Goal: Information Seeking & Learning: Learn about a topic

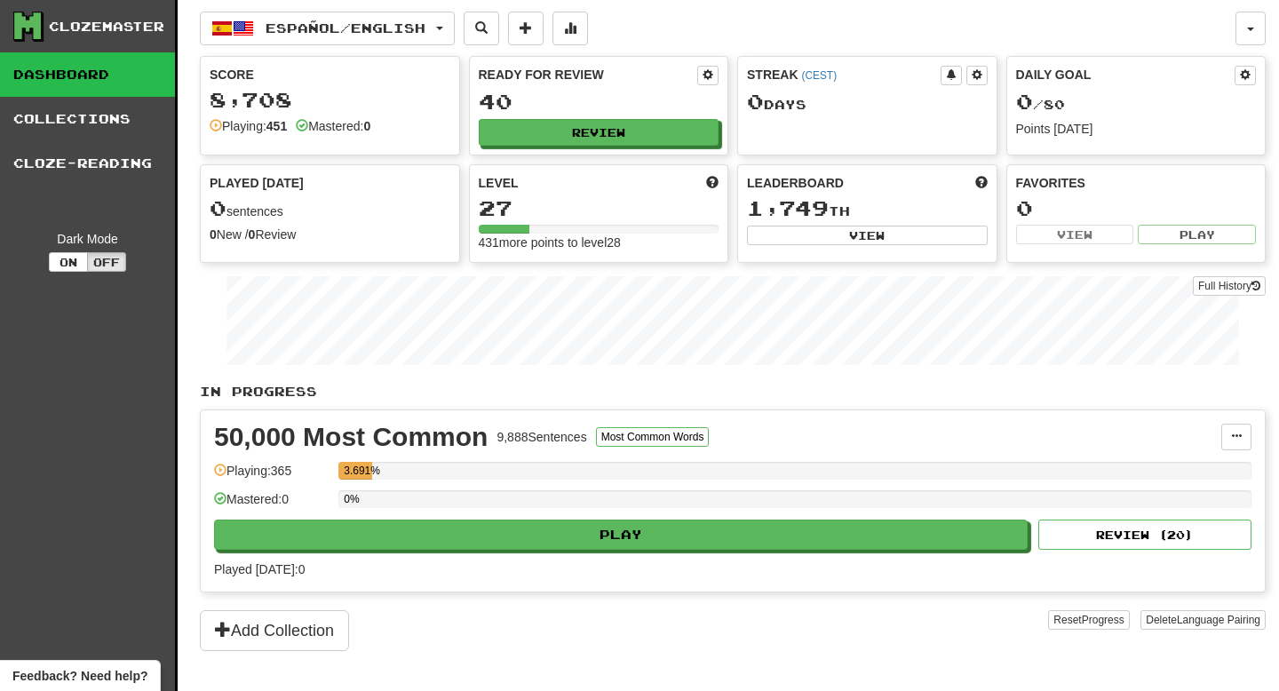
click at [545, 550] on div "50,000 Most Common 9,888 Sentences Most Common Words Manage Sentences Unpin fro…" at bounding box center [733, 500] width 1064 height 181
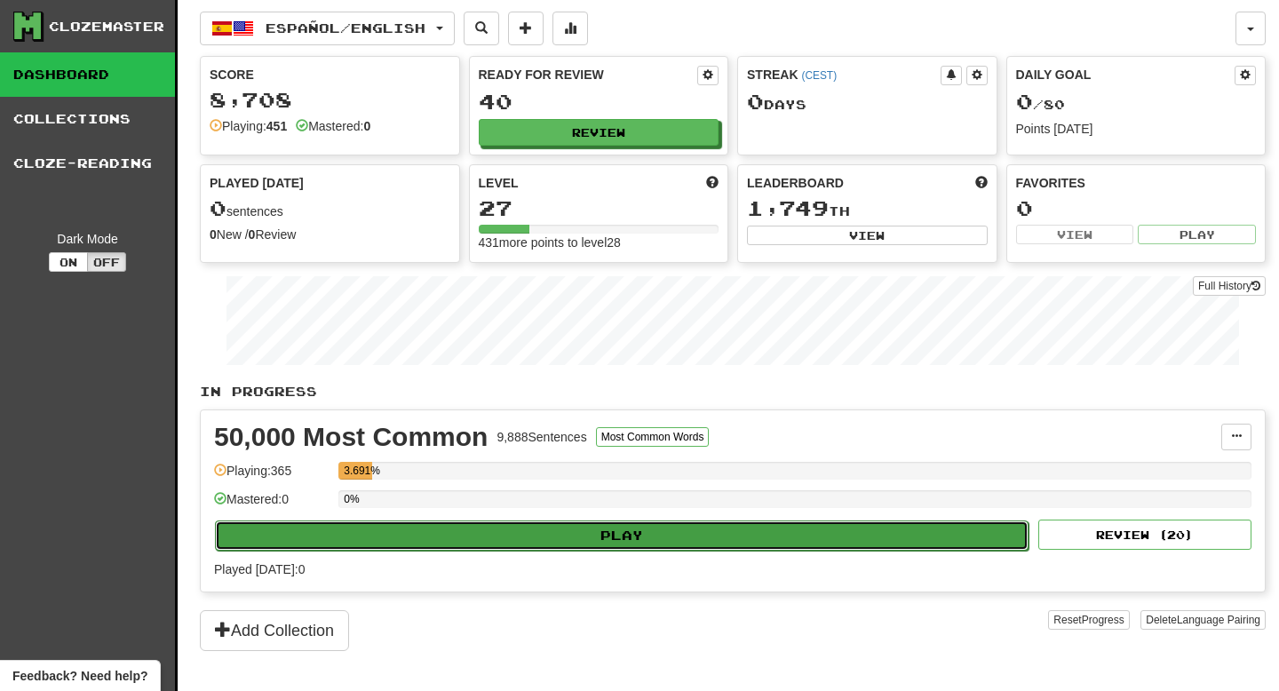
click at [559, 527] on button "Play" at bounding box center [621, 535] width 813 height 30
select select "**"
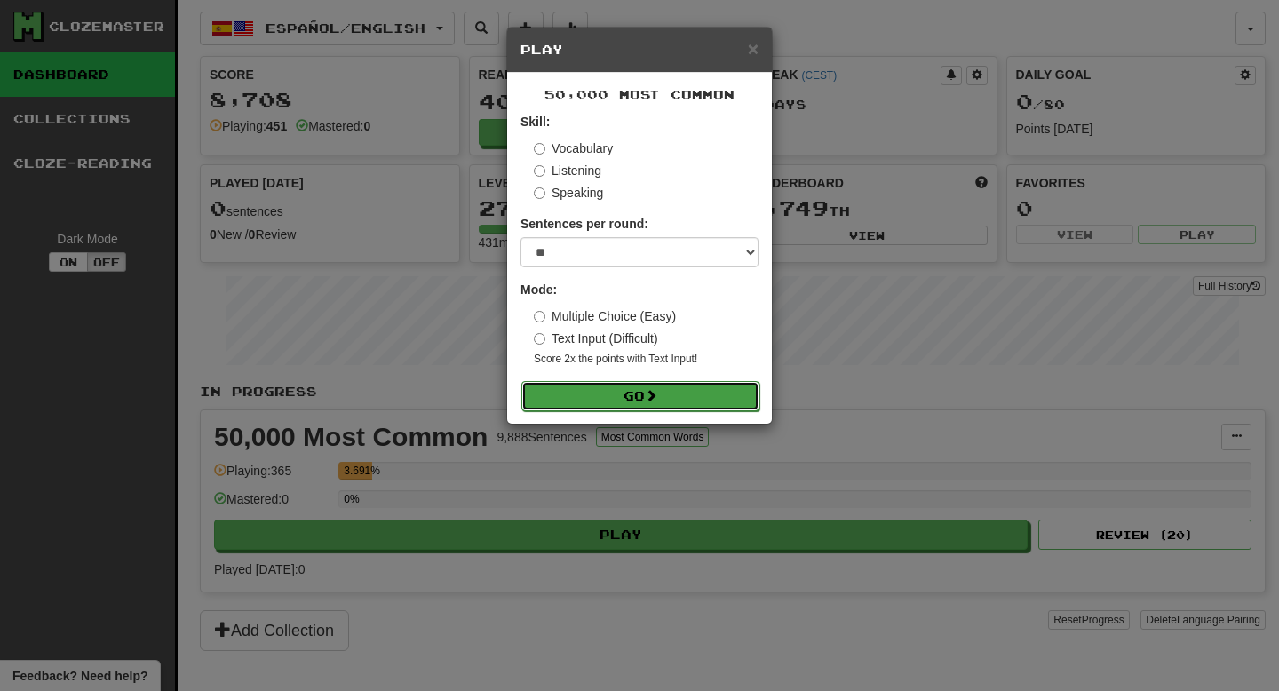
click at [673, 400] on button "Go" at bounding box center [640, 396] width 238 height 30
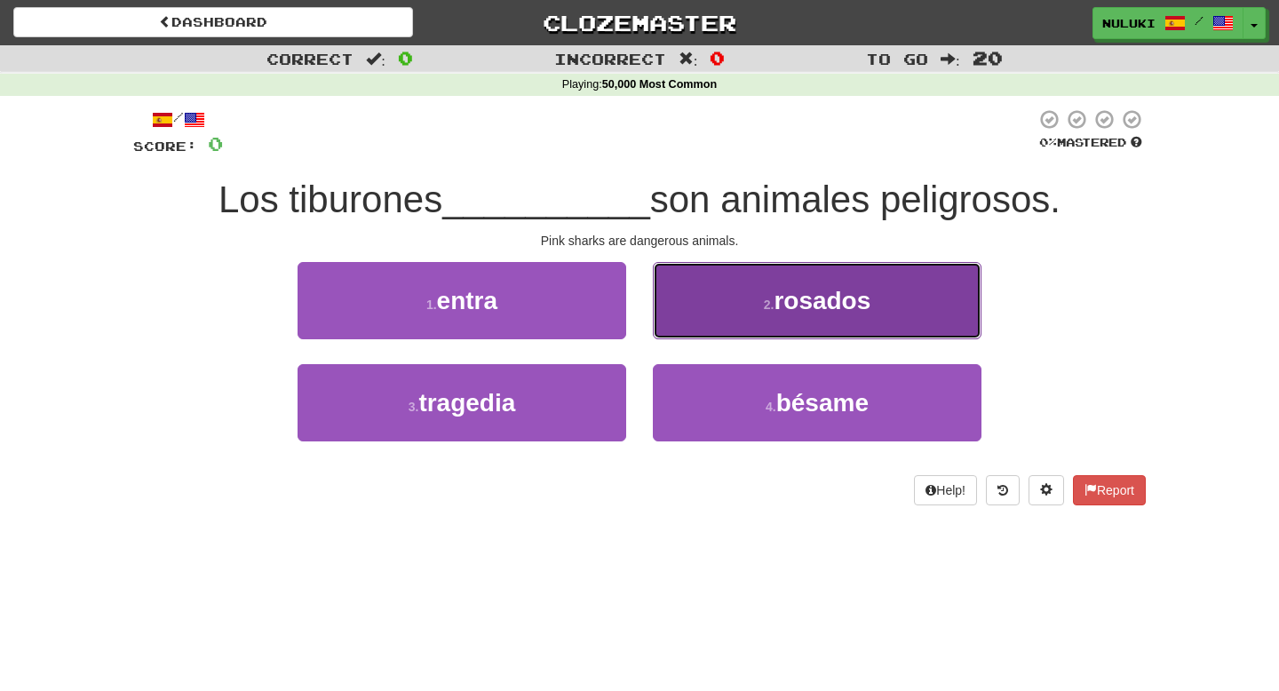
click at [698, 327] on button "2 . rosados" at bounding box center [817, 300] width 329 height 77
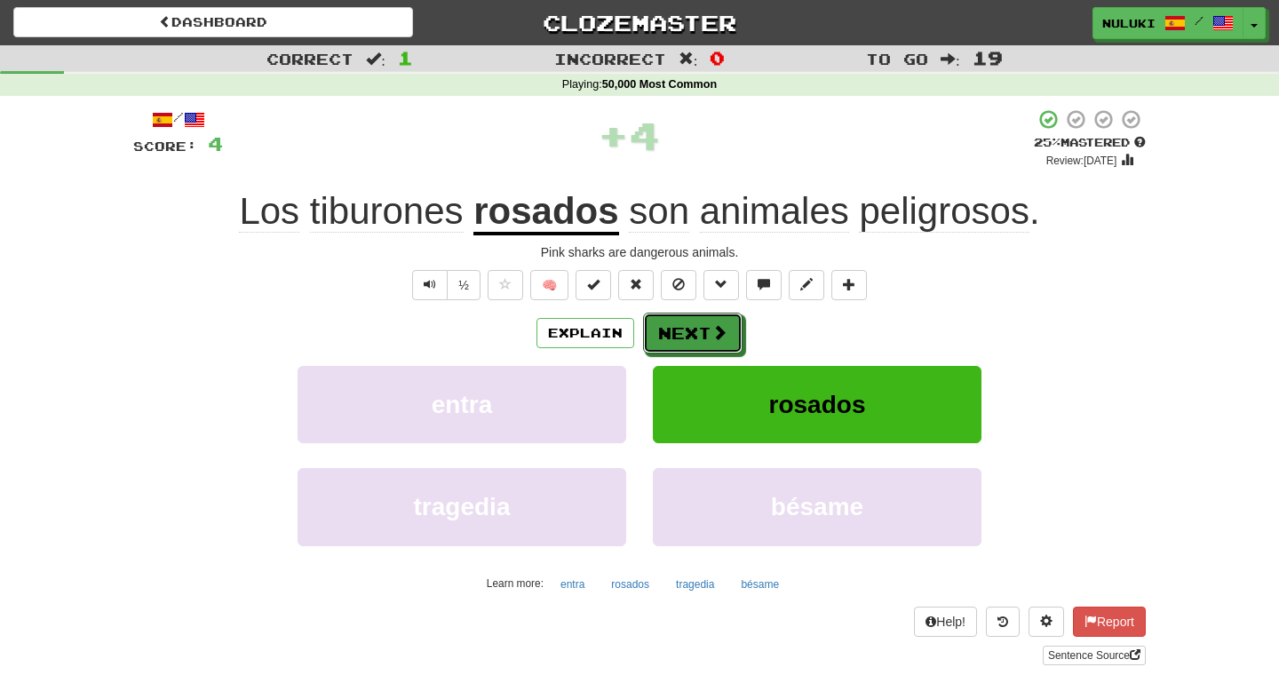
click at [698, 327] on button "Next" at bounding box center [692, 333] width 99 height 41
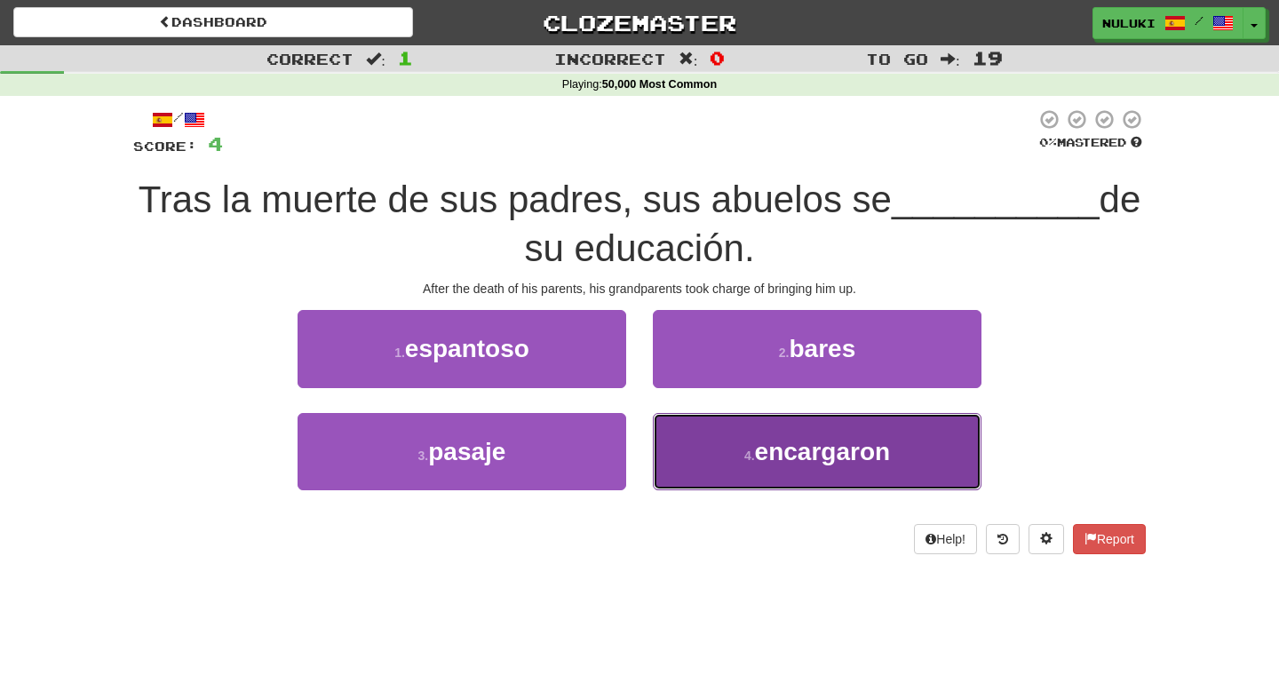
click at [737, 428] on button "4 . encargaron" at bounding box center [817, 451] width 329 height 77
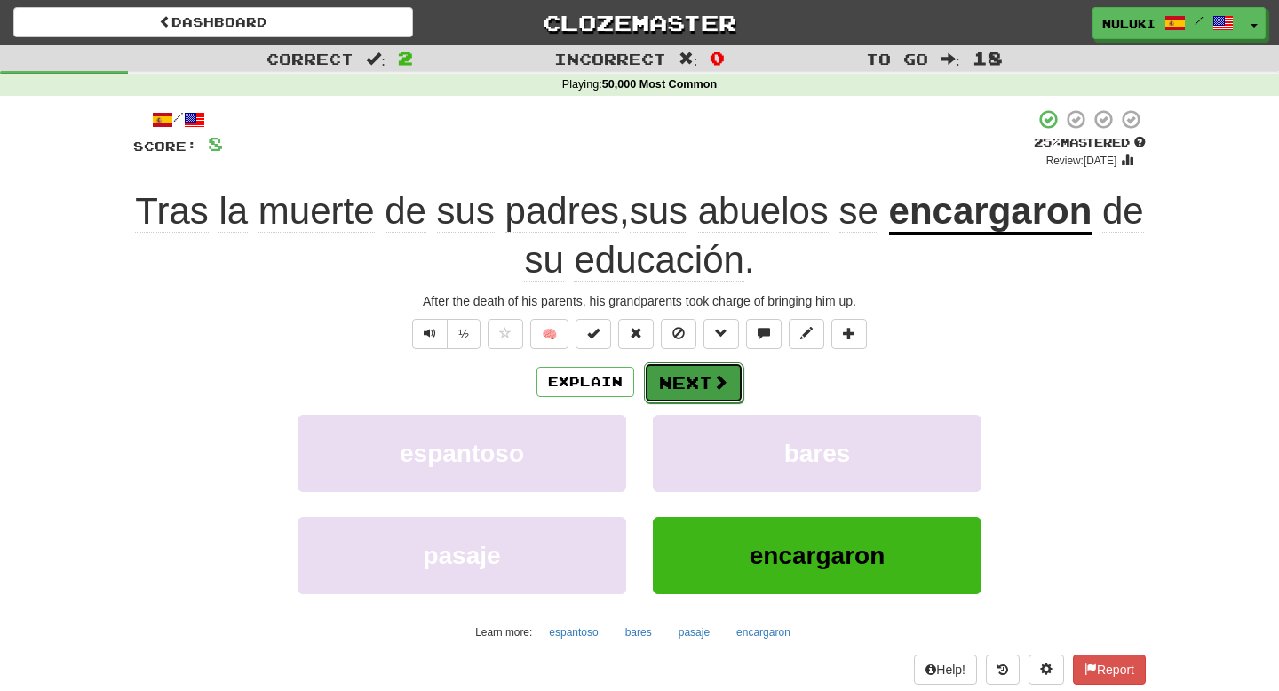
click at [732, 373] on button "Next" at bounding box center [693, 382] width 99 height 41
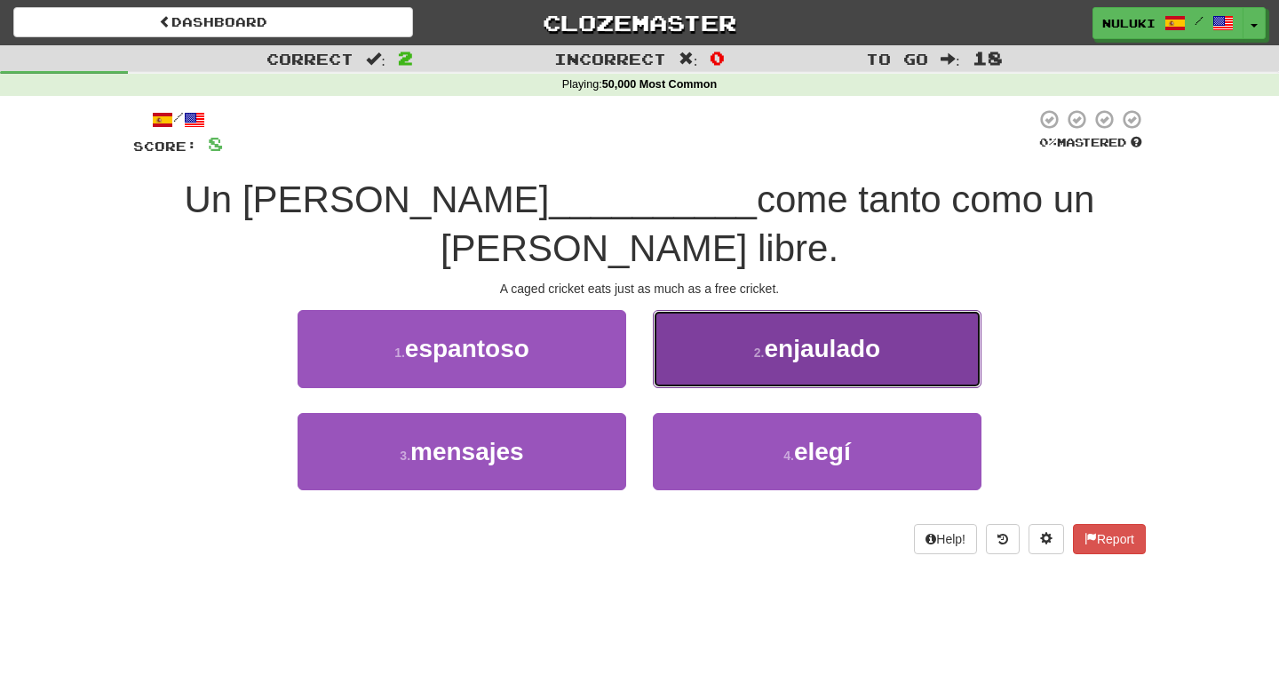
click at [777, 317] on button "2 . enjaulado" at bounding box center [817, 348] width 329 height 77
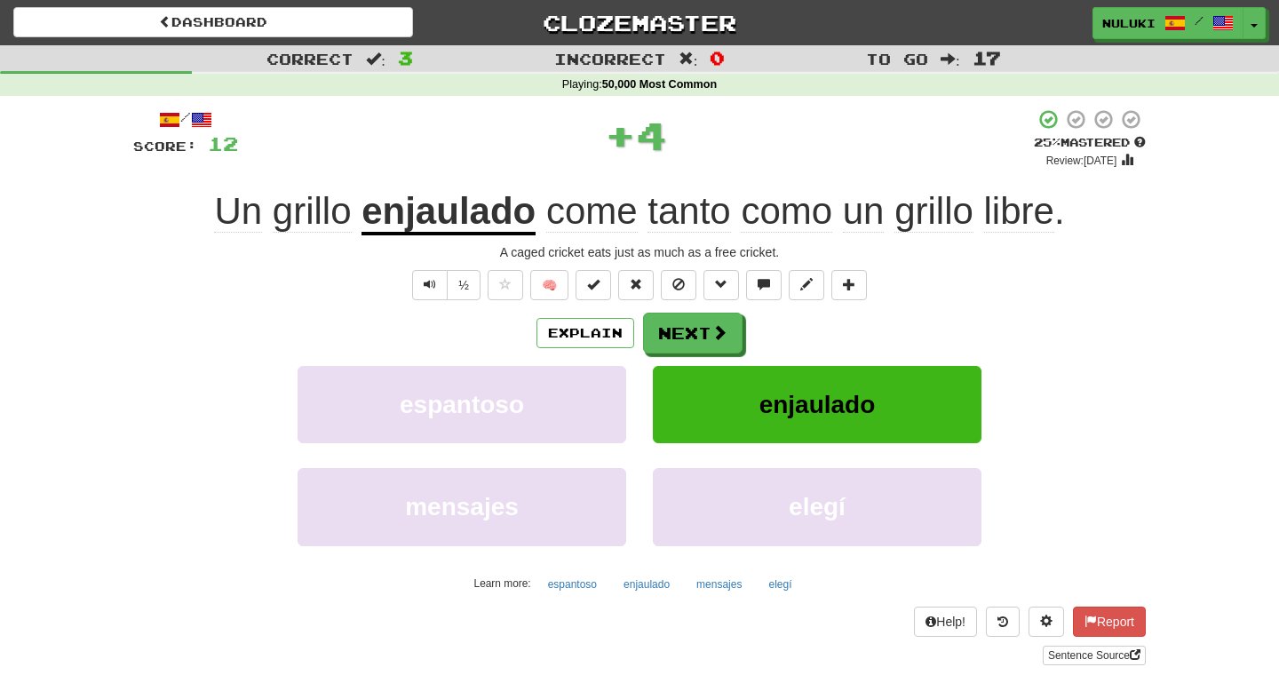
click at [1096, 190] on div "Un grillo enjaulado come tanto como un grillo libre ." at bounding box center [639, 211] width 1012 height 49
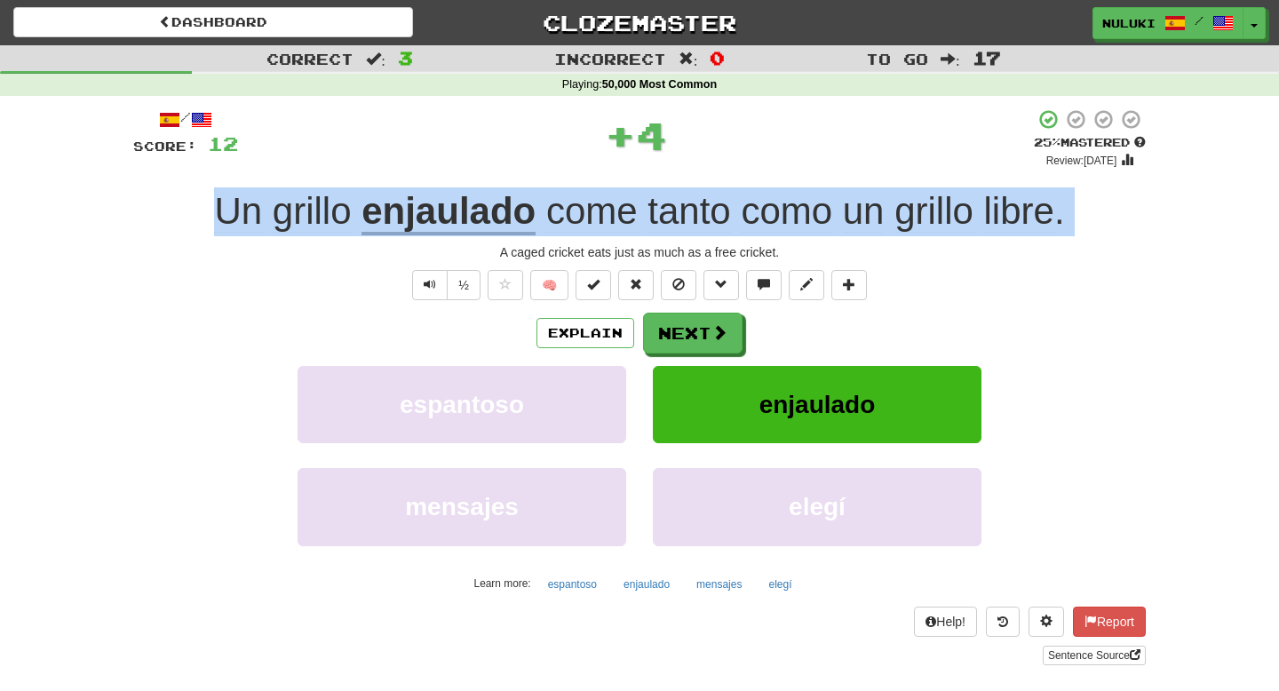
copy div "Un grillo enjaulado come tanto como un grillo libre ."
click at [659, 255] on div "A caged cricket eats just as much as a free cricket." at bounding box center [639, 252] width 1012 height 18
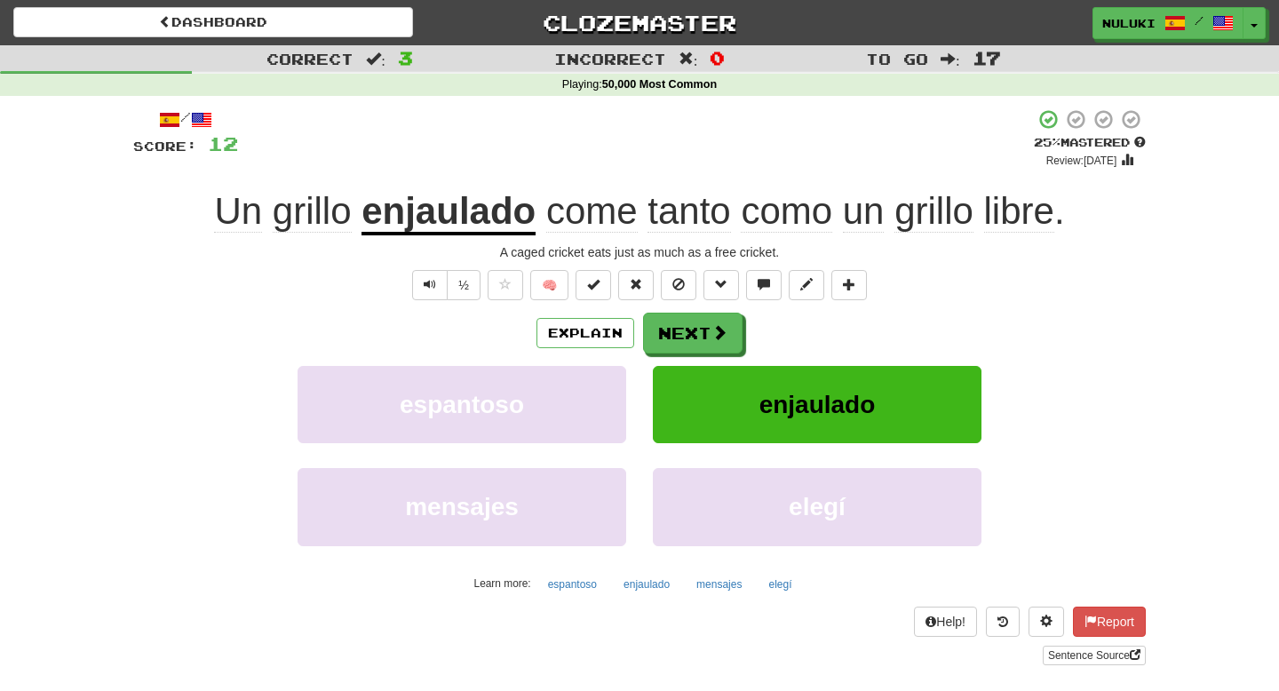
click at [659, 255] on div "A caged cricket eats just as much as a free cricket." at bounding box center [639, 252] width 1012 height 18
copy div "A caged cricket eats just as much as a free cricket. ½ 🧠 Explain Next espantoso…"
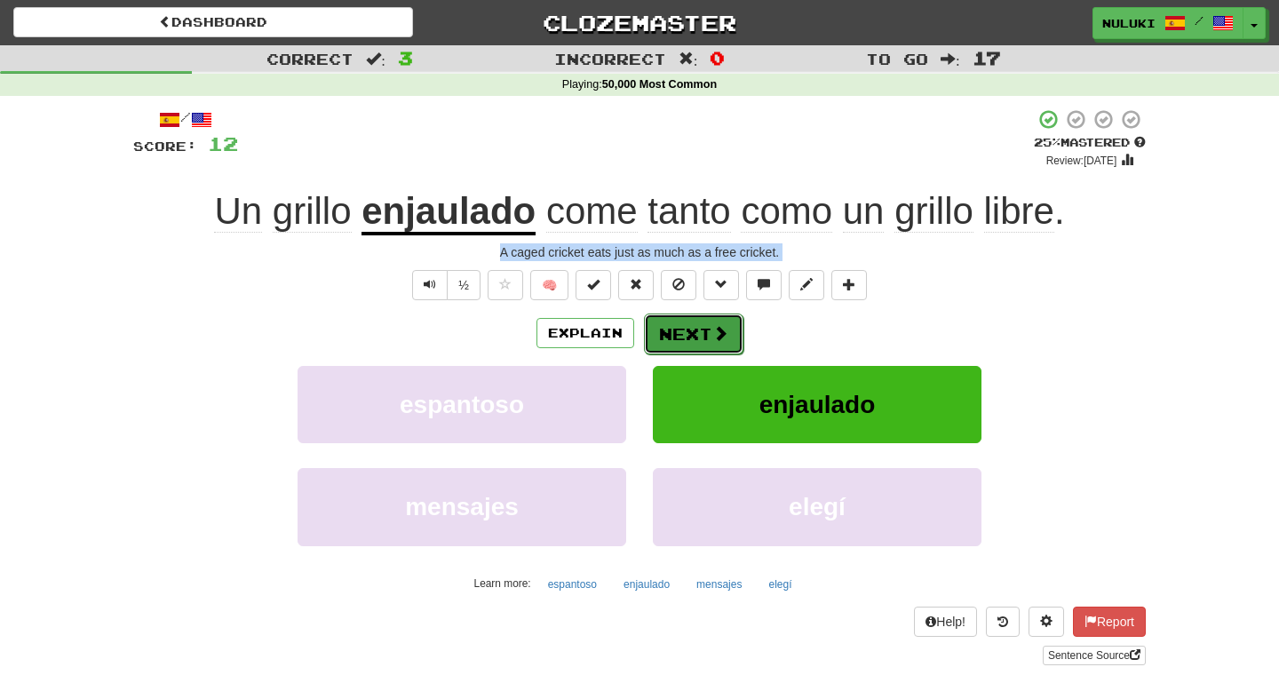
click at [680, 343] on button "Next" at bounding box center [693, 333] width 99 height 41
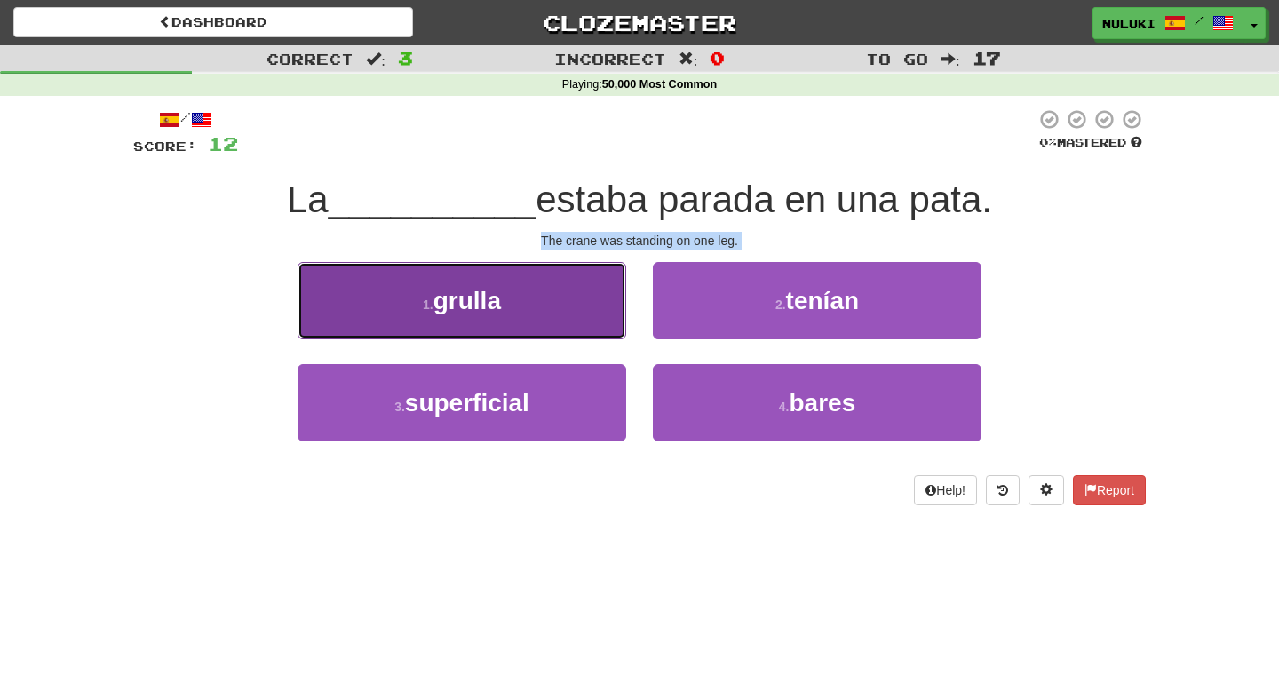
click at [590, 319] on button "1 . grulla" at bounding box center [461, 300] width 329 height 77
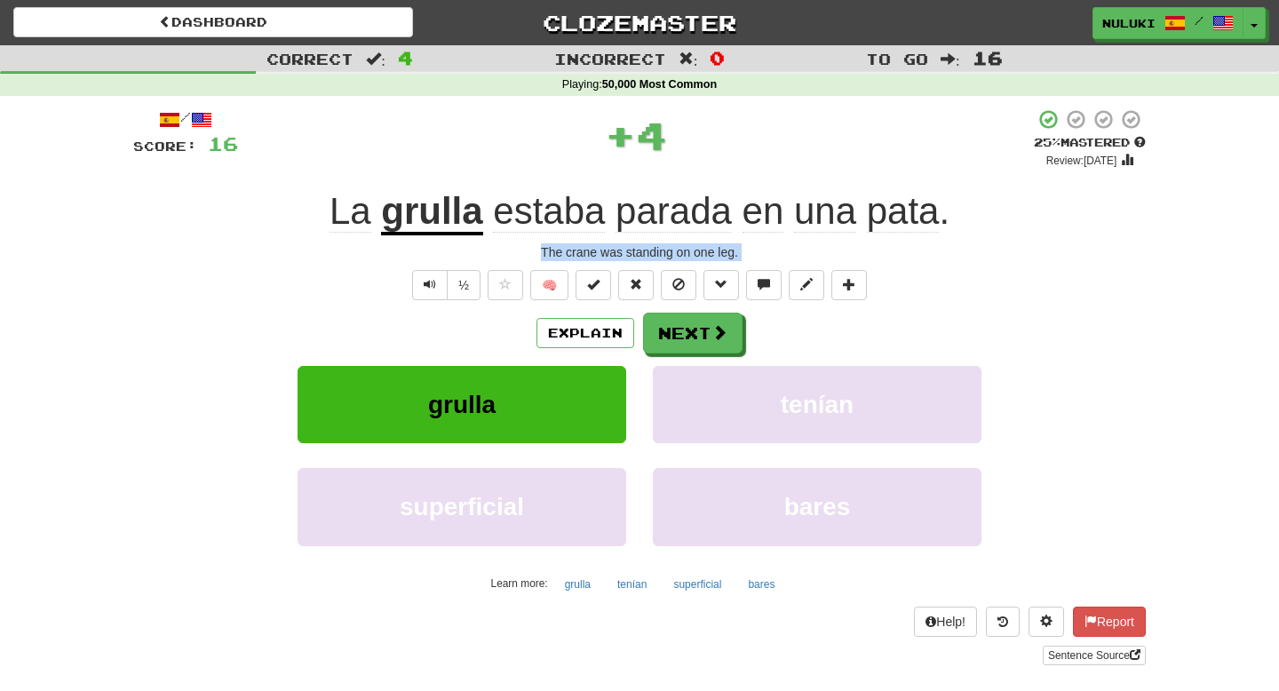
click at [667, 264] on div "/ Score: 16 + 4 25 % Mastered Review: 2025-10-19 La grulla estaba parada en una…" at bounding box center [639, 386] width 1012 height 557
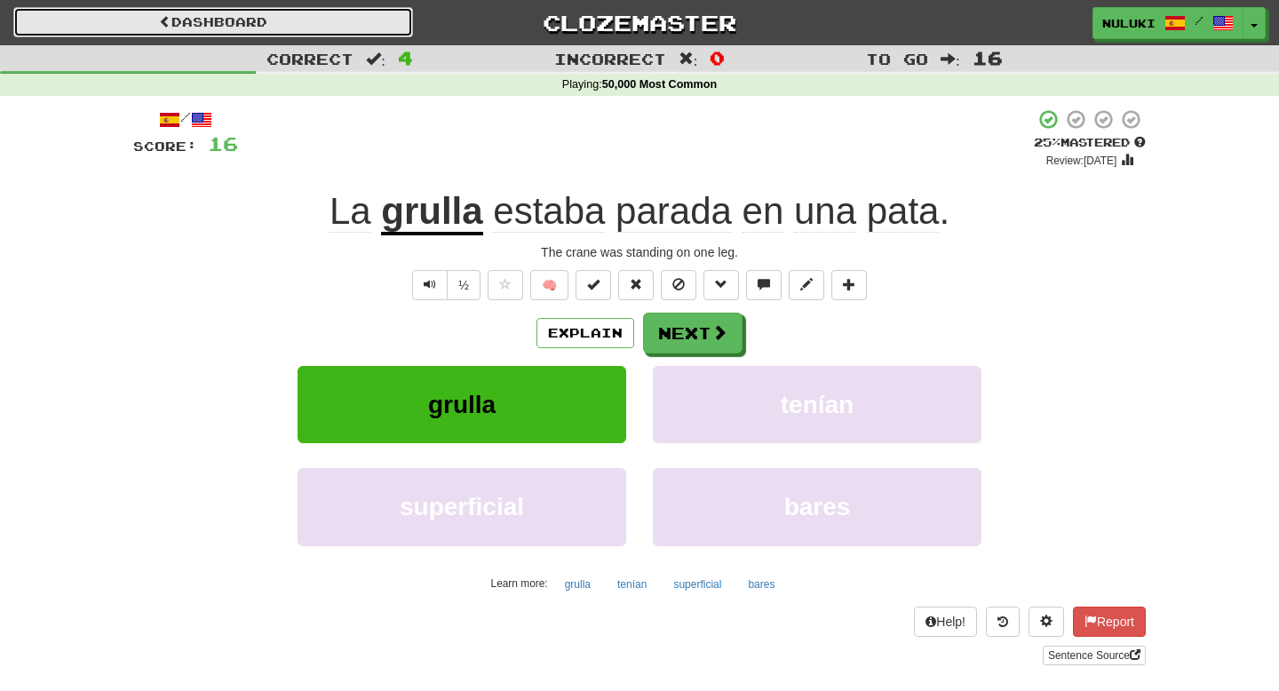
click at [279, 32] on link "Dashboard" at bounding box center [213, 22] width 400 height 30
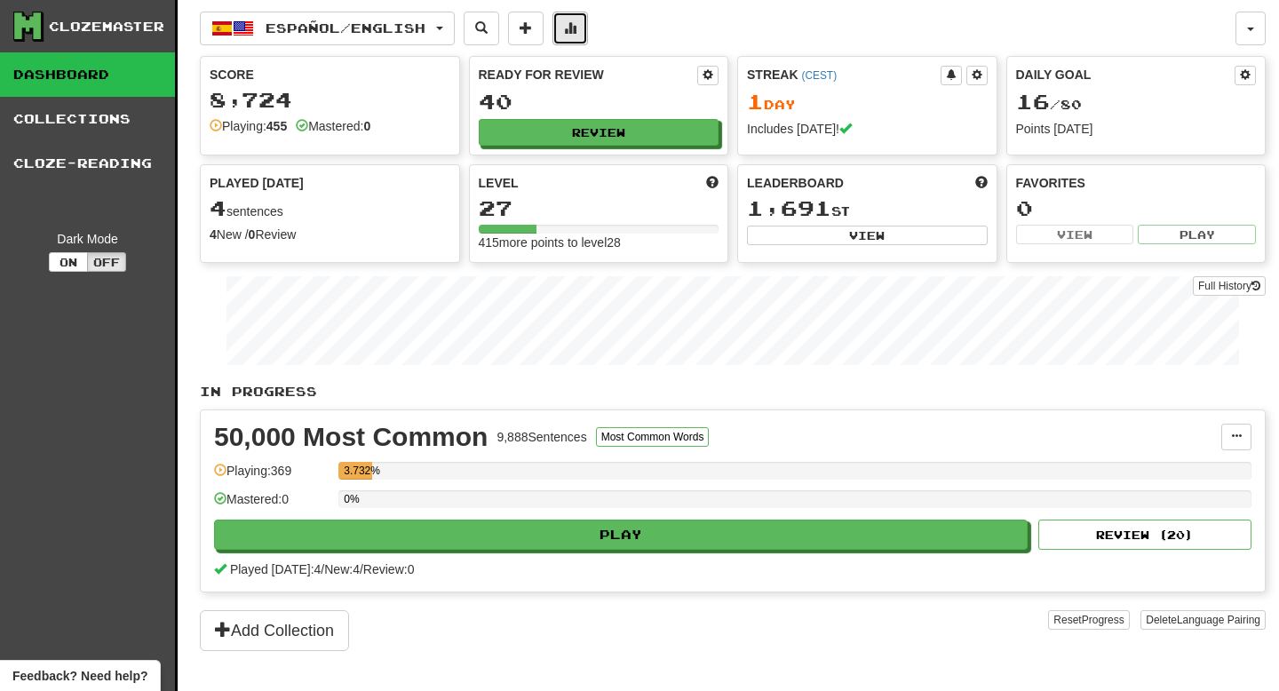
click at [582, 36] on button at bounding box center [570, 29] width 36 height 34
click at [1243, 425] on button at bounding box center [1236, 437] width 30 height 27
click at [1201, 460] on link "Manage Sentences" at bounding box center [1158, 468] width 184 height 23
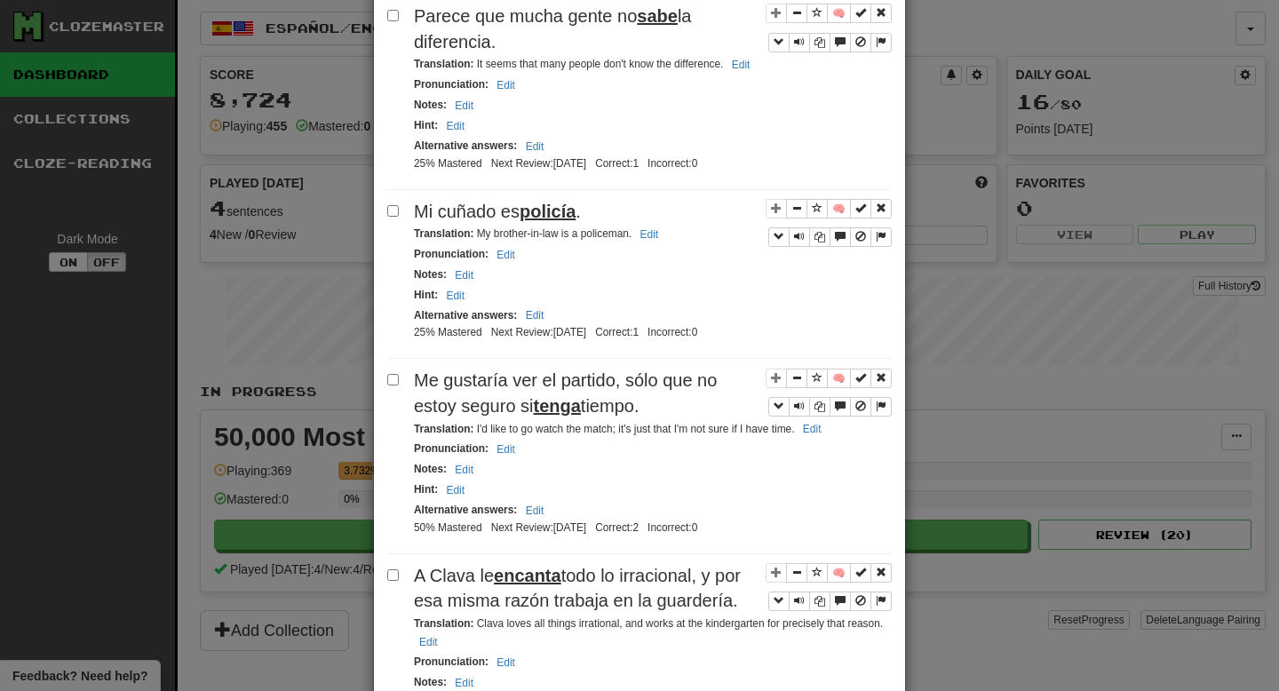
scroll to position [3374, 0]
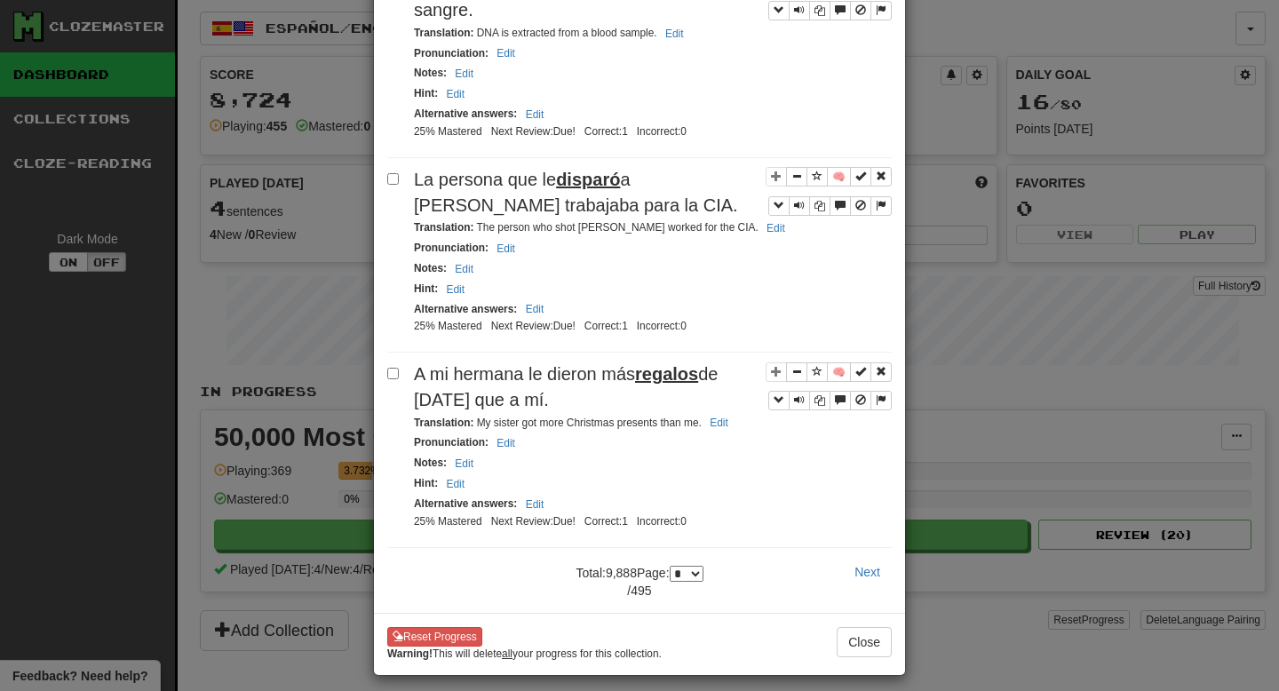
click at [693, 566] on select "* * * * * * * * * ** ** ** ** ** ** ** ** ** ** ** ** ** ** ** ** ** ** ** ** *…" at bounding box center [686, 574] width 34 height 16
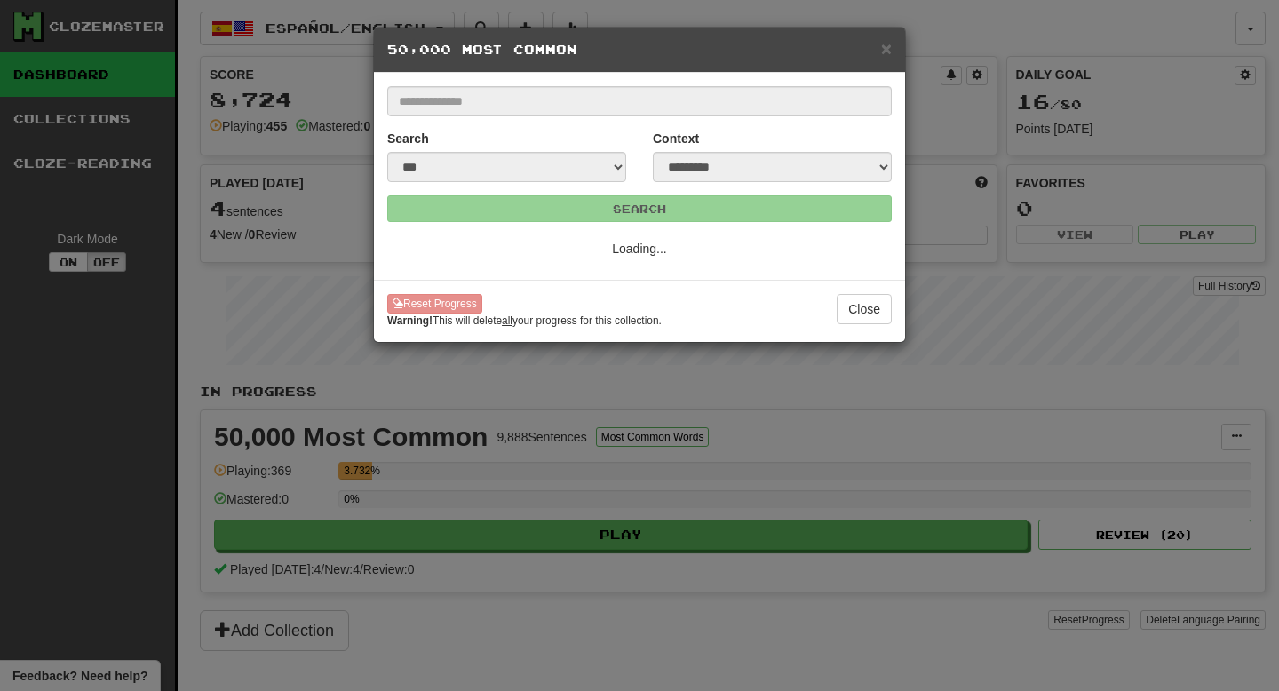
select select "***"
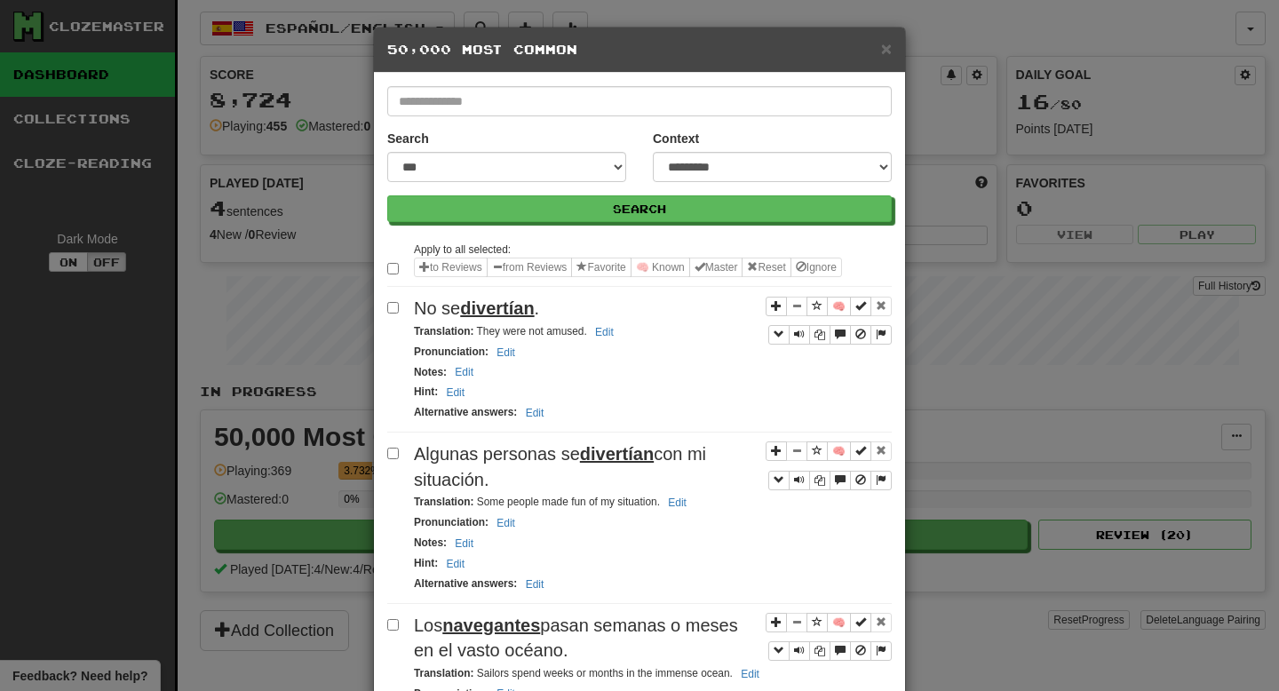
scroll to position [4, 0]
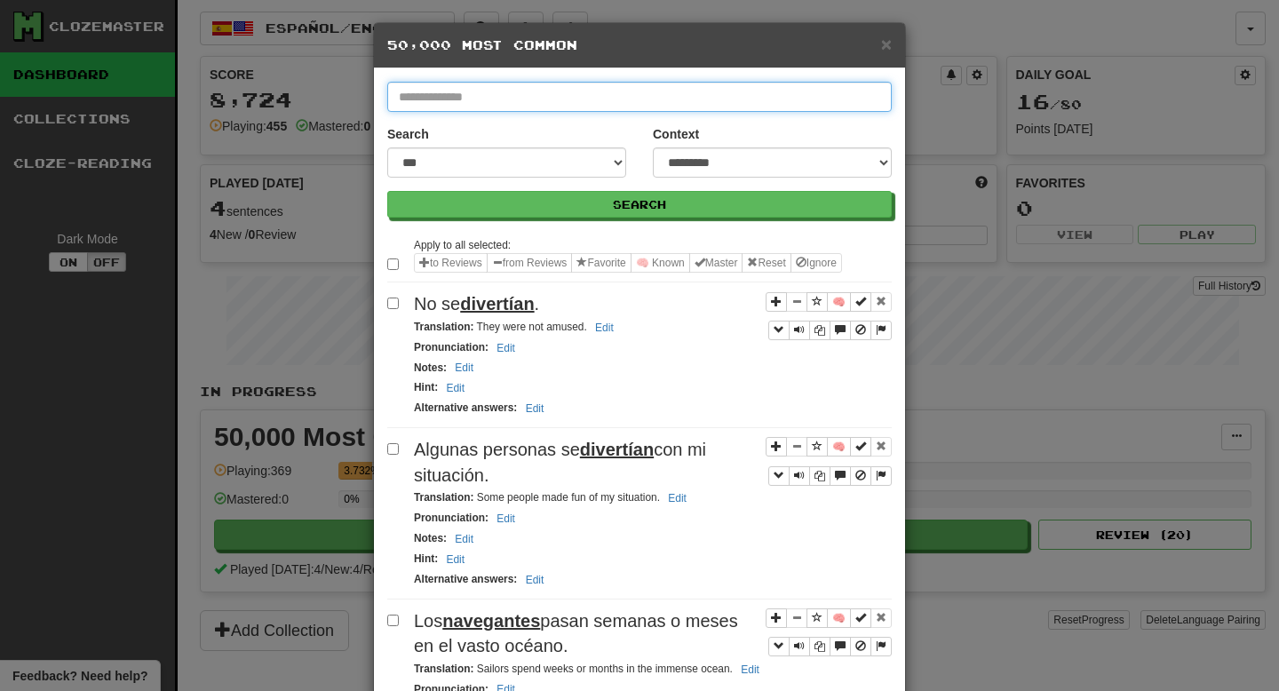
click at [576, 102] on input "text" at bounding box center [639, 97] width 504 height 30
click at [387, 191] on button "Search" at bounding box center [639, 204] width 504 height 27
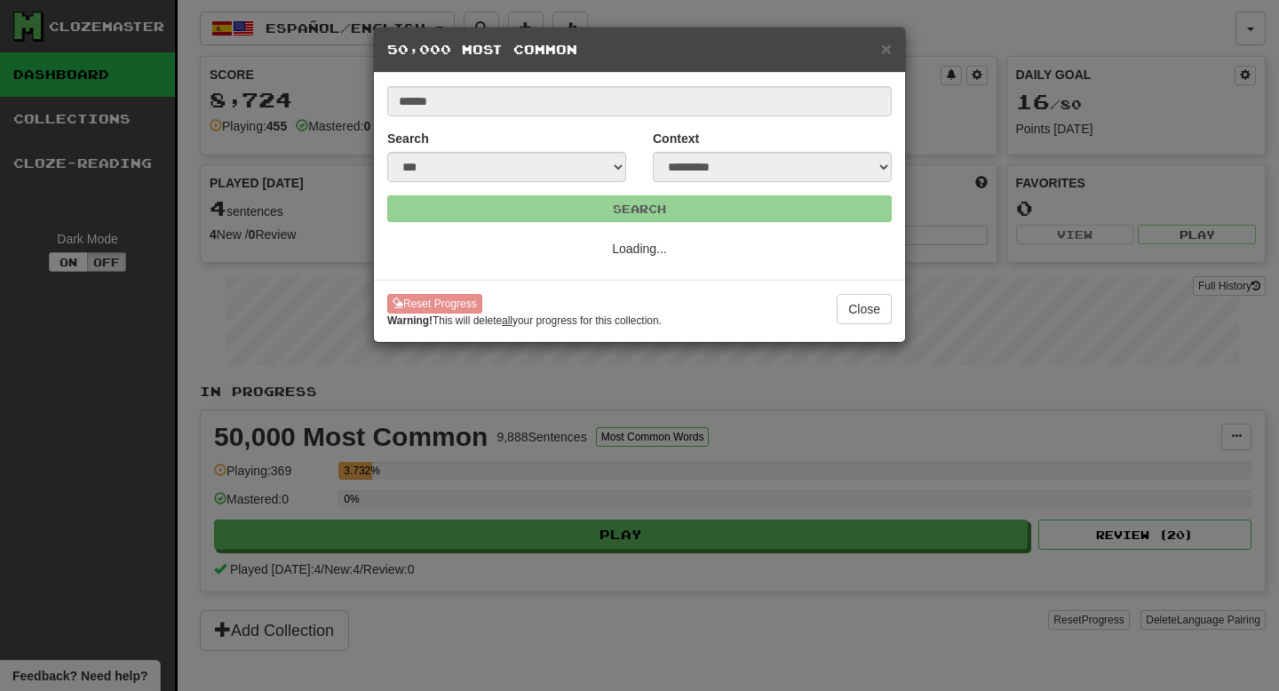
scroll to position [0, 0]
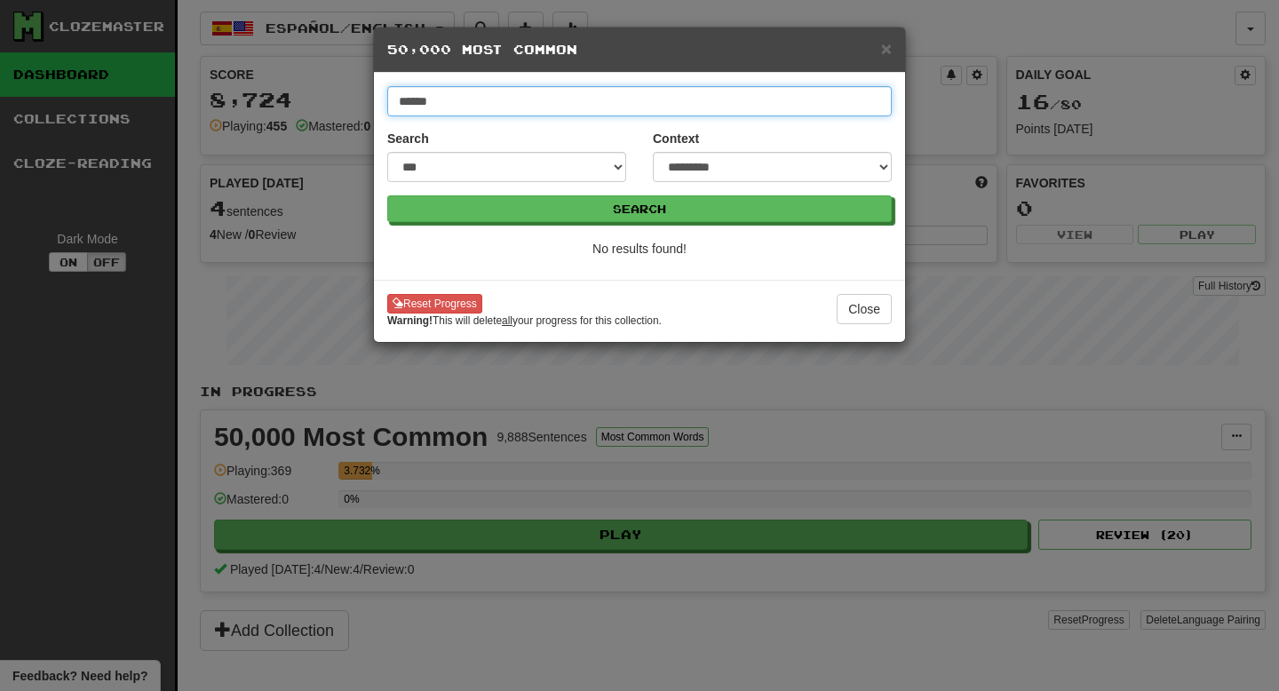
click at [580, 95] on input "******" at bounding box center [639, 101] width 504 height 30
type input "*****"
click at [387, 195] on button "Search" at bounding box center [639, 208] width 504 height 27
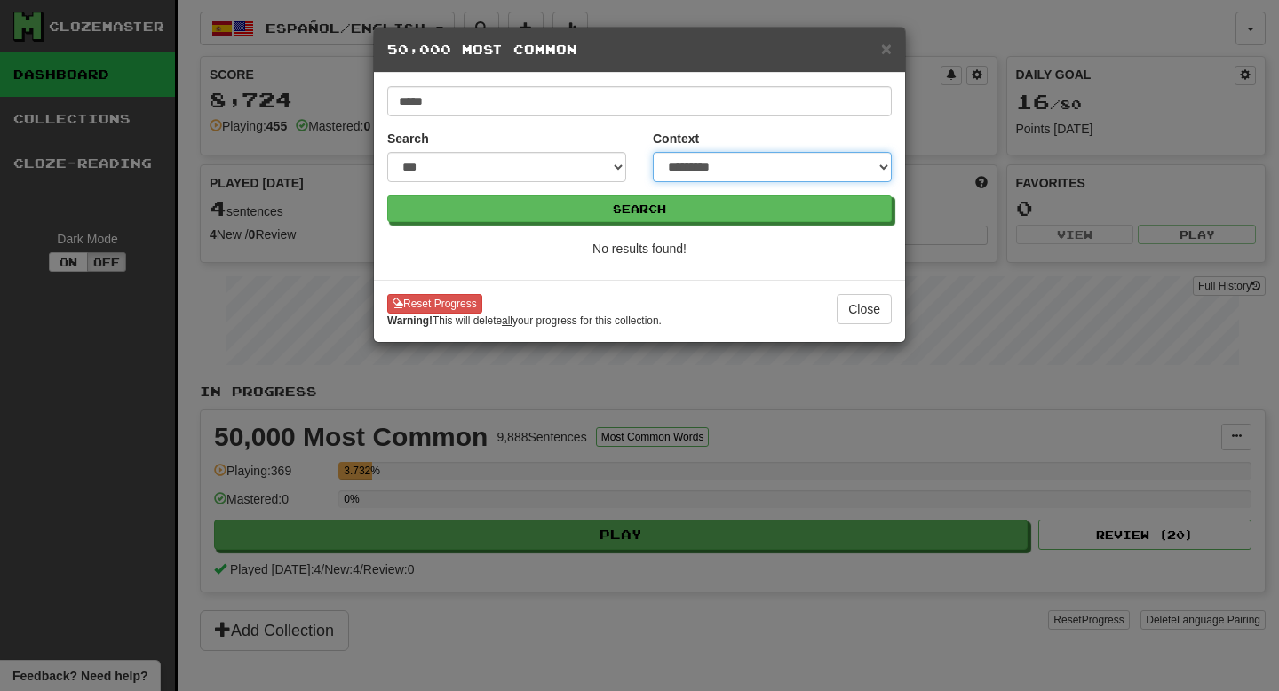
click at [726, 170] on select "**********" at bounding box center [772, 167] width 239 height 30
select select "**********"
click at [653, 152] on select "**********" at bounding box center [772, 167] width 239 height 30
click at [623, 118] on form "**********" at bounding box center [639, 154] width 504 height 136
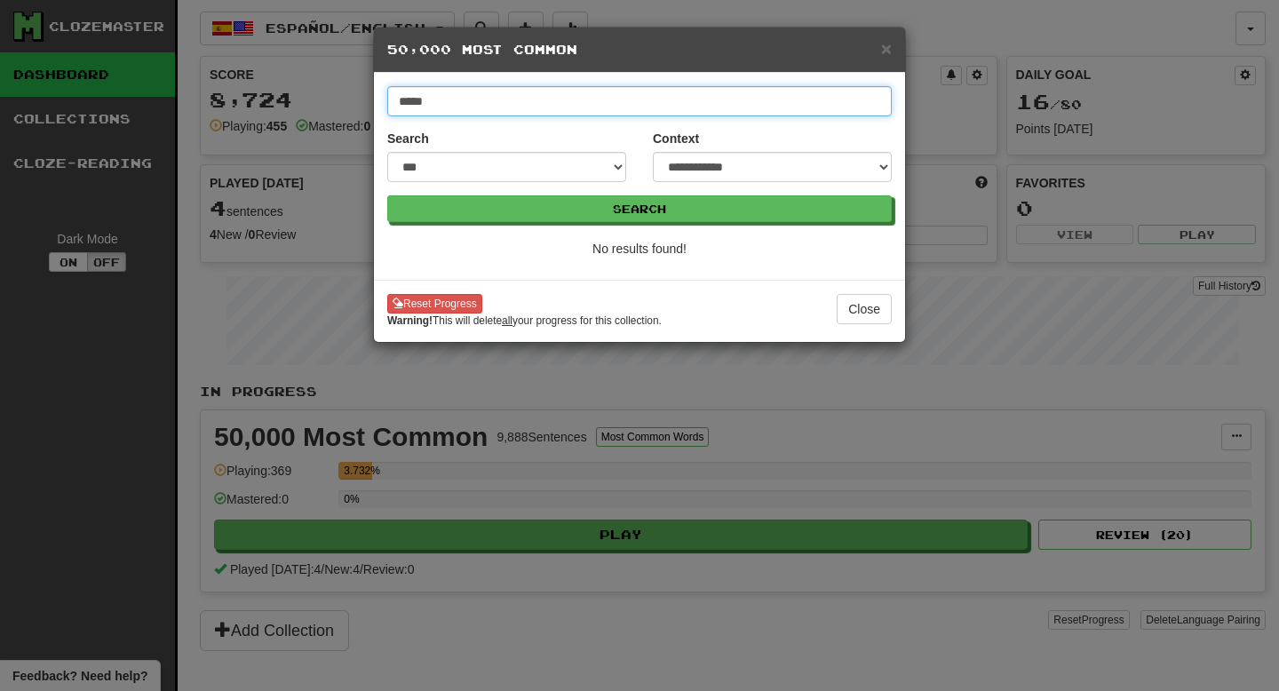
click at [646, 95] on input "*****" at bounding box center [639, 101] width 504 height 30
click at [387, 195] on button "Search" at bounding box center [639, 208] width 504 height 27
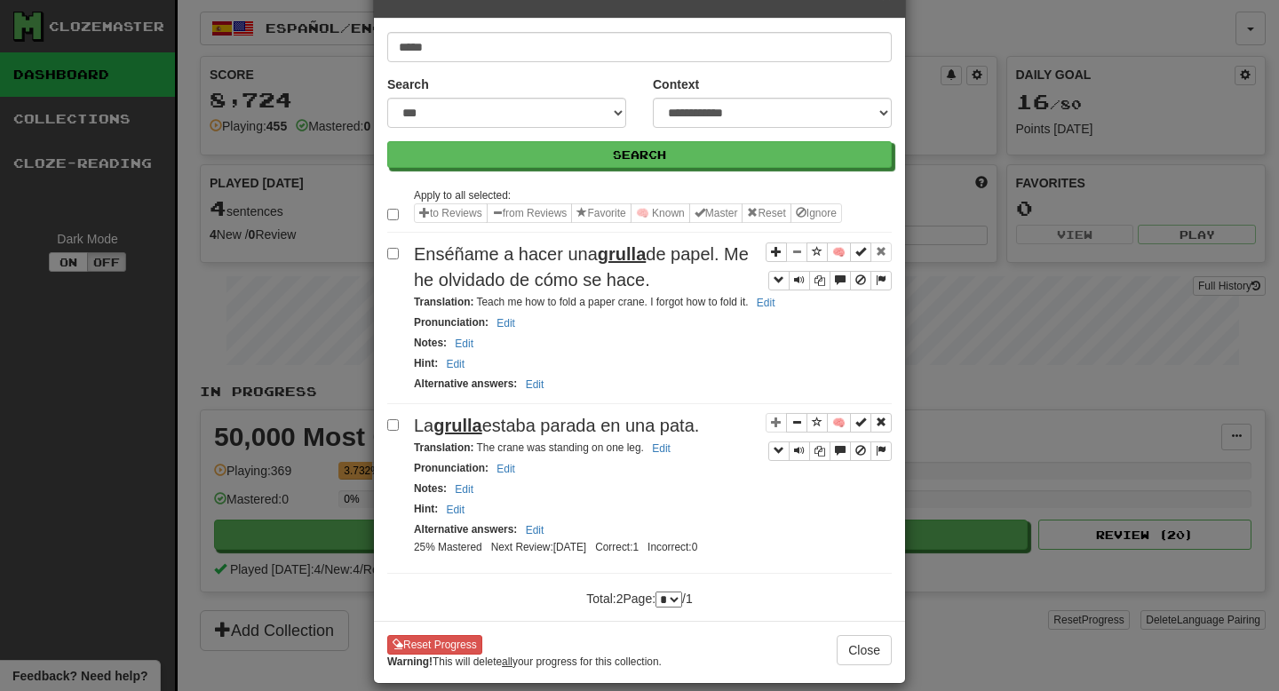
scroll to position [75, 0]
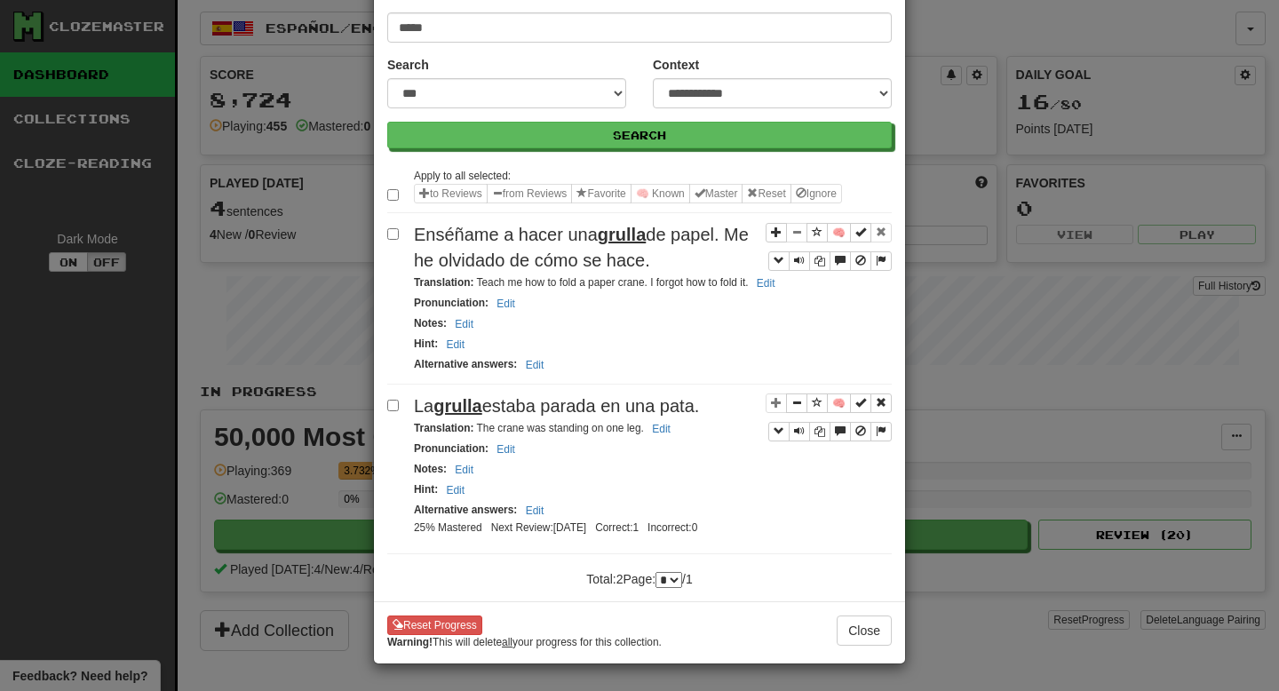
drag, startPoint x: 719, startPoint y: 407, endPoint x: 412, endPoint y: 394, distance: 307.5
click at [412, 394] on div "🧠 La grulla estaba parada en una pata. Translation : The crane was standing on …" at bounding box center [639, 473] width 504 height 161
copy span "La grulla estaba parada en una pata."
click at [486, 432] on small "Translation : The crane was standing on one leg. Edit" at bounding box center [545, 428] width 262 height 12
drag, startPoint x: 486, startPoint y: 432, endPoint x: 635, endPoint y: 427, distance: 149.2
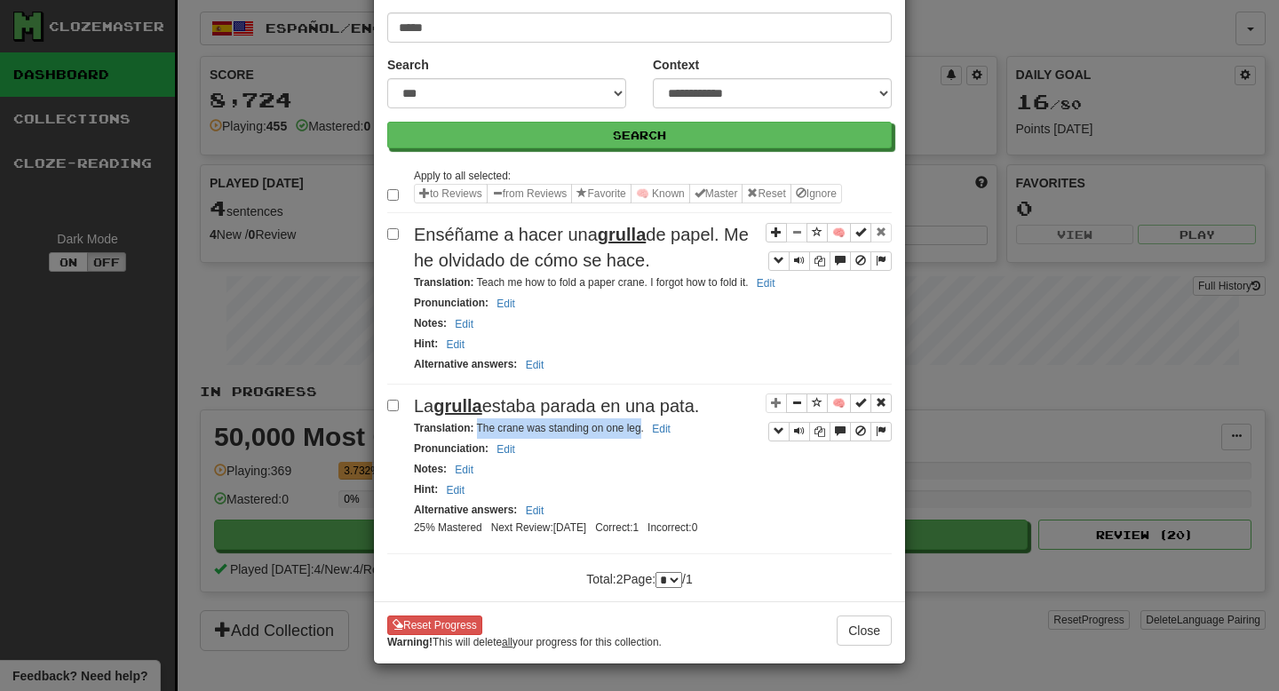
click at [635, 427] on small "Translation : The crane was standing on one leg. Edit" at bounding box center [545, 428] width 262 height 12
copy small "The crane was standing on one leg"
click at [1089, 281] on div "**********" at bounding box center [639, 345] width 1279 height 691
click at [886, 633] on button "Close" at bounding box center [863, 630] width 55 height 30
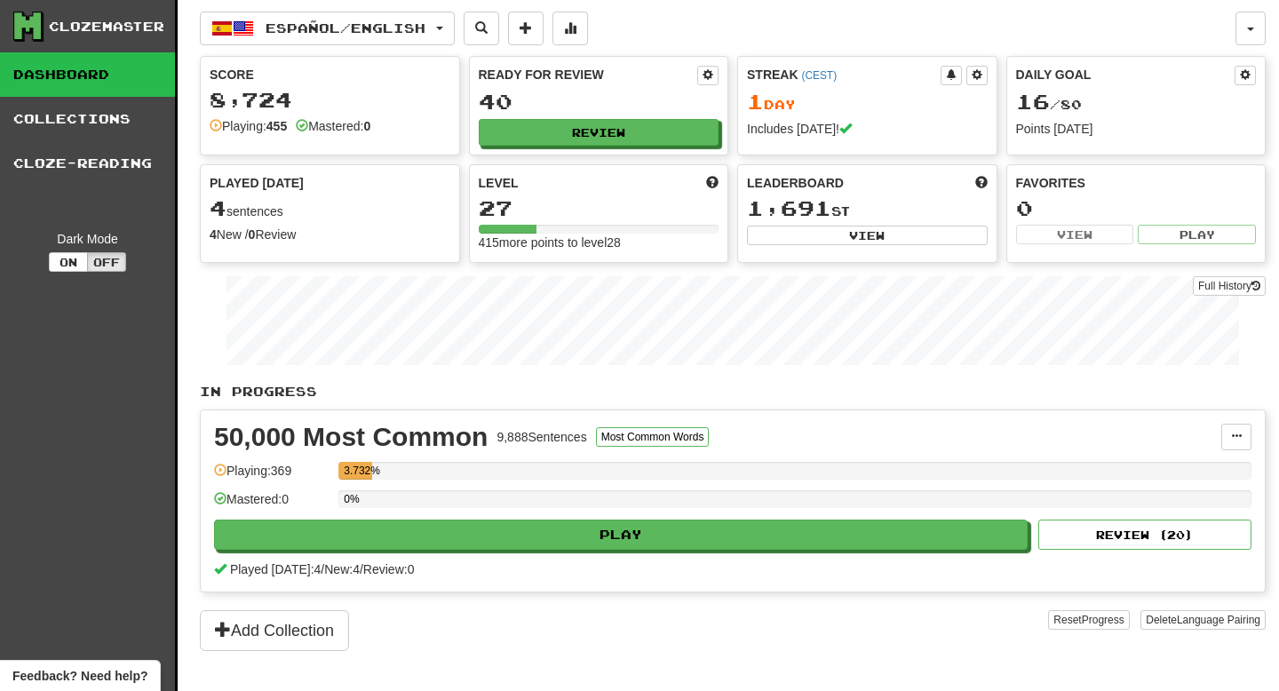
click at [567, 556] on div "50,000 Most Common 9,888 Sentences Most Common Words Manage Sentences Unpin fro…" at bounding box center [733, 500] width 1064 height 181
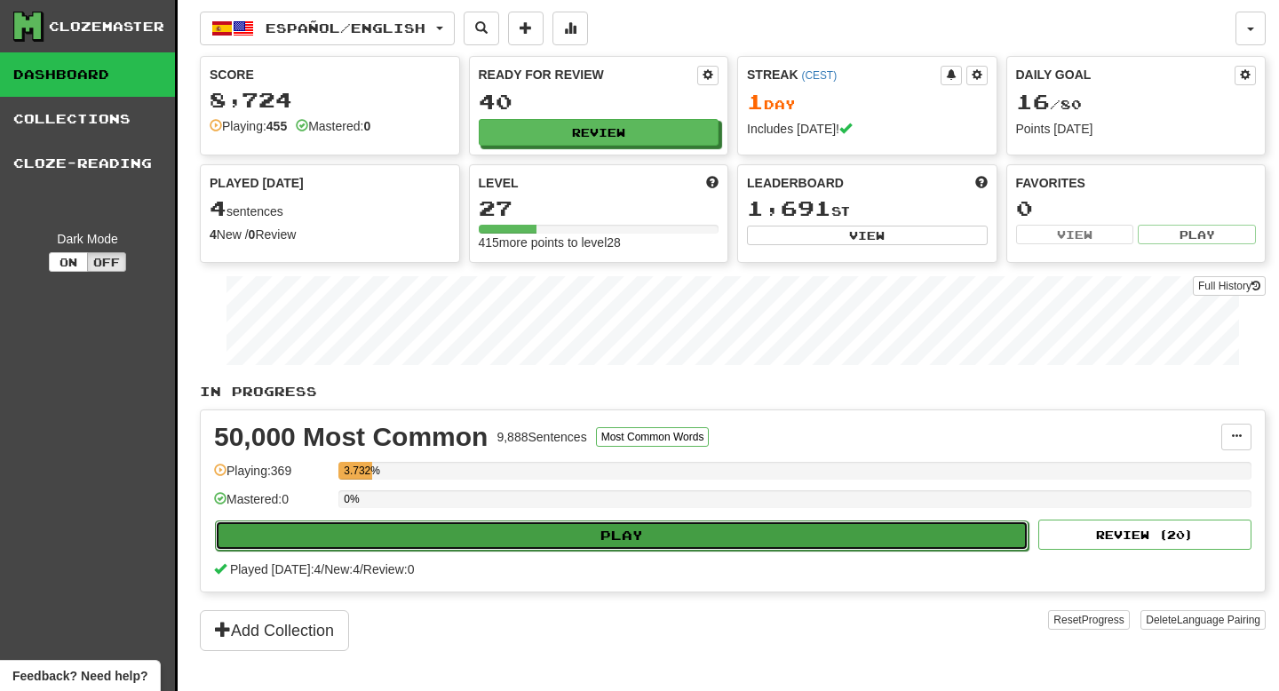
click at [594, 534] on button "Play" at bounding box center [621, 535] width 813 height 30
select select "**"
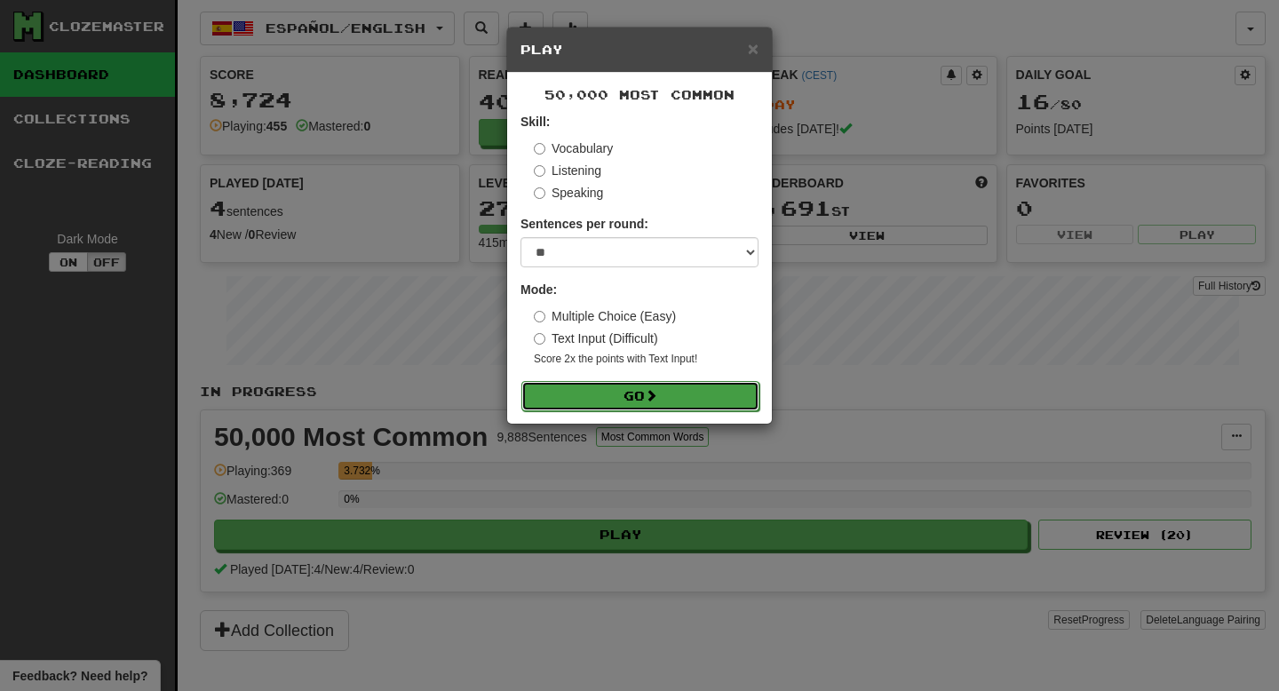
click at [652, 393] on span at bounding box center [651, 395] width 12 height 12
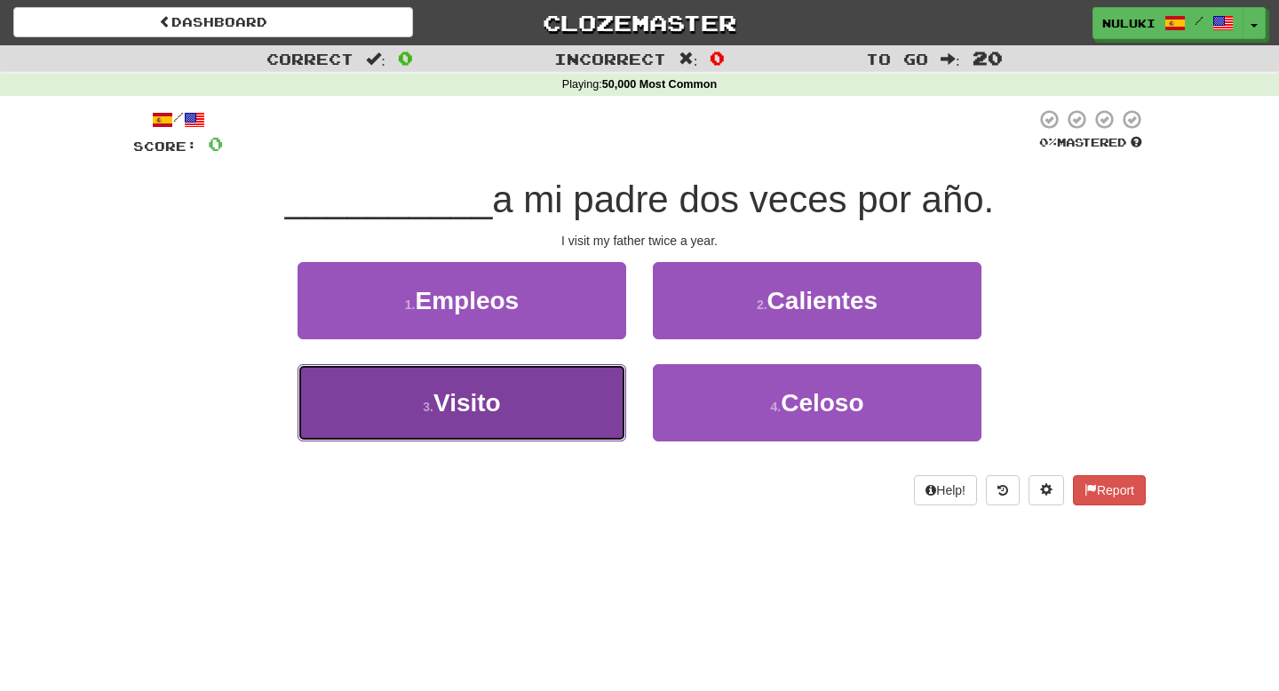
click at [580, 376] on button "3 . Visito" at bounding box center [461, 402] width 329 height 77
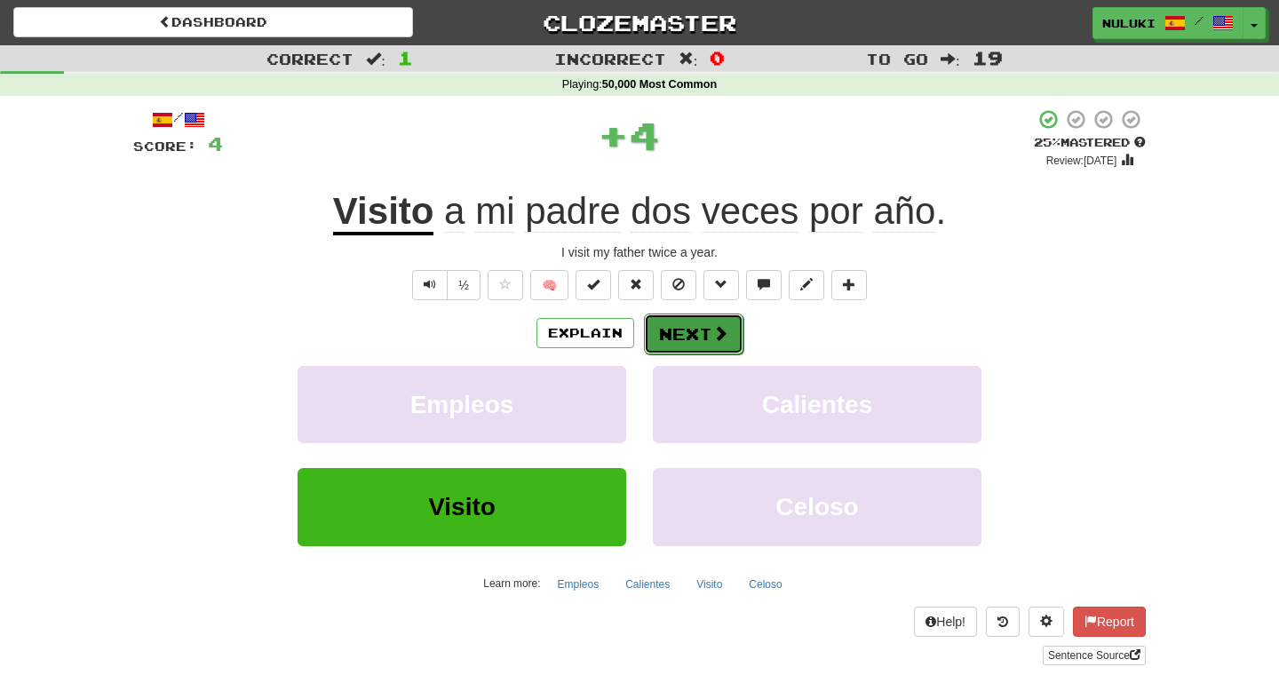
click at [686, 324] on button "Next" at bounding box center [693, 333] width 99 height 41
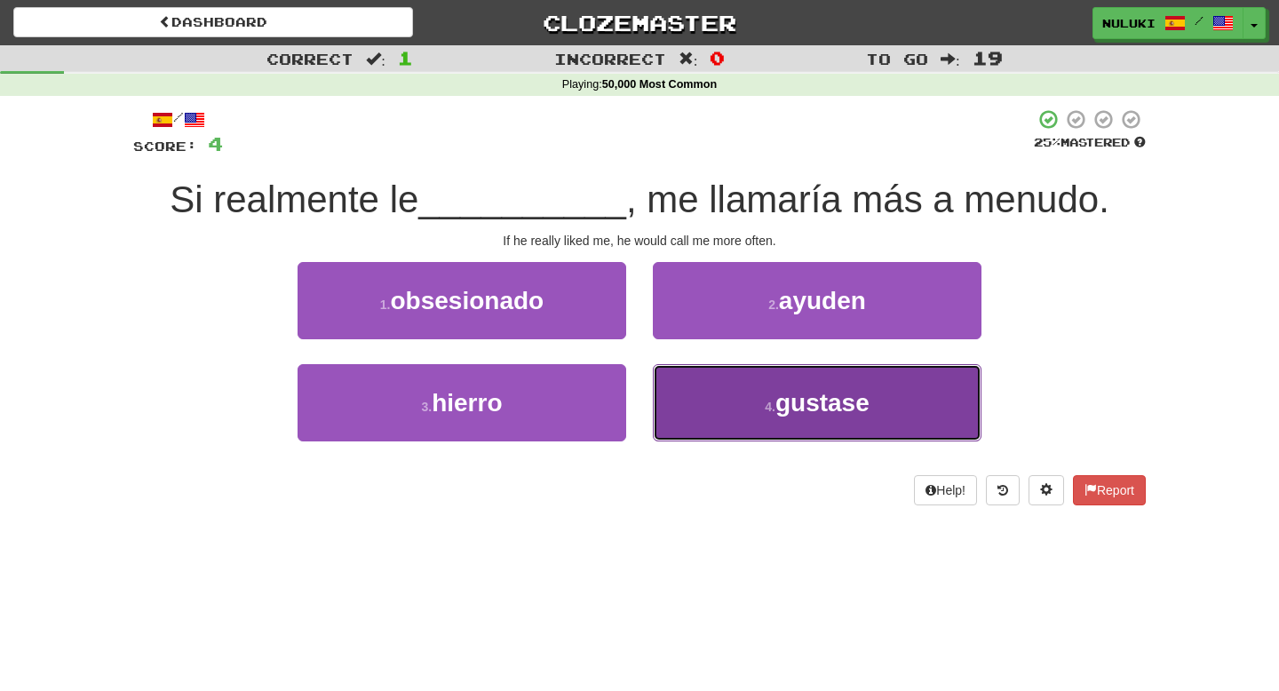
click at [684, 402] on button "4 . gustase" at bounding box center [817, 402] width 329 height 77
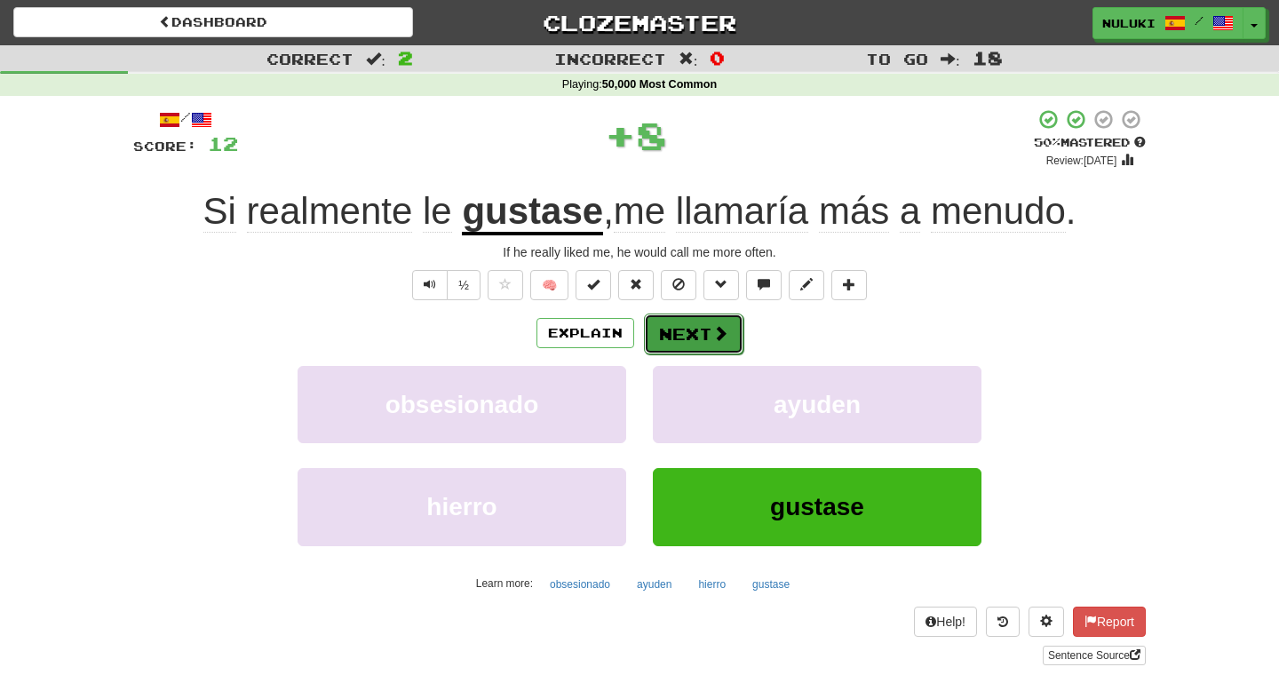
click at [697, 345] on button "Next" at bounding box center [693, 333] width 99 height 41
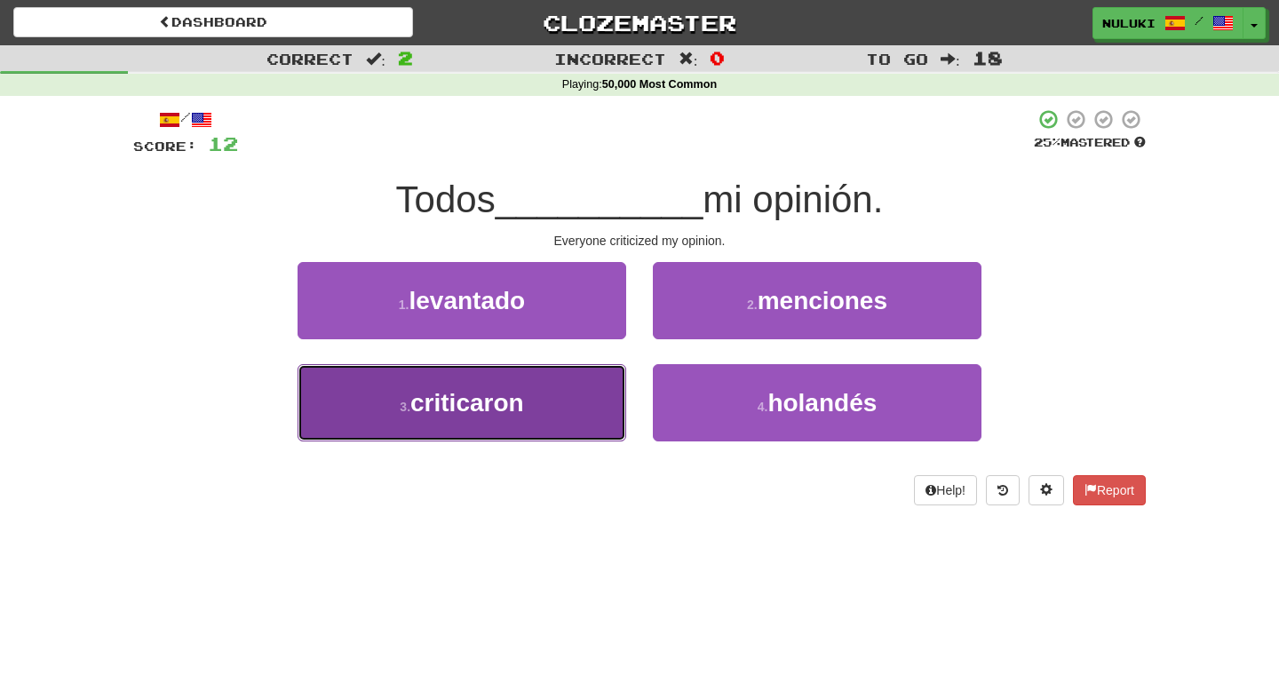
click at [601, 401] on button "3 . criticaron" at bounding box center [461, 402] width 329 height 77
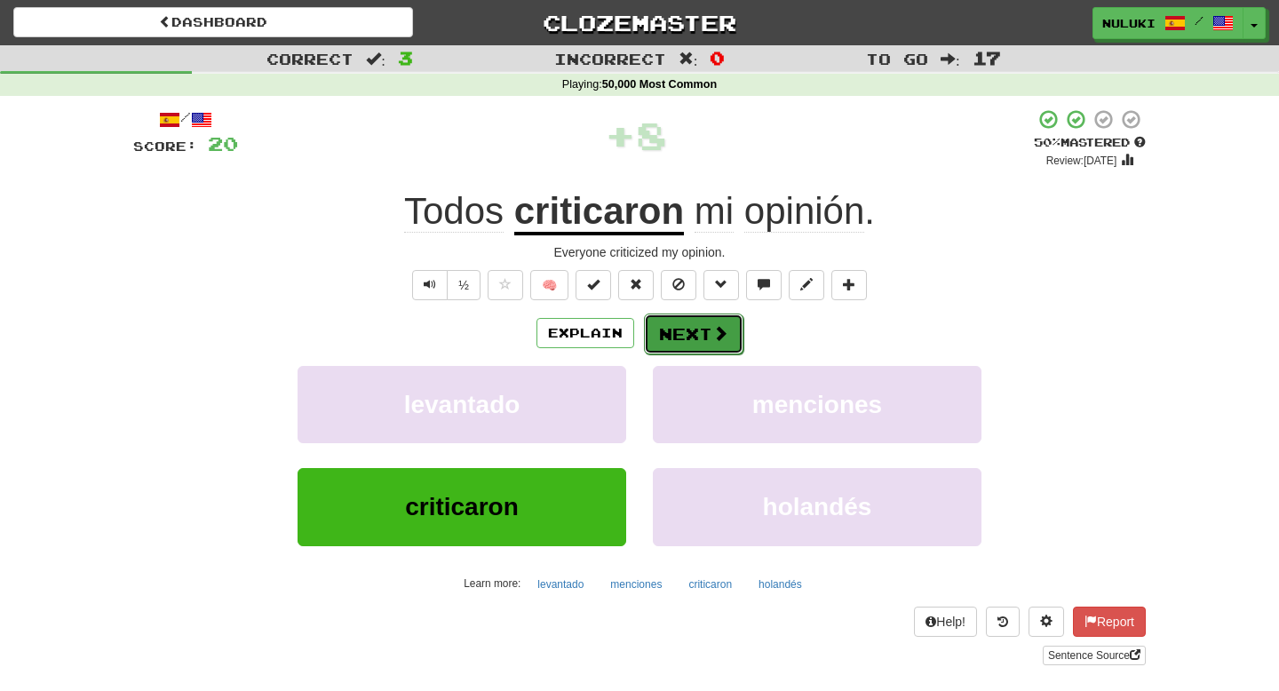
click at [677, 347] on button "Next" at bounding box center [693, 333] width 99 height 41
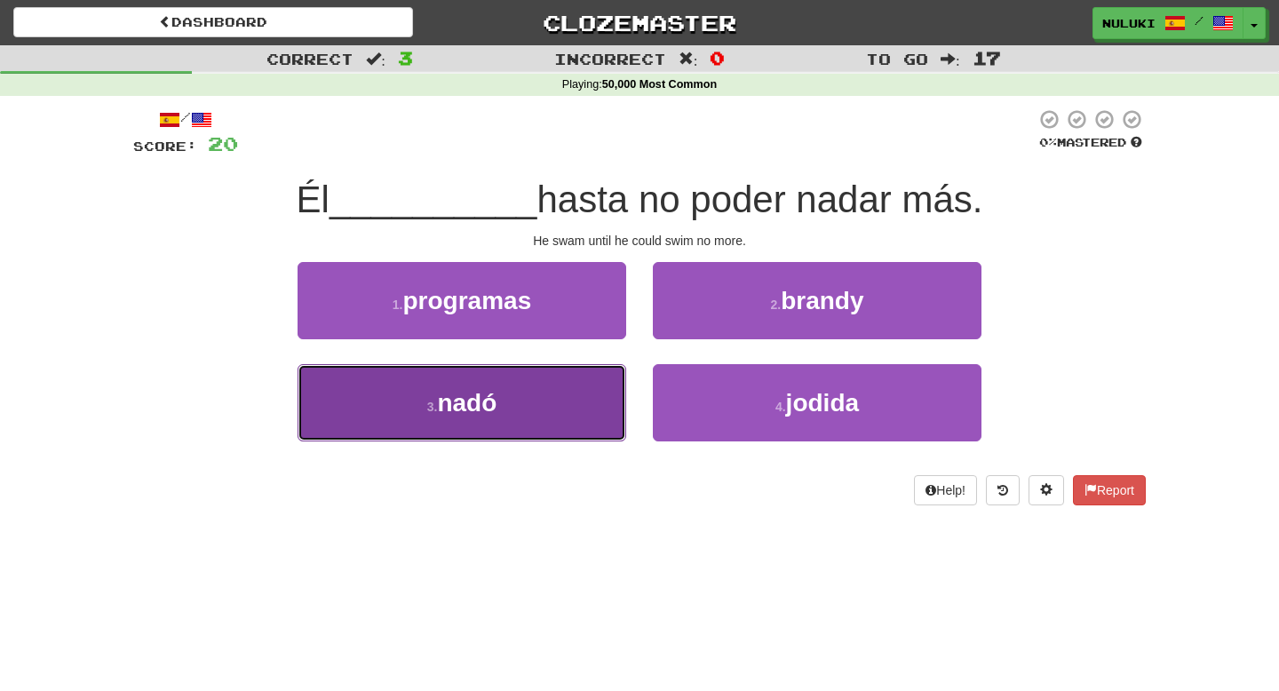
click at [590, 397] on button "3 . nadó" at bounding box center [461, 402] width 329 height 77
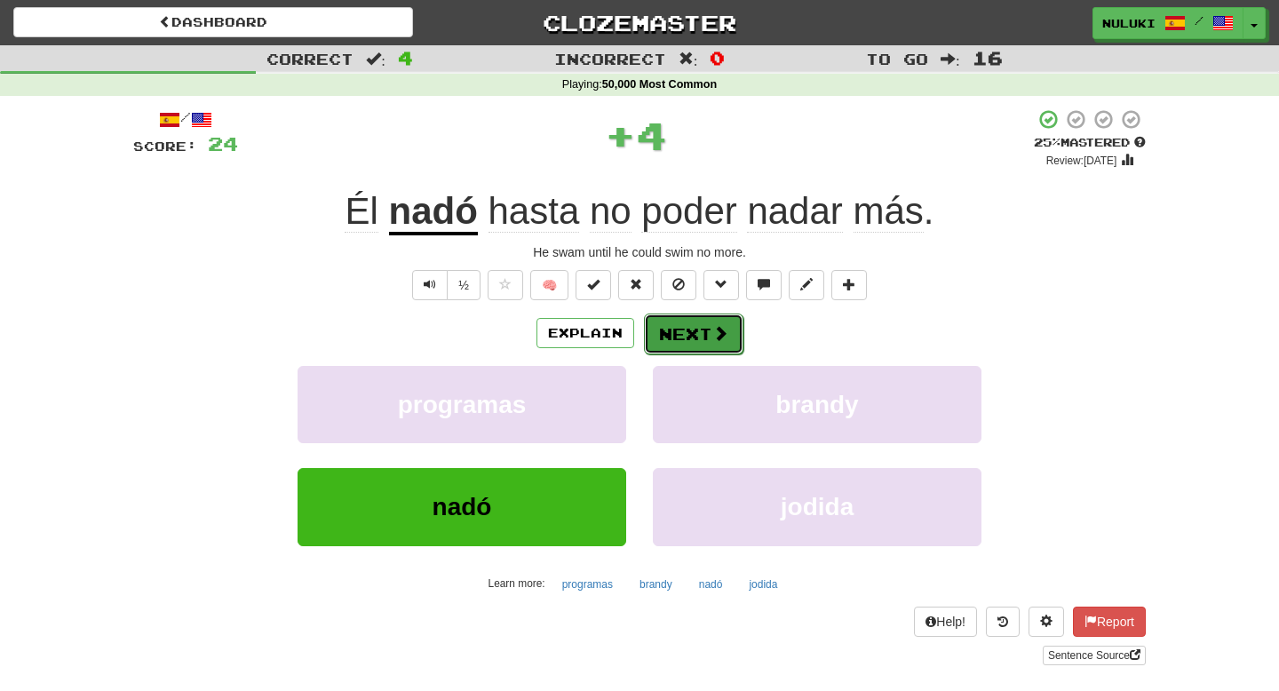
click at [676, 342] on button "Next" at bounding box center [693, 333] width 99 height 41
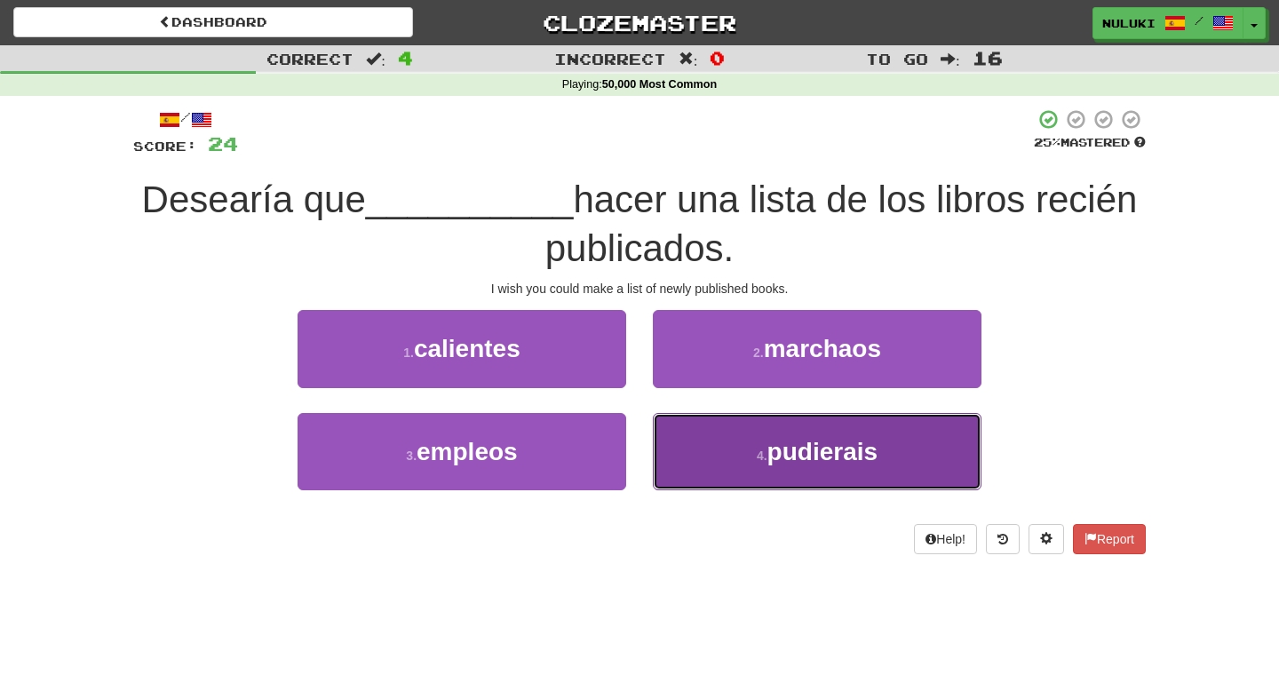
click at [694, 440] on button "4 . pudierais" at bounding box center [817, 451] width 329 height 77
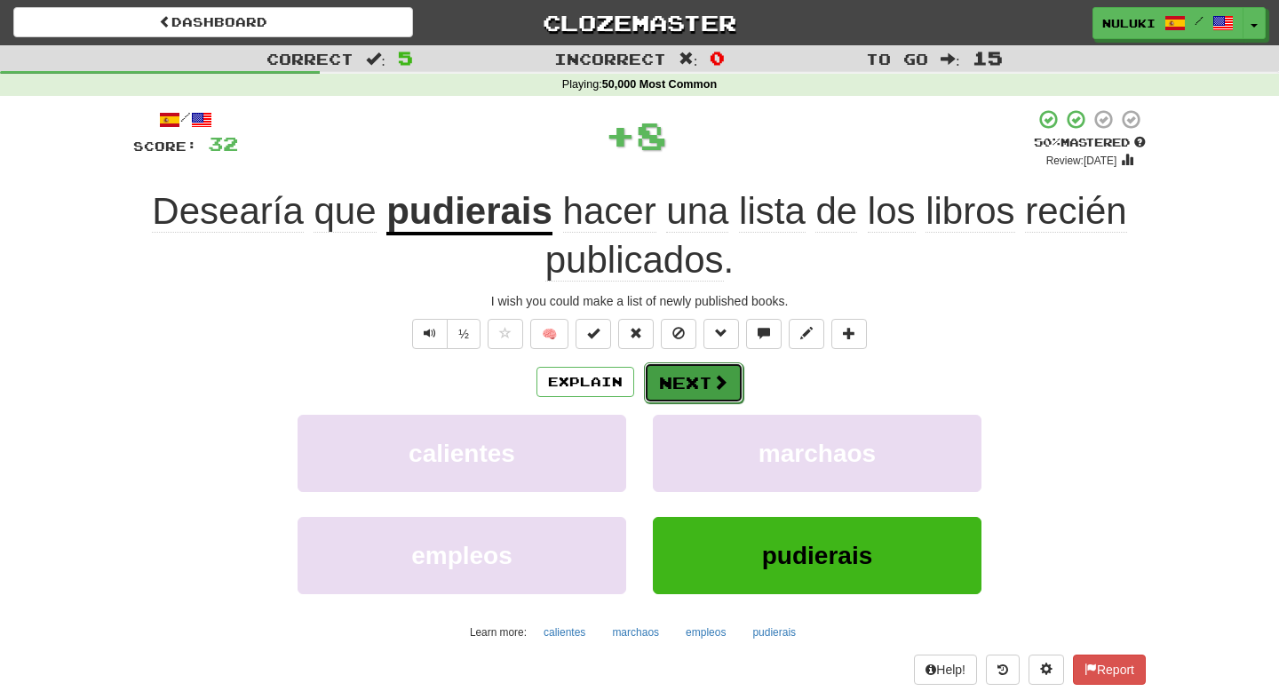
click at [686, 379] on button "Next" at bounding box center [693, 382] width 99 height 41
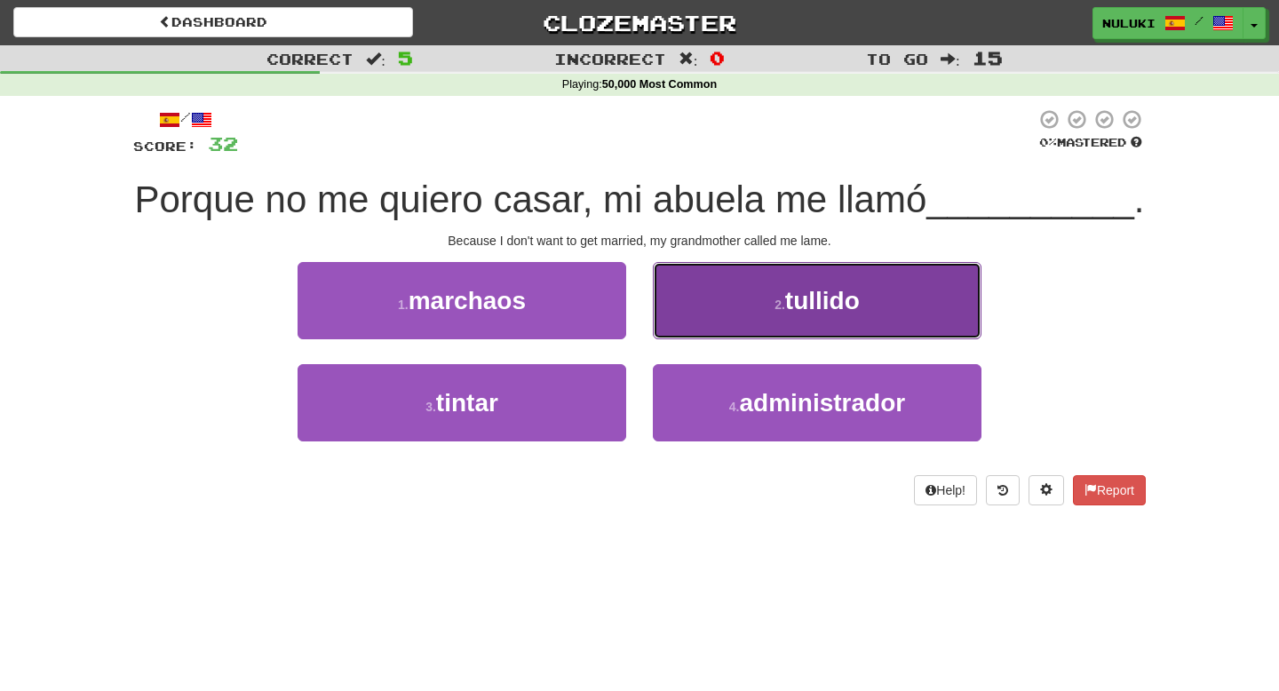
click at [716, 328] on button "2 . tullido" at bounding box center [817, 300] width 329 height 77
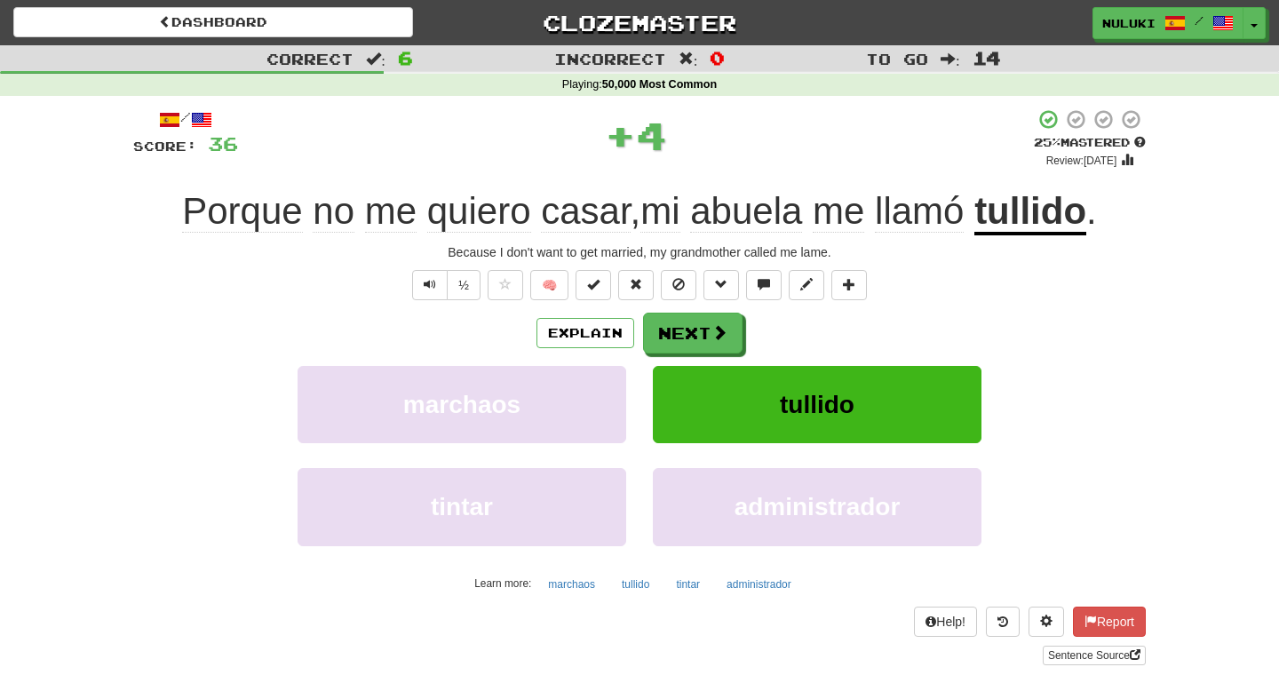
click at [1138, 203] on div "Porque no me quiero casar , mi abuela me llamó tullido ." at bounding box center [639, 211] width 1012 height 49
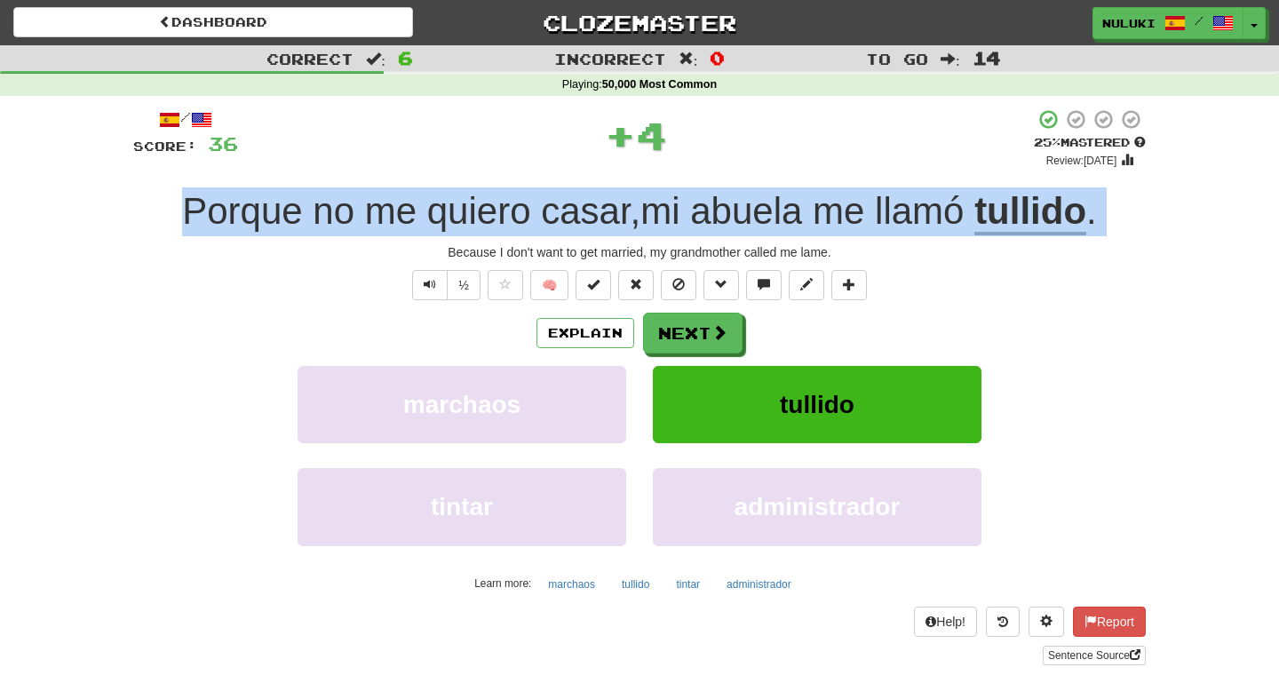
copy div "Porque no me quiero casar , mi abuela me llamó tullido ."
click at [542, 337] on button "Explain" at bounding box center [585, 333] width 98 height 30
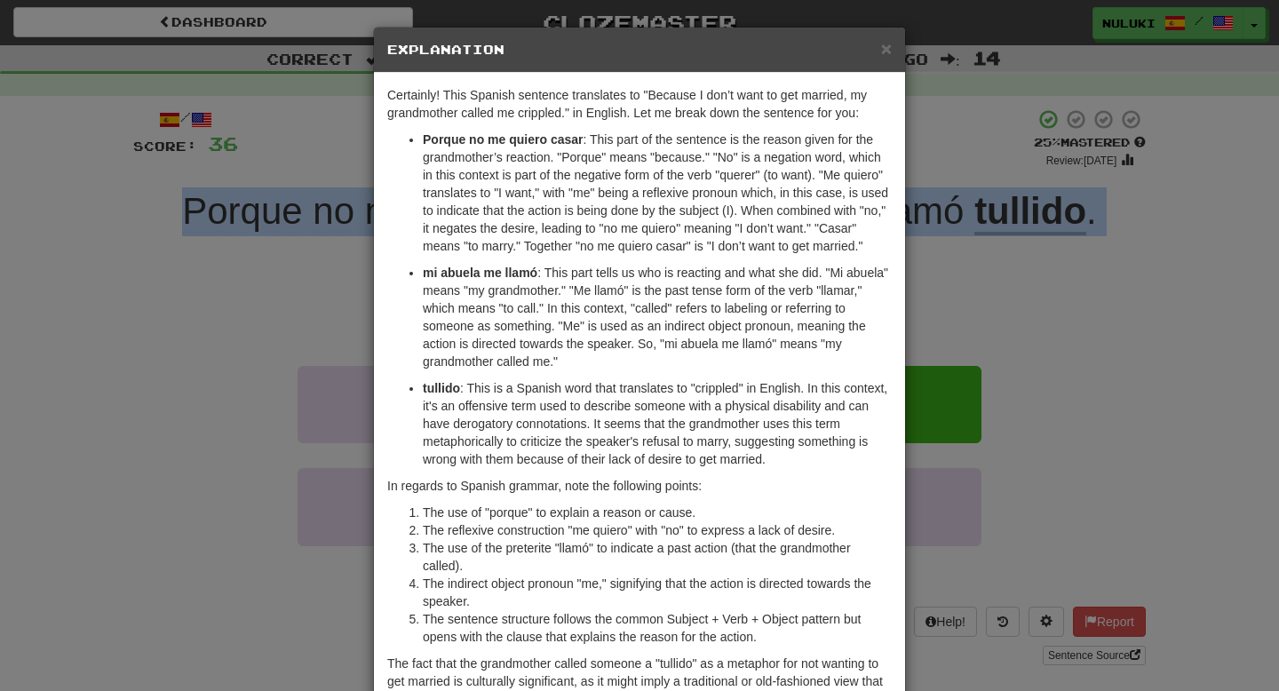
click at [625, 370] on p "mi abuela me llamó : This part tells us who is reacting and what she did. "Mi a…" at bounding box center [657, 317] width 469 height 107
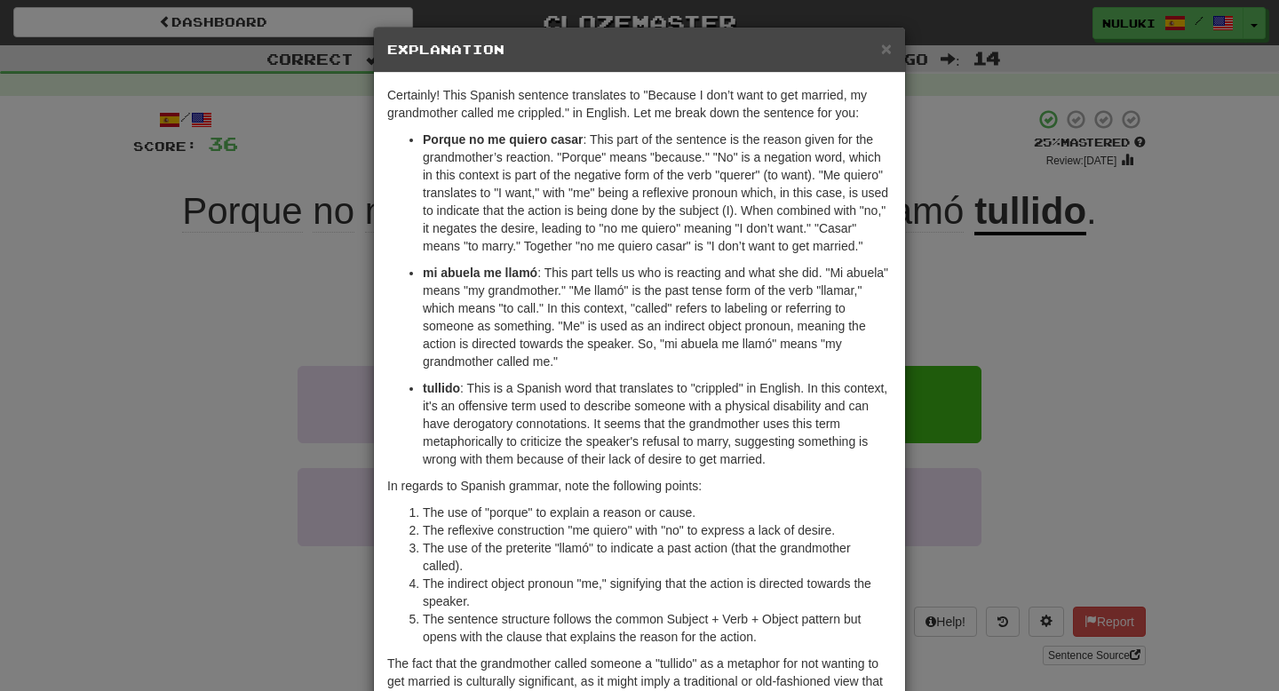
click at [625, 370] on p "mi abuela me llamó : This part tells us who is reacting and what she did. "Mi a…" at bounding box center [657, 317] width 469 height 107
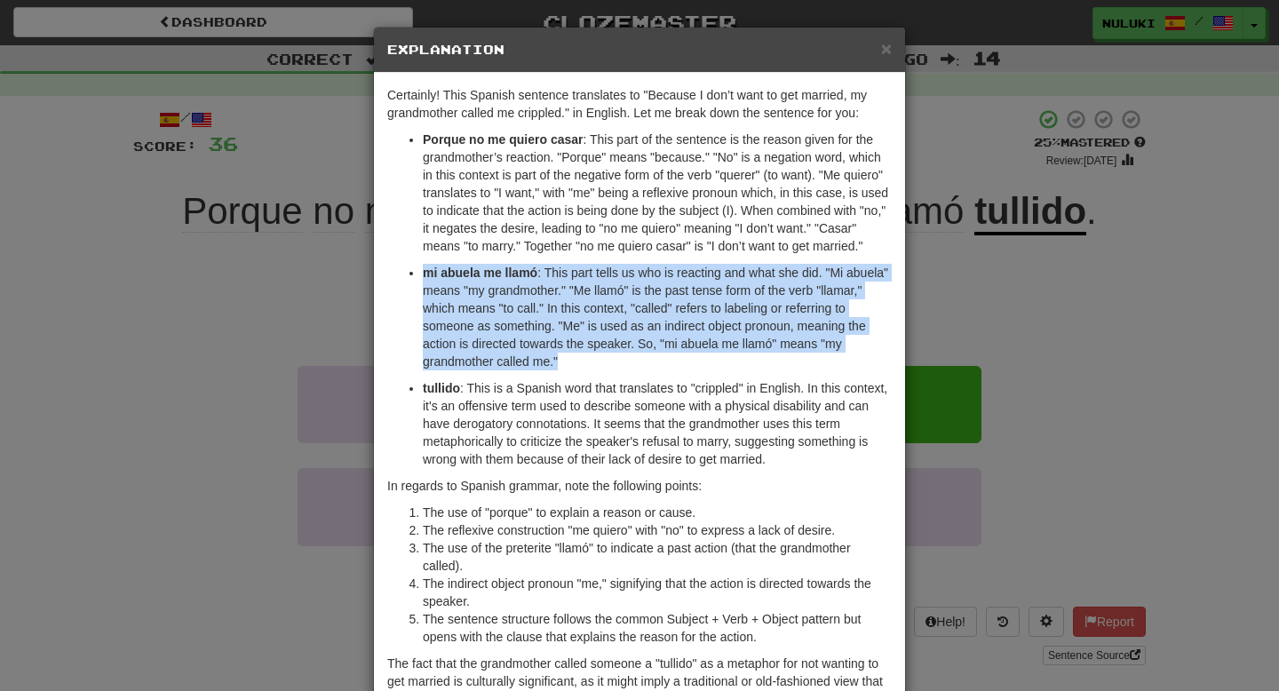
click at [630, 424] on p "tullido : This is a Spanish word that translates to "crippled" in English. In t…" at bounding box center [657, 423] width 469 height 89
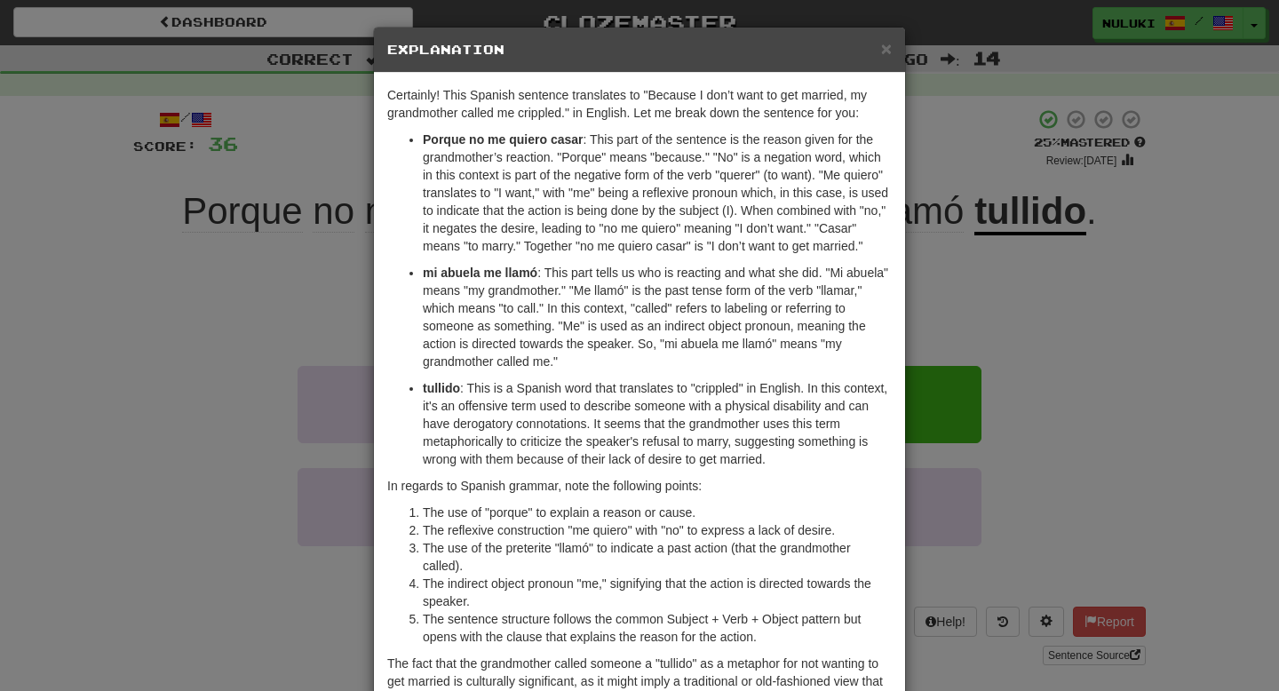
click at [630, 424] on p "tullido : This is a Spanish word that translates to "crippled" in English. In t…" at bounding box center [657, 423] width 469 height 89
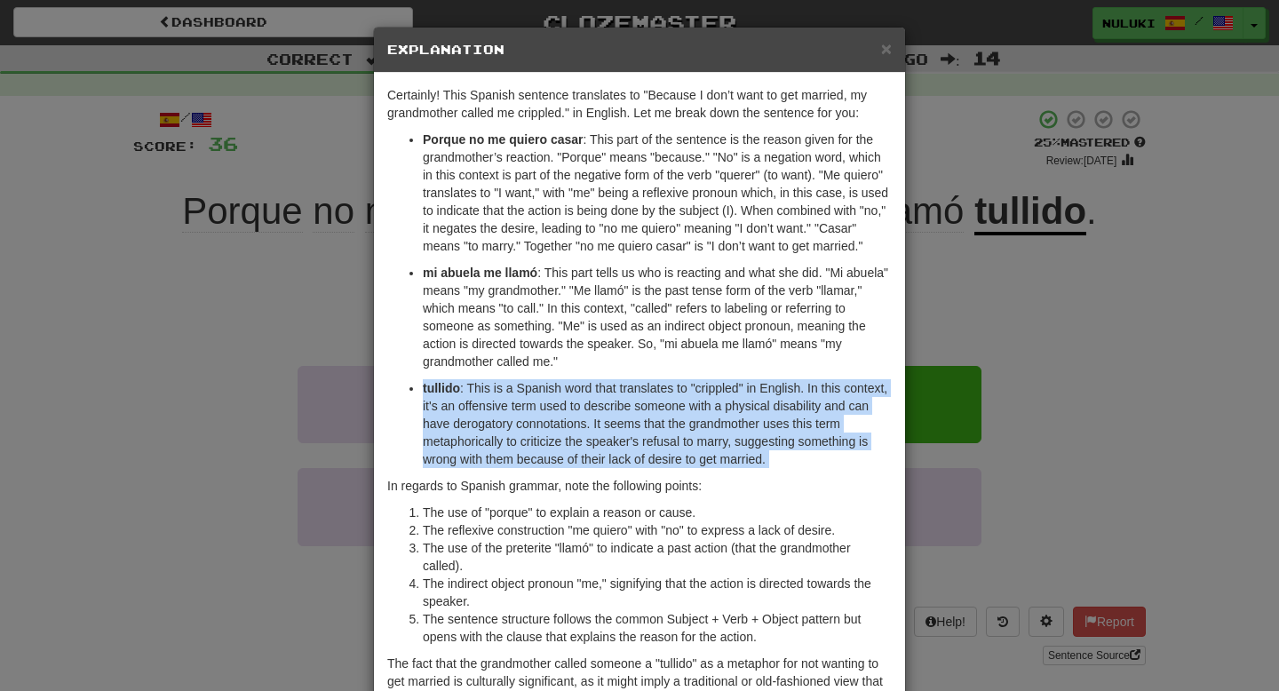
click at [636, 454] on p "tullido : This is a Spanish word that translates to "crippled" in English. In t…" at bounding box center [657, 423] width 469 height 89
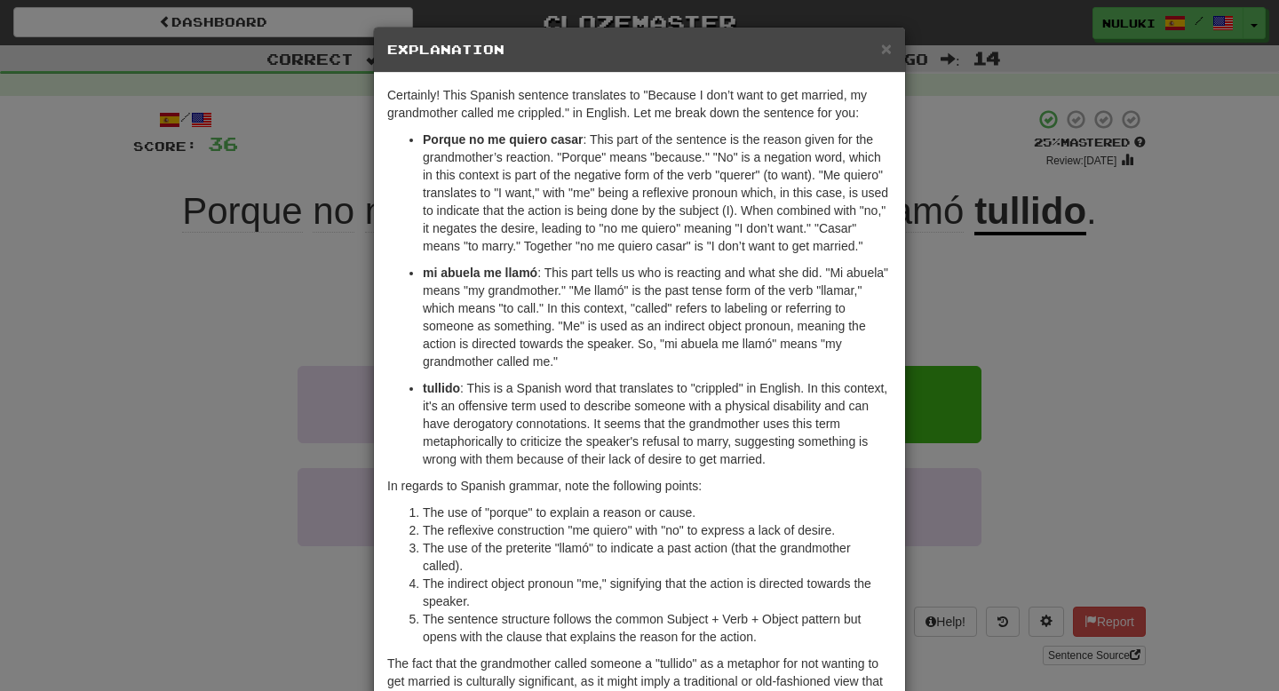
click at [636, 454] on p "tullido : This is a Spanish word that translates to "crippled" in English. In t…" at bounding box center [657, 423] width 469 height 89
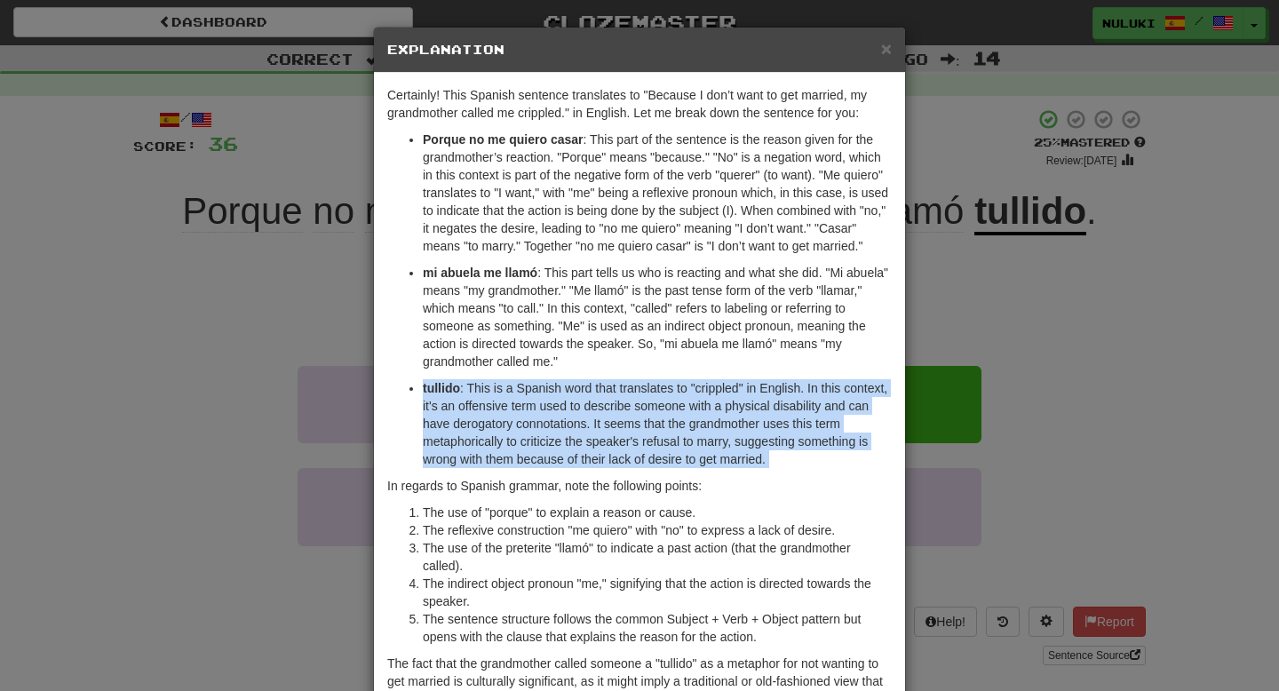
click at [642, 495] on p "In regards to Spanish grammar, note the following points:" at bounding box center [639, 486] width 504 height 18
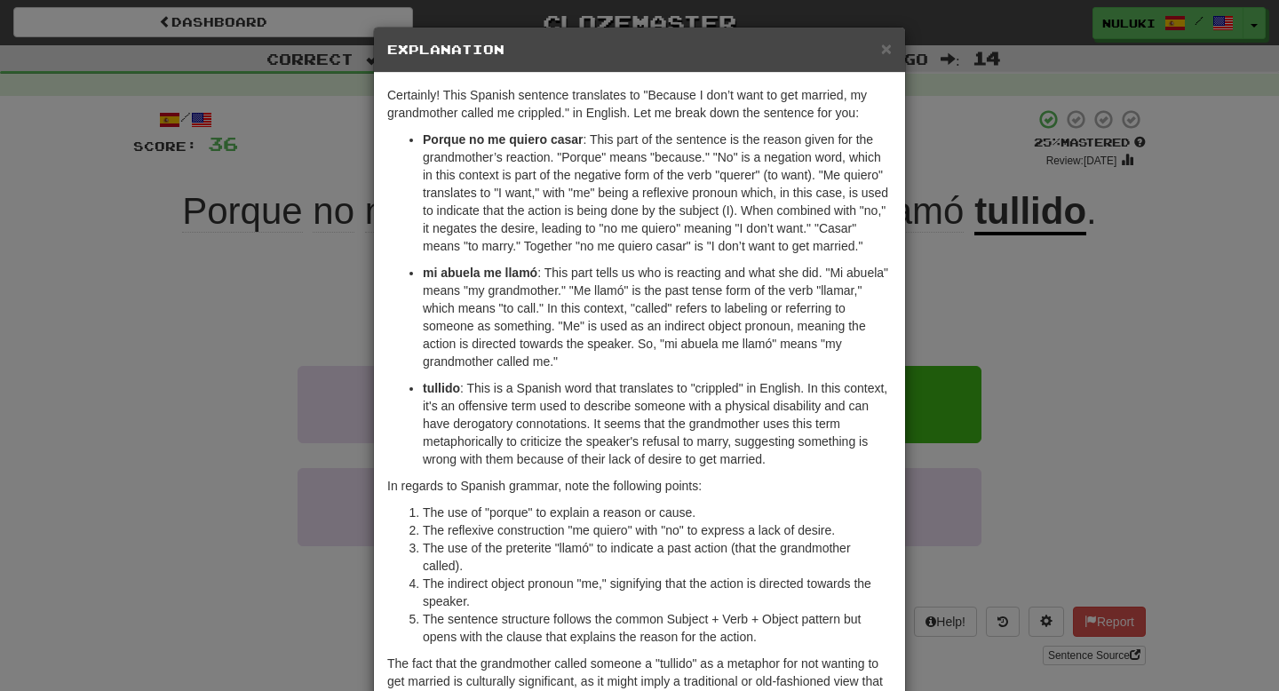
click at [642, 495] on p "In regards to Spanish grammar, note the following points:" at bounding box center [639, 486] width 504 height 18
click at [679, 411] on p "tullido : This is a Spanish word that translates to "crippled" in English. In t…" at bounding box center [657, 423] width 469 height 89
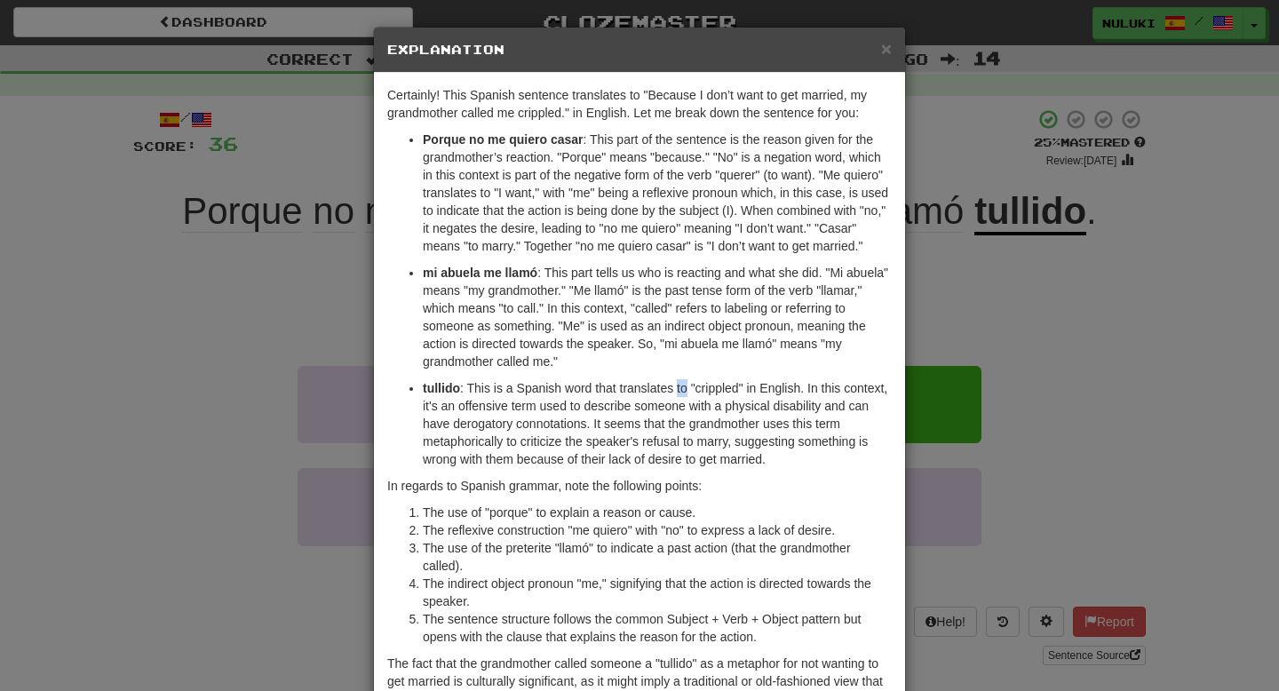
click at [679, 411] on p "tullido : This is a Spanish word that translates to "crippled" in English. In t…" at bounding box center [657, 423] width 469 height 89
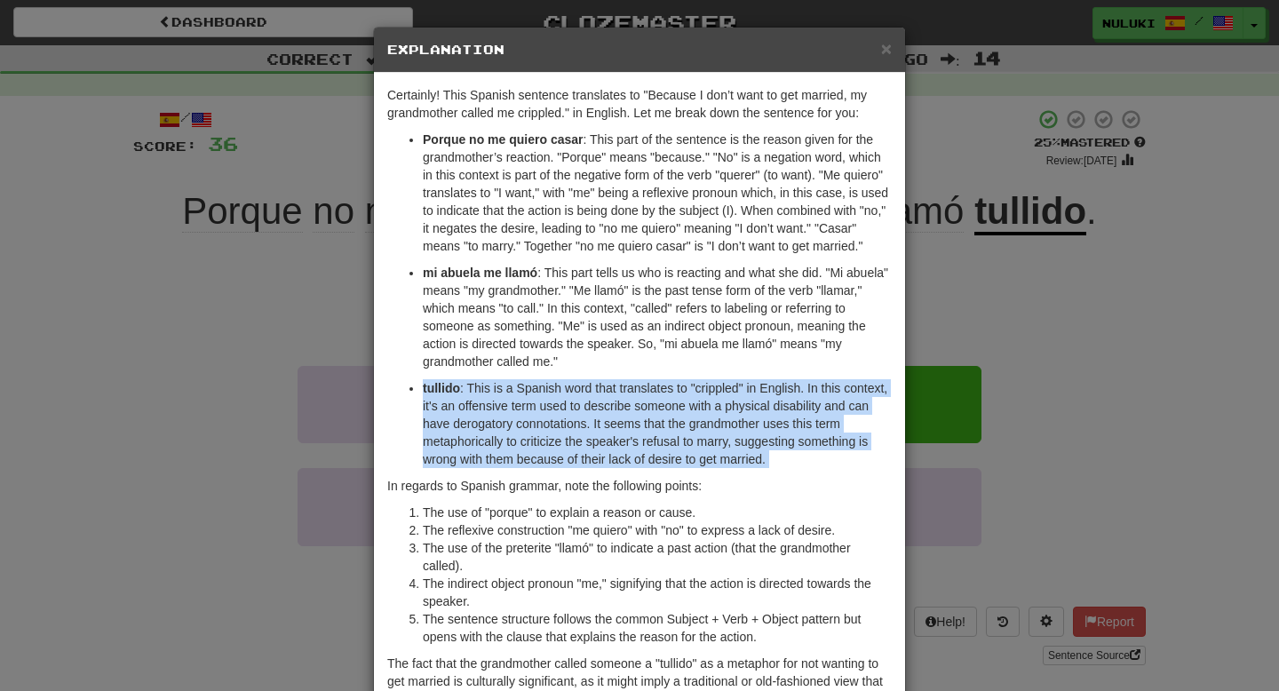
copy div "tullido : This is a Spanish word that translates to "crippled" in English. In t…"
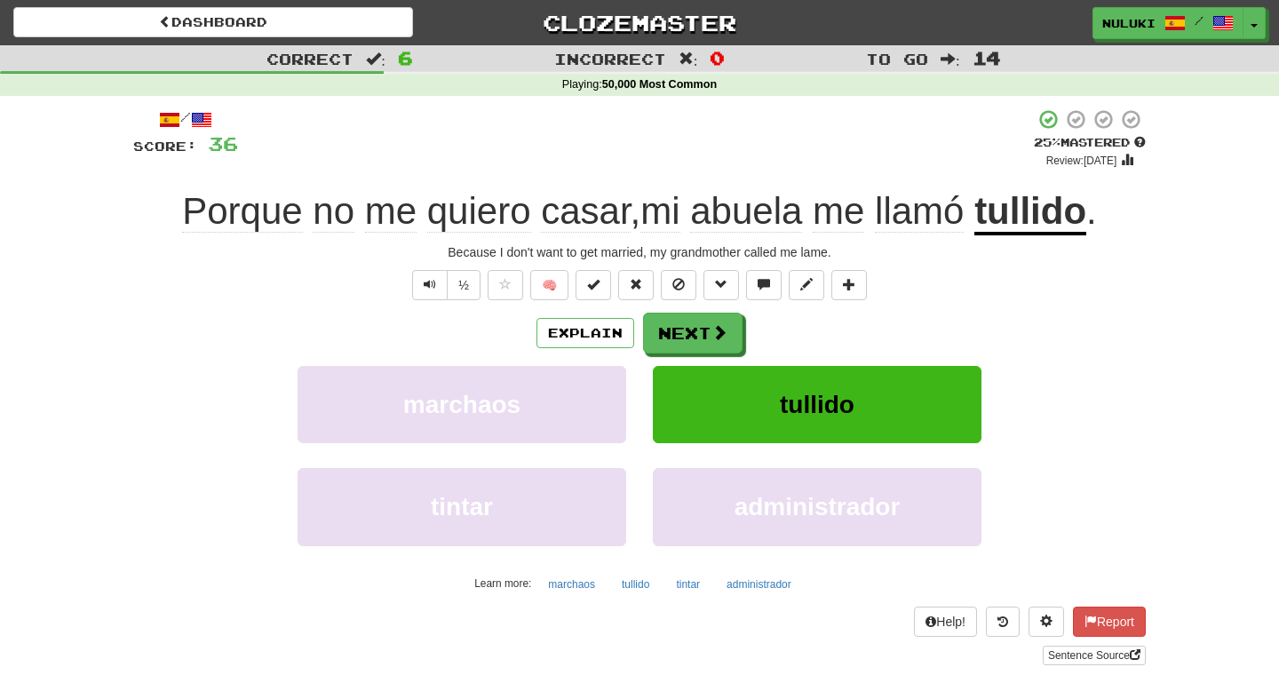
click at [625, 249] on div "Because I don't want to get married, my grandmother called me lame." at bounding box center [639, 252] width 1012 height 18
copy div "Because I don't want to get married, my grandmother called me lame. ½ 🧠 Explain…"
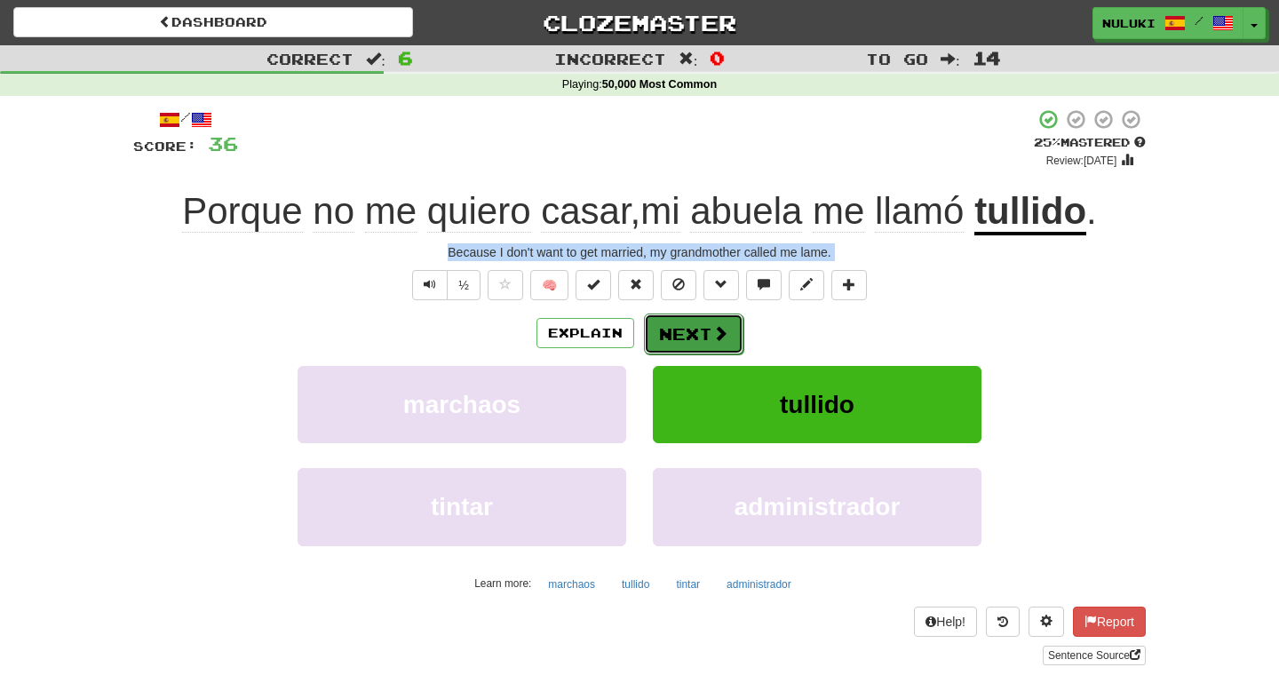
click at [717, 321] on button "Next" at bounding box center [693, 333] width 99 height 41
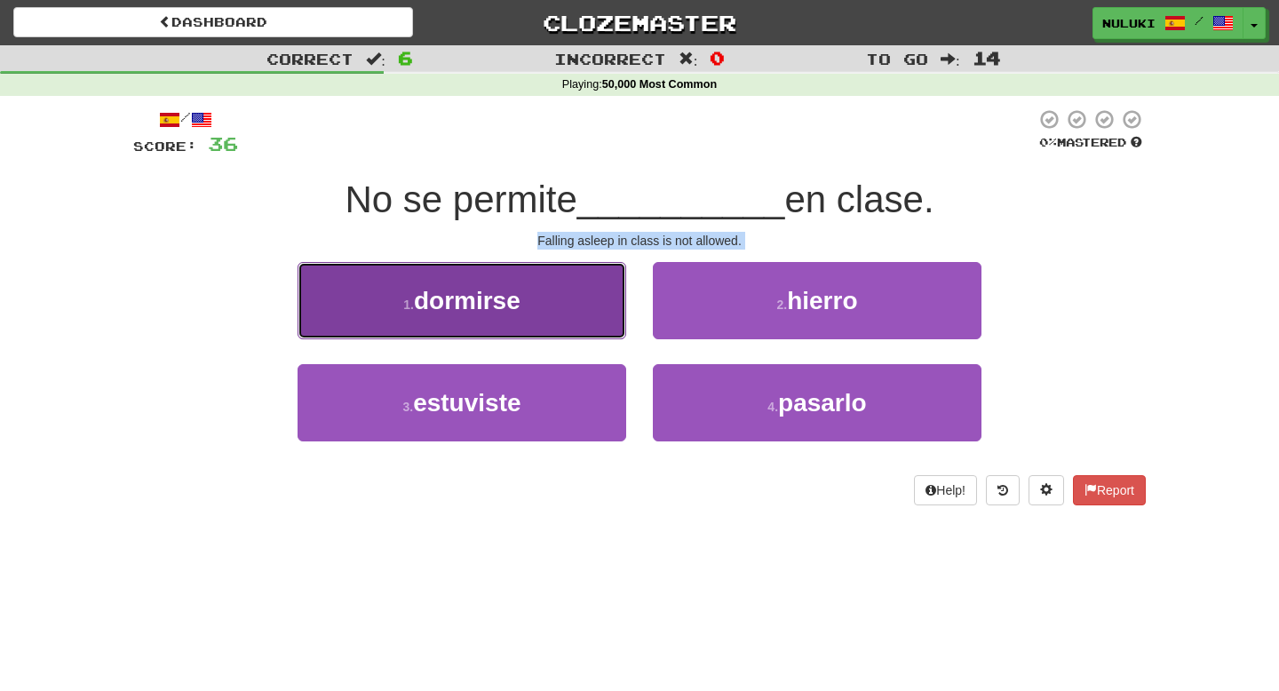
click at [592, 279] on button "1 . dormirse" at bounding box center [461, 300] width 329 height 77
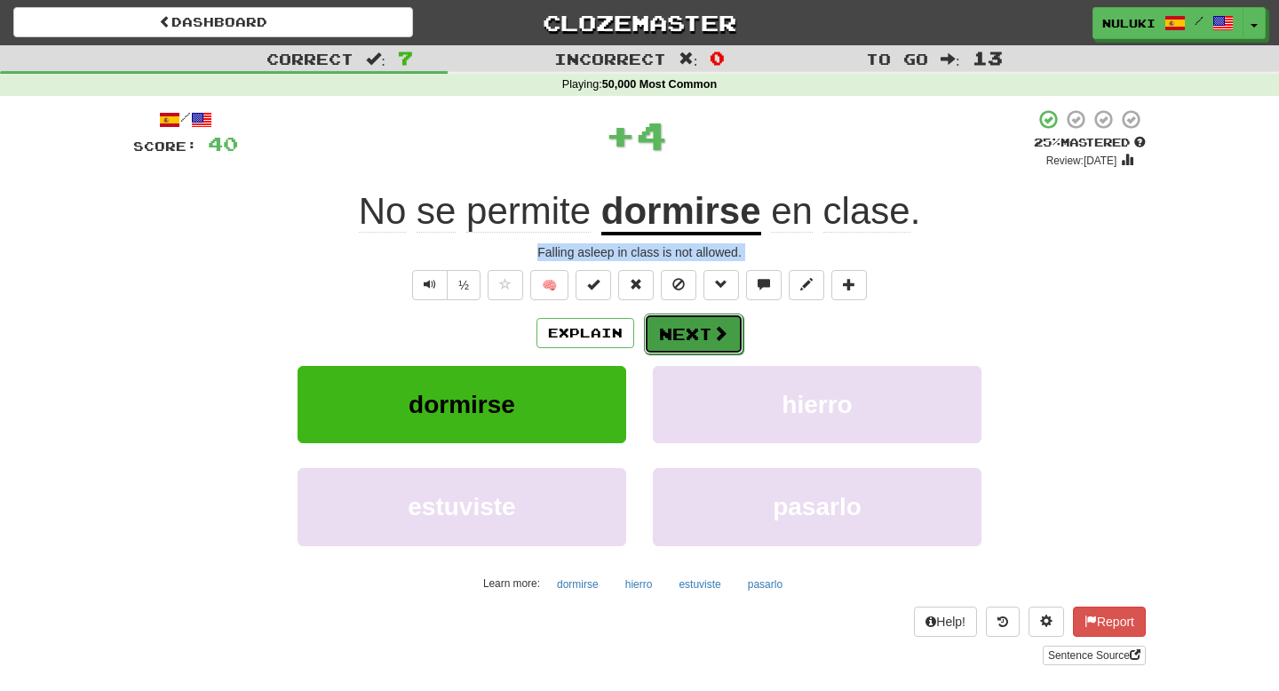
click at [682, 333] on button "Next" at bounding box center [693, 333] width 99 height 41
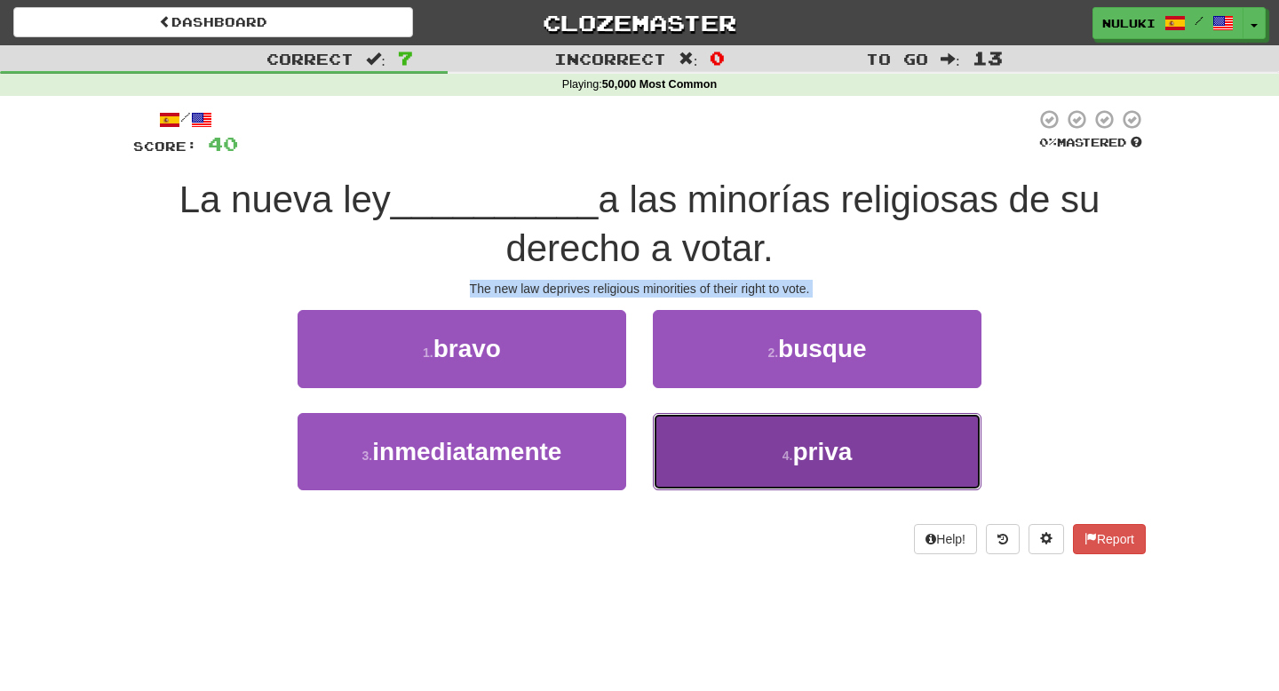
click at [765, 432] on button "4 . priva" at bounding box center [817, 451] width 329 height 77
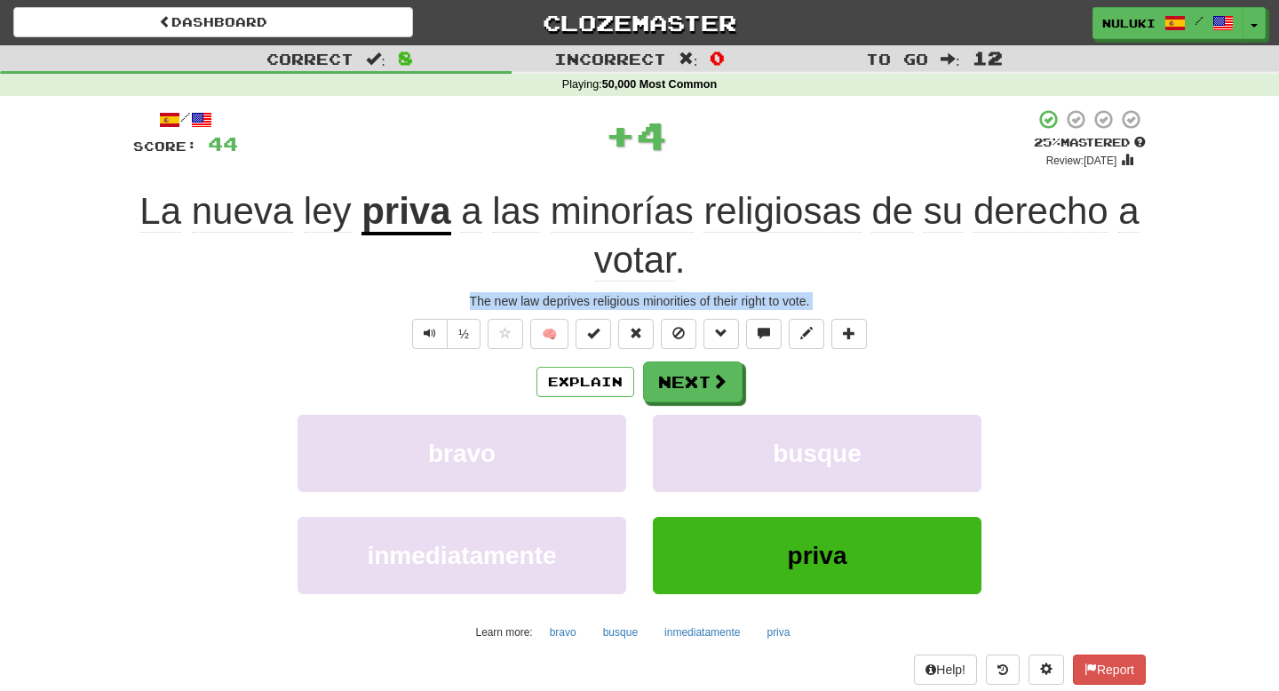
click at [836, 255] on div "La nueva ley priva a las minorías religiosas de su derecho a votar ." at bounding box center [639, 235] width 1012 height 97
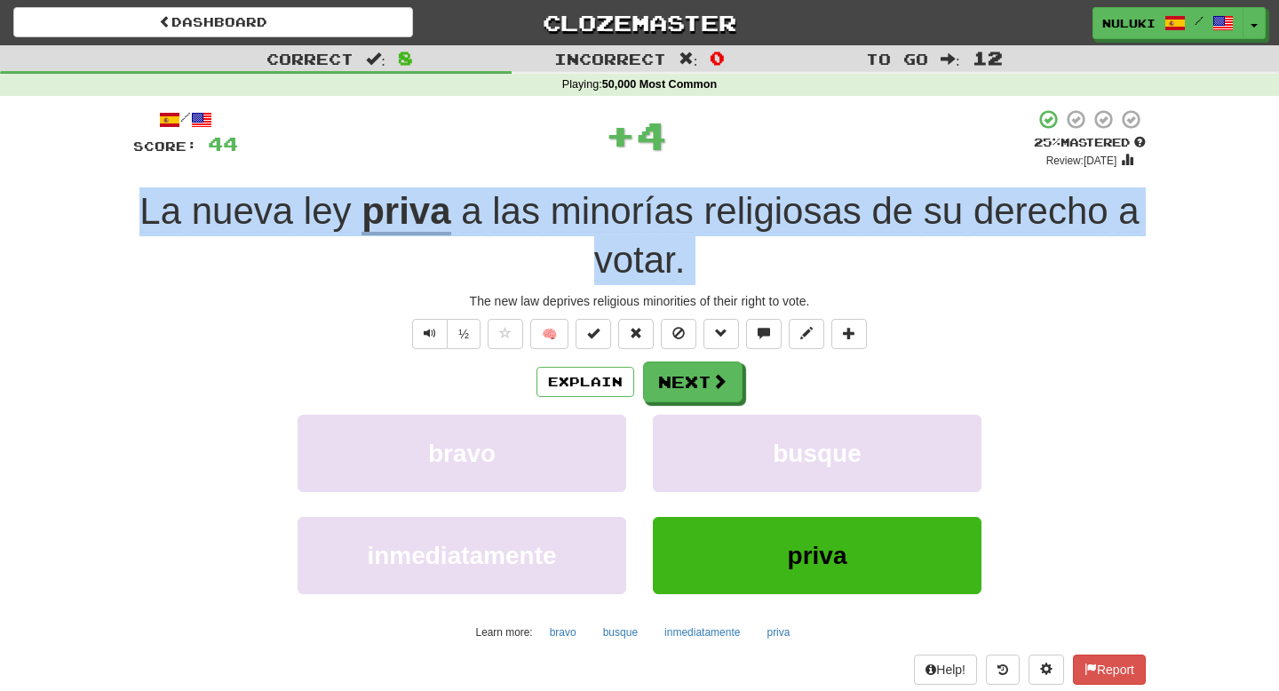
copy div "La nueva ley priva a las minorías religiosas de su derecho a votar ."
click at [686, 313] on div "/ Score: 44 + 4 25 % Mastered Review: 2025-10-19 La nueva ley priva a las minor…" at bounding box center [639, 410] width 1012 height 605
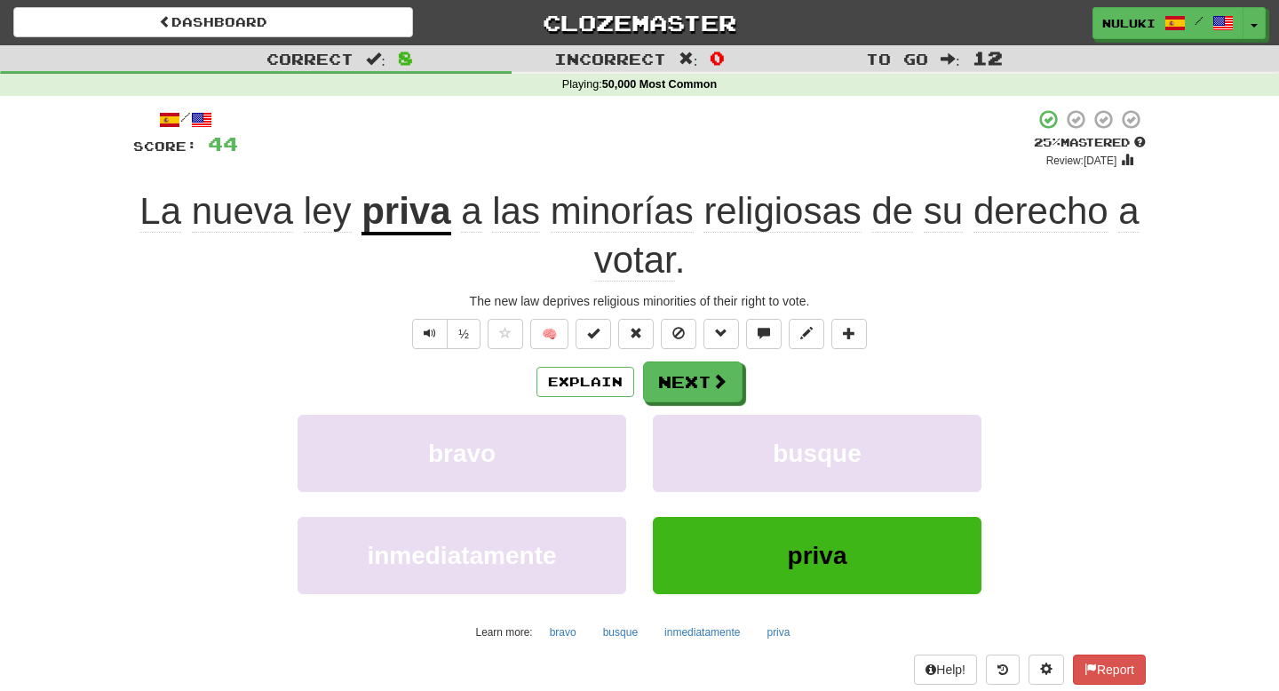
click at [686, 313] on div "/ Score: 44 + 4 25 % Mastered Review: 2025-10-19 La nueva ley priva a las minor…" at bounding box center [639, 410] width 1012 height 605
click at [685, 299] on div "The new law deprives religious minorities of their right to vote." at bounding box center [639, 301] width 1012 height 18
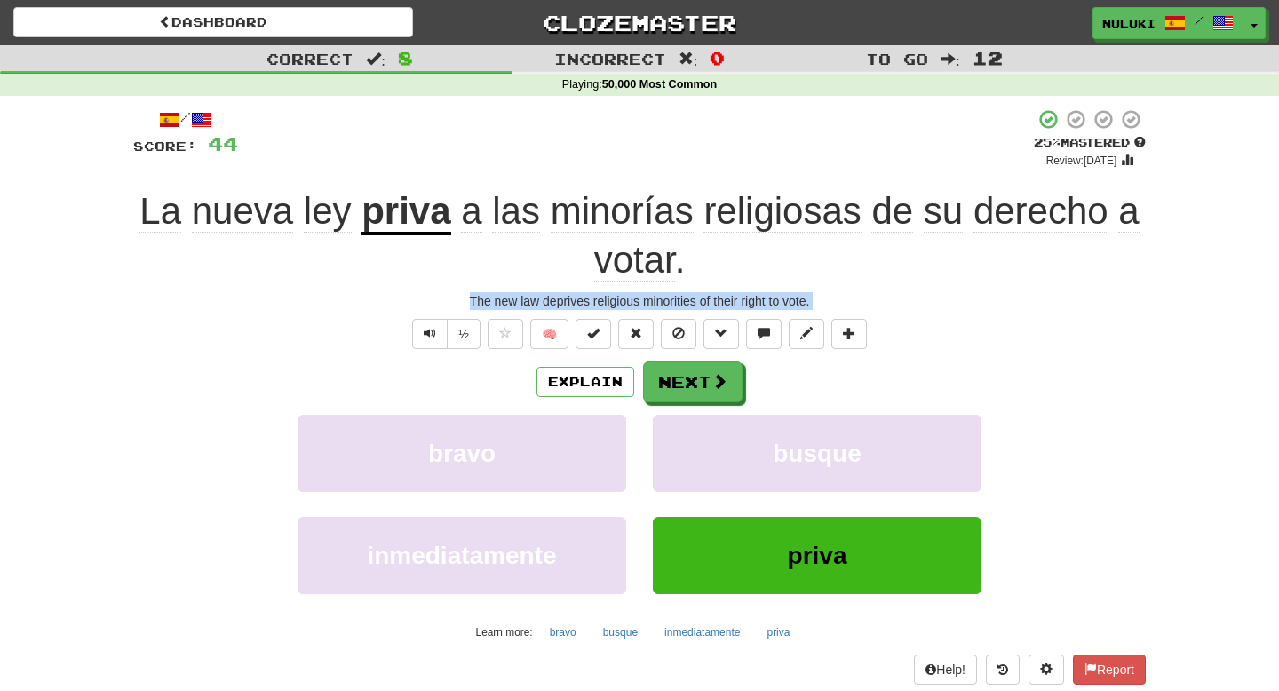
copy div "The new law deprives religious minorities of their right to vote. ½ 🧠 Explain N…"
click at [689, 384] on button "Next" at bounding box center [693, 382] width 99 height 41
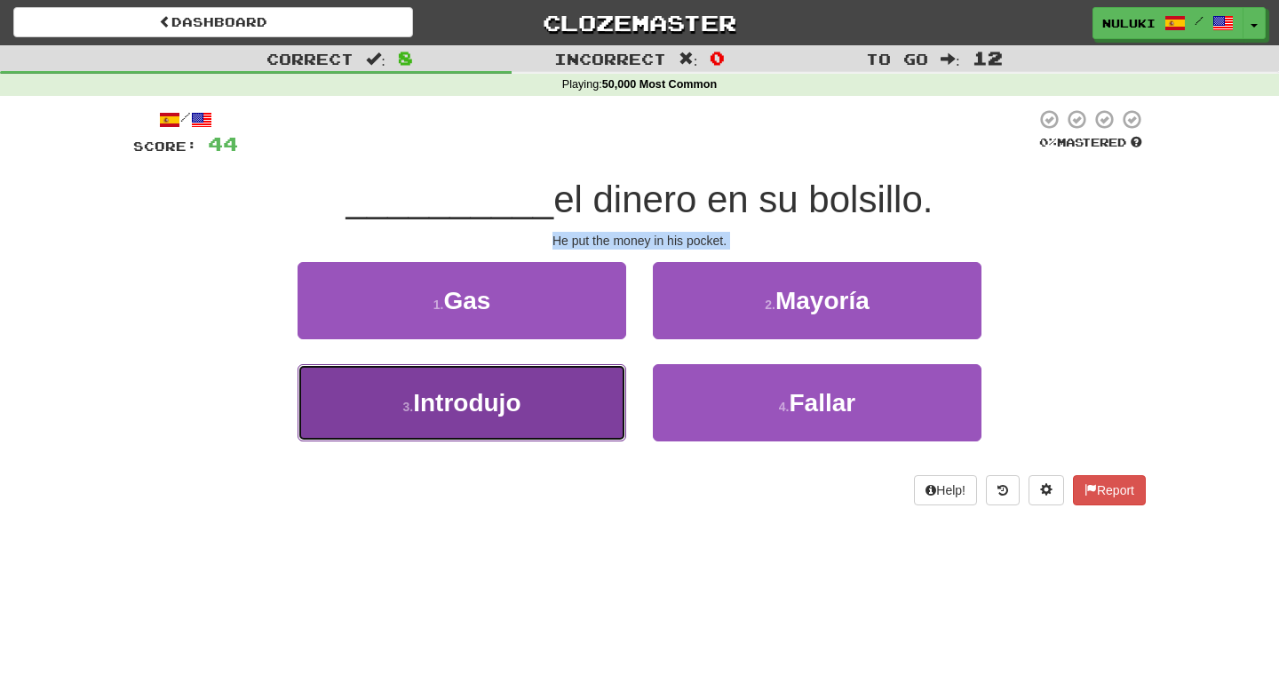
click at [583, 404] on button "3 . Introdujo" at bounding box center [461, 402] width 329 height 77
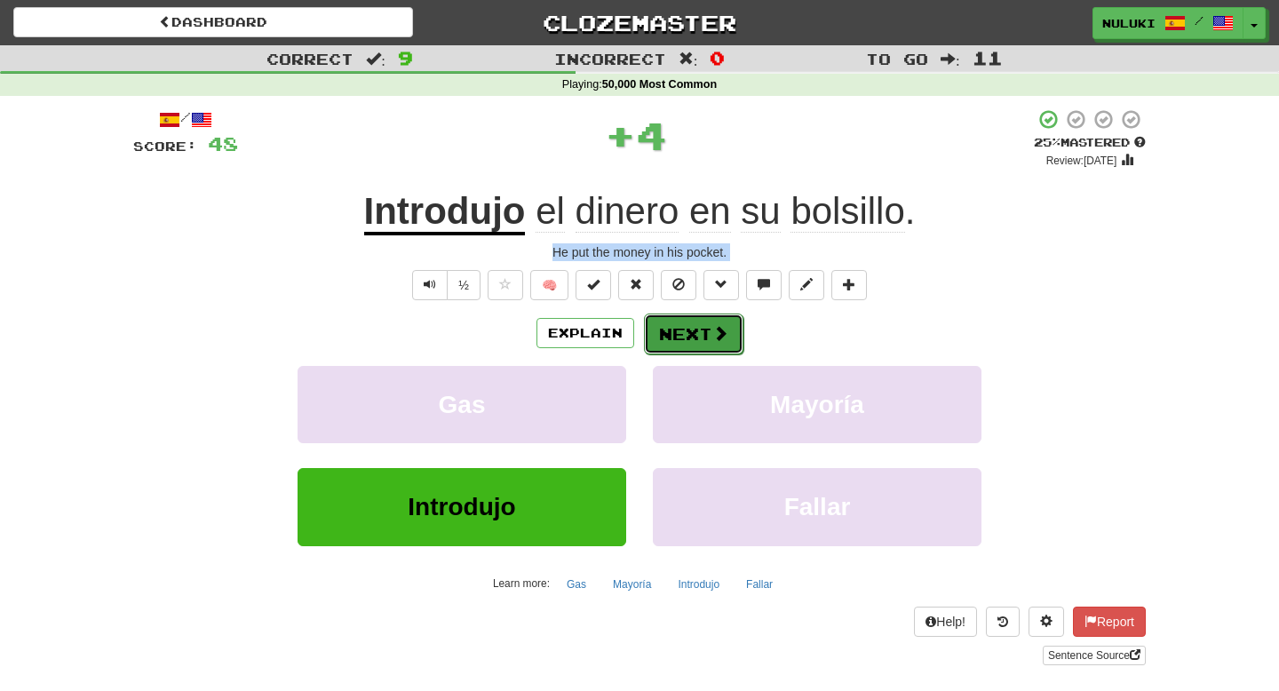
click at [694, 346] on button "Next" at bounding box center [693, 333] width 99 height 41
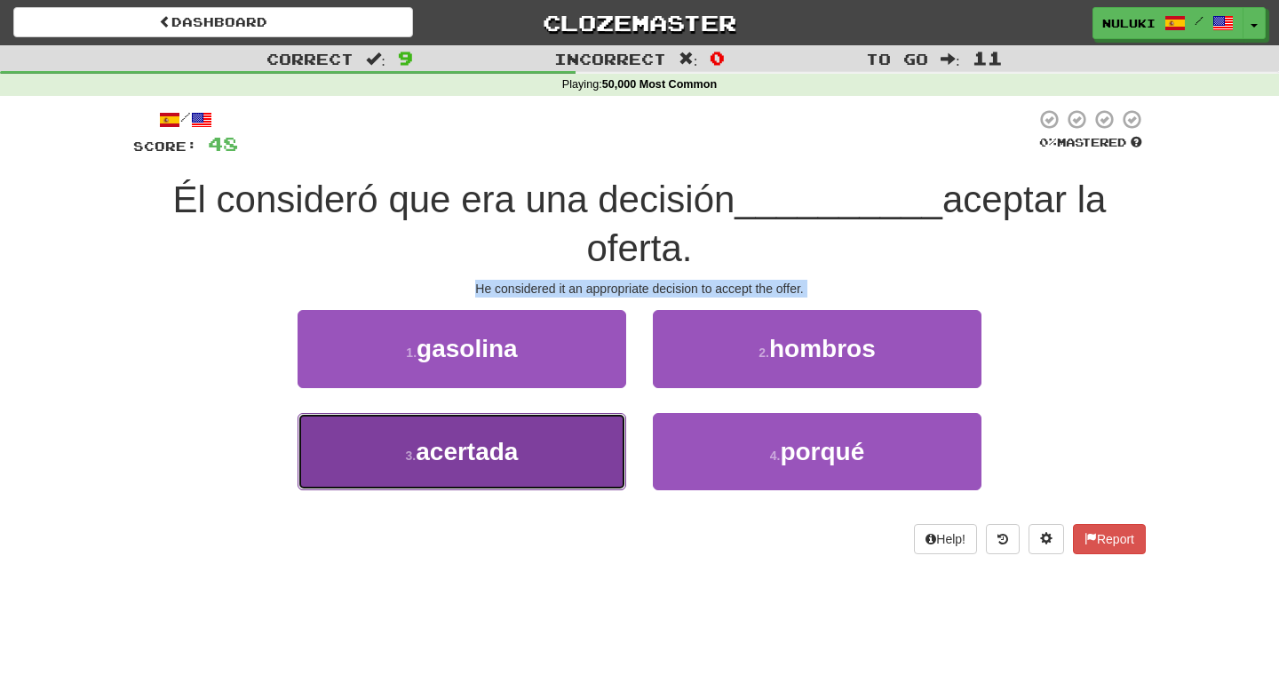
click at [592, 427] on button "3 . acertada" at bounding box center [461, 451] width 329 height 77
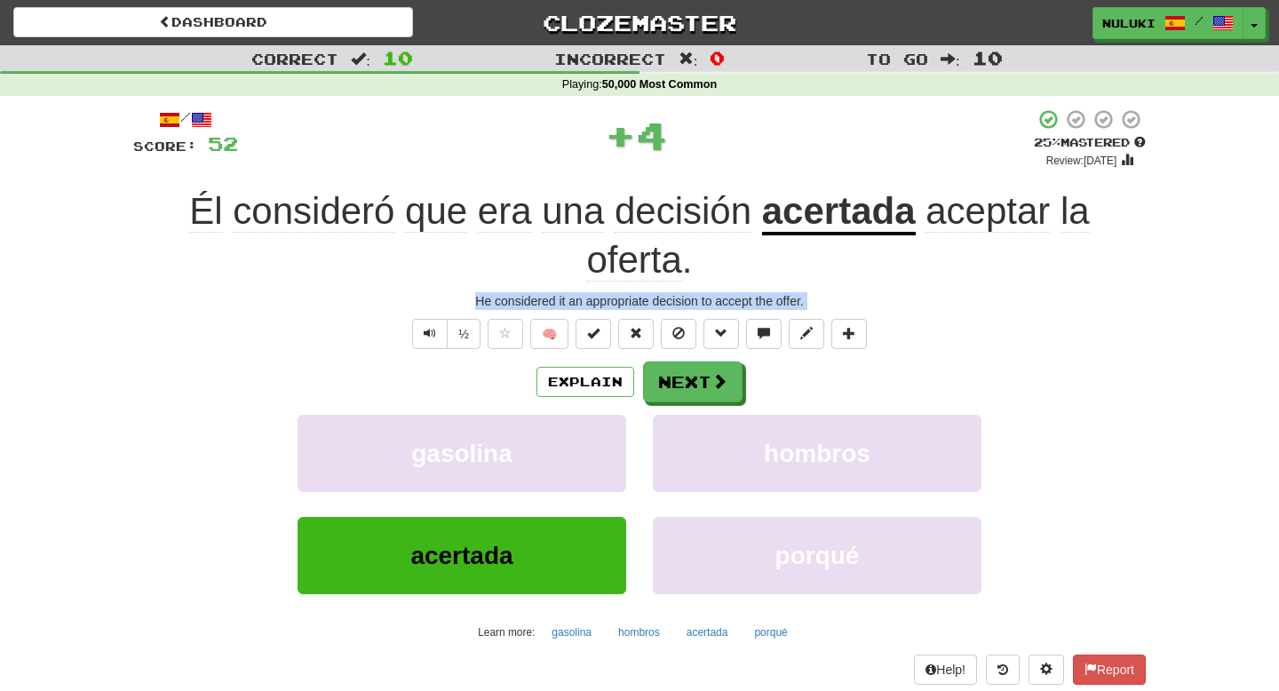
click at [806, 246] on div "Él consideró que era una decisión acertada aceptar la oferta ." at bounding box center [639, 235] width 1012 height 97
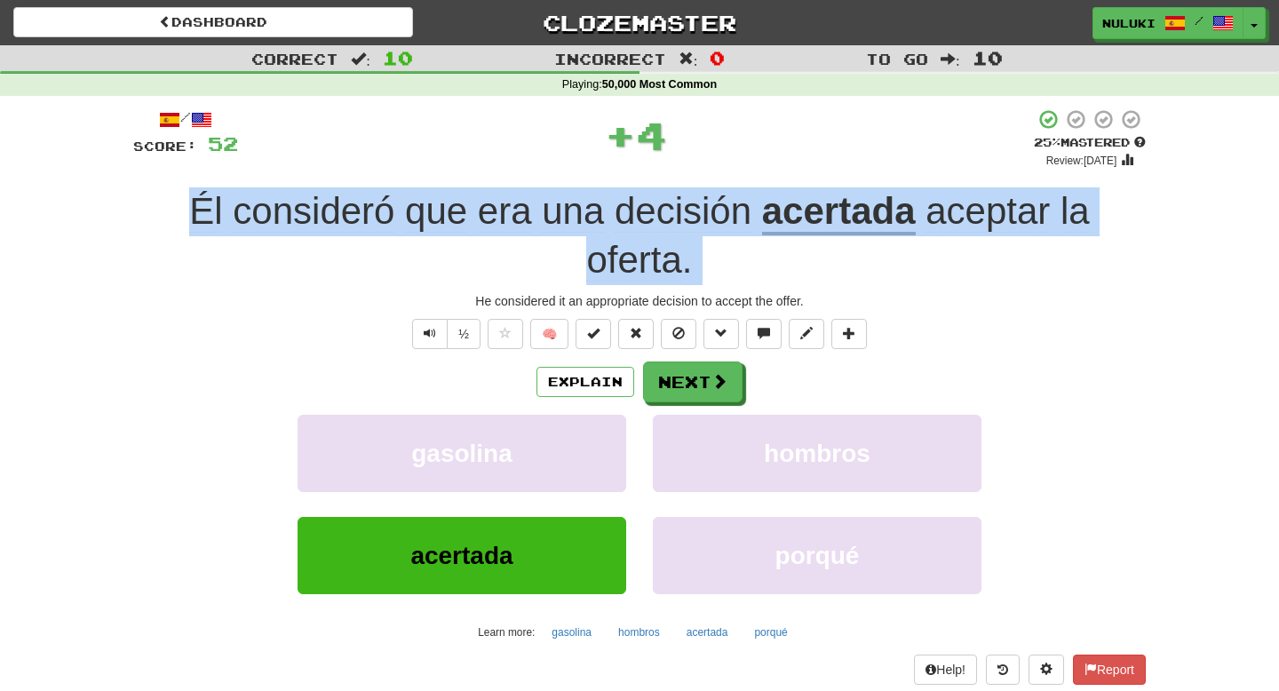
copy div "Él consideró que era una decisión acertada aceptar la oferta ."
click at [719, 308] on div "He considered it an appropriate decision to accept the offer." at bounding box center [639, 301] width 1012 height 18
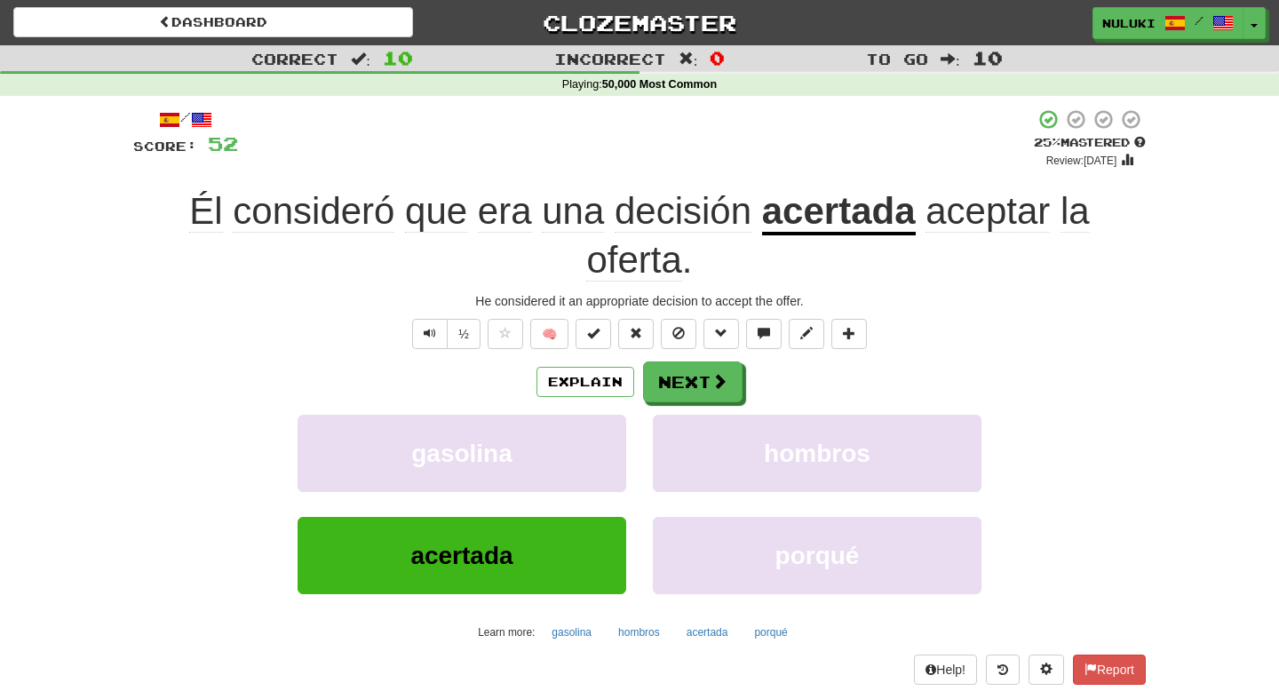
click at [719, 308] on div "He considered it an appropriate decision to accept the offer." at bounding box center [639, 301] width 1012 height 18
copy div "accept"
click at [719, 308] on div "He considered it an appropriate decision to accept the offer." at bounding box center [639, 301] width 1012 height 18
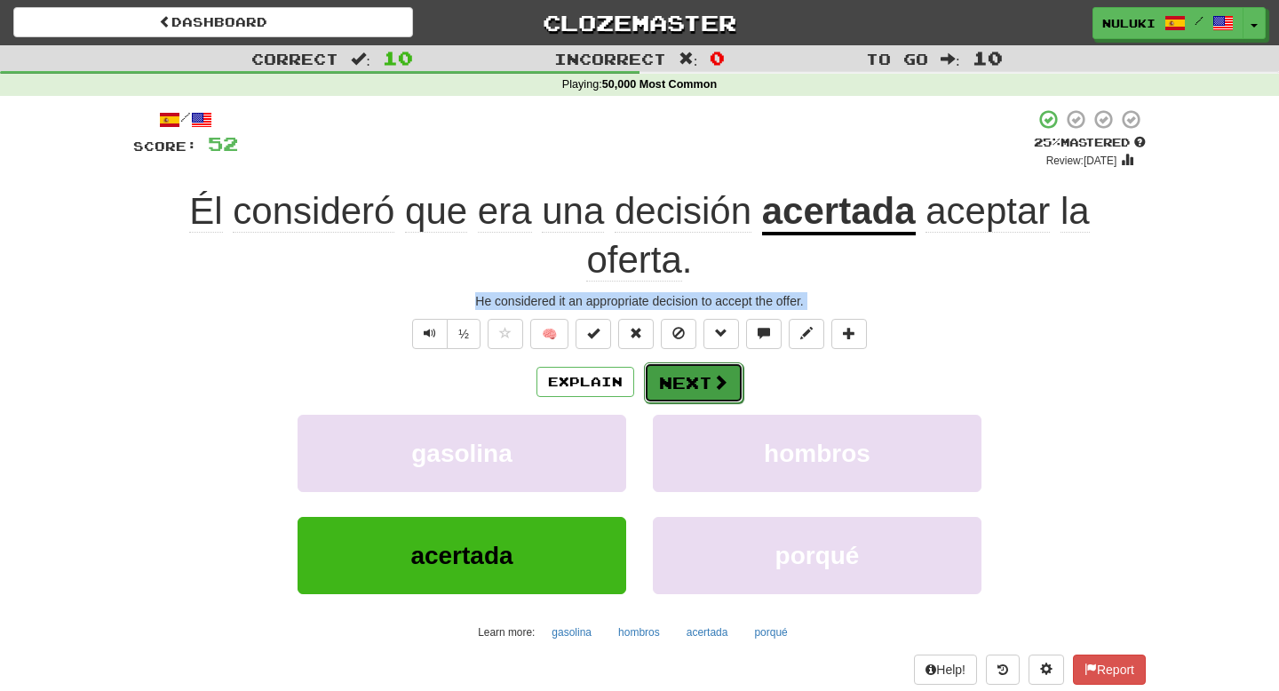
click at [725, 392] on button "Next" at bounding box center [693, 382] width 99 height 41
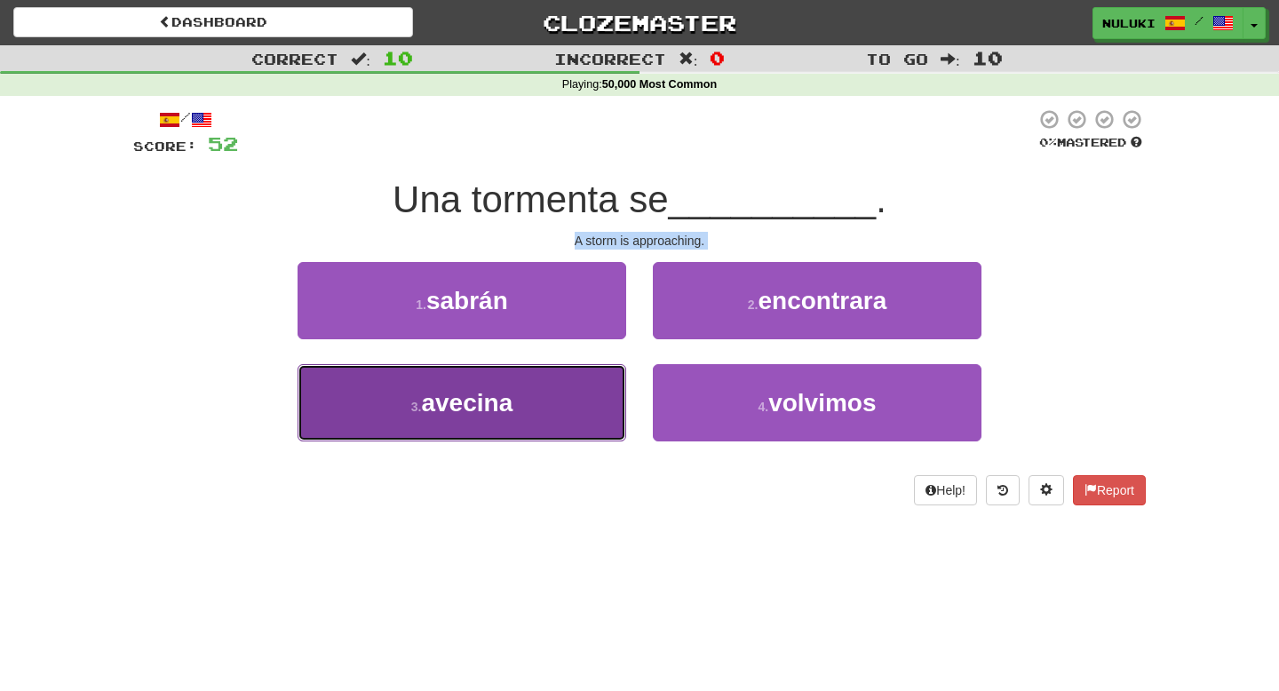
click at [604, 399] on button "3 . avecina" at bounding box center [461, 402] width 329 height 77
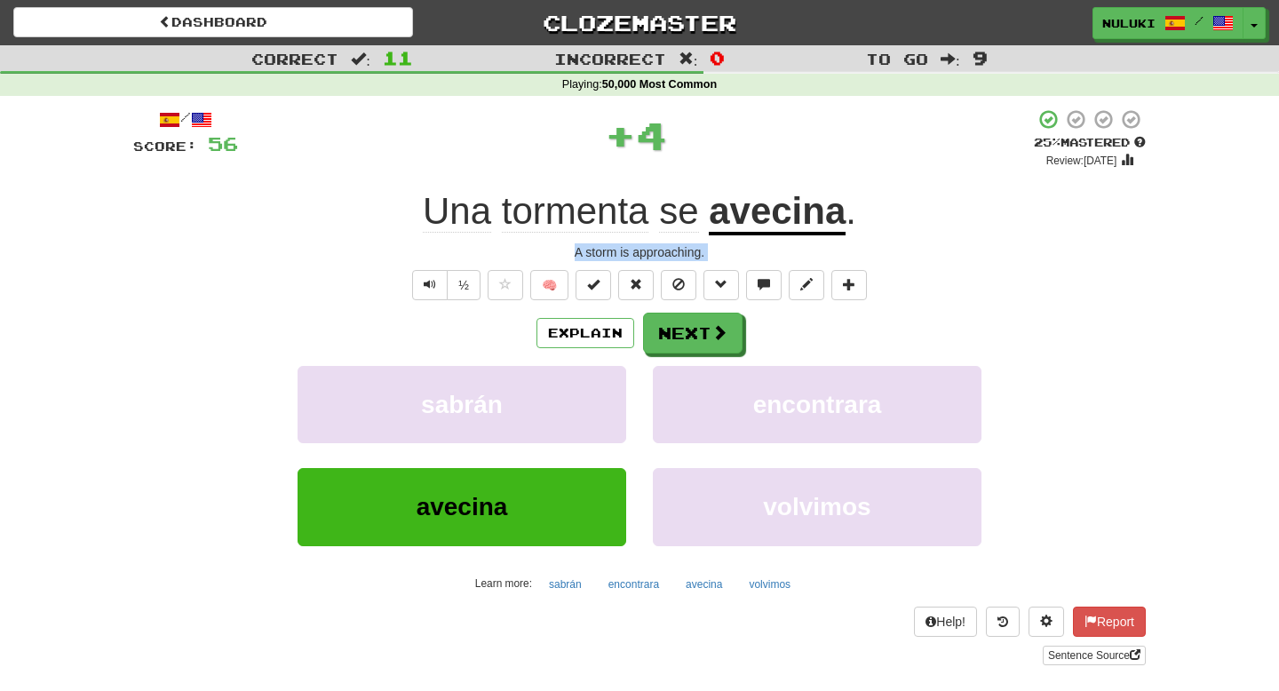
click at [849, 199] on span "." at bounding box center [850, 211] width 11 height 42
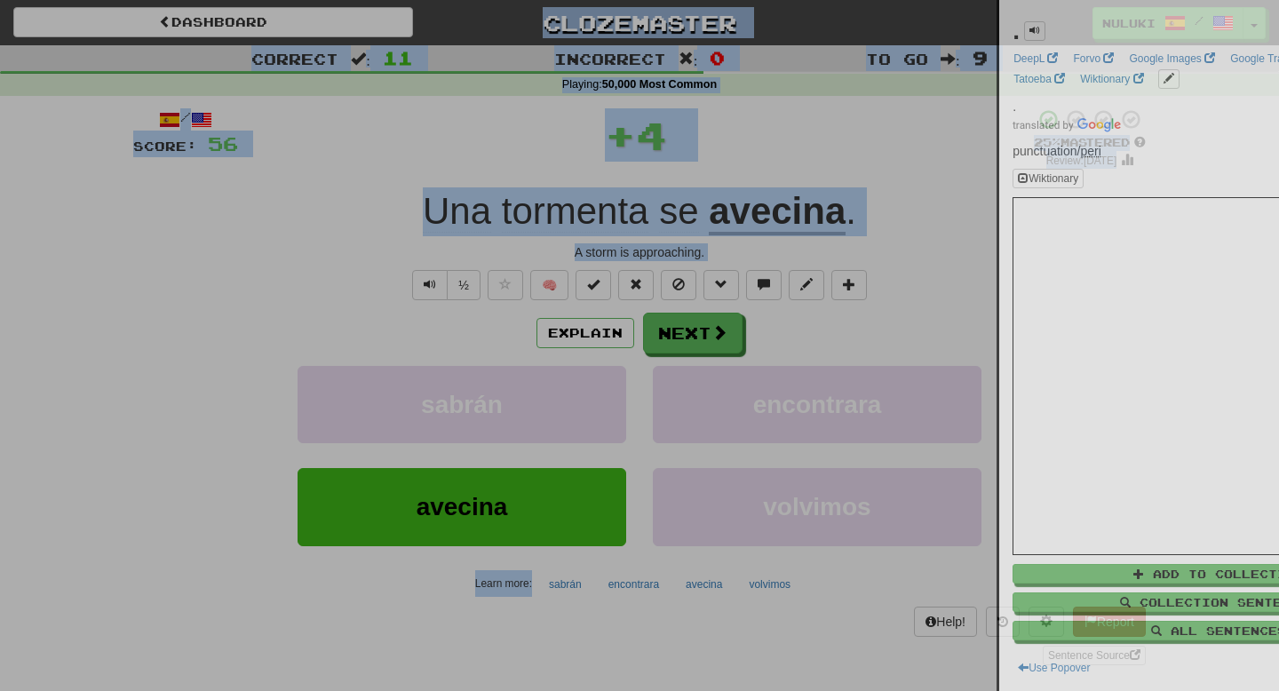
copy body "Dashboard Clozemaster nuluki / Toggle Dropdown Dashboard Leaderboard Activity F…"
click at [999, 199] on div ". × DeepL Forvo Google Images Google Translate SpanishDict Tatoeba Wiktionary .…" at bounding box center [1218, 345] width 439 height 691
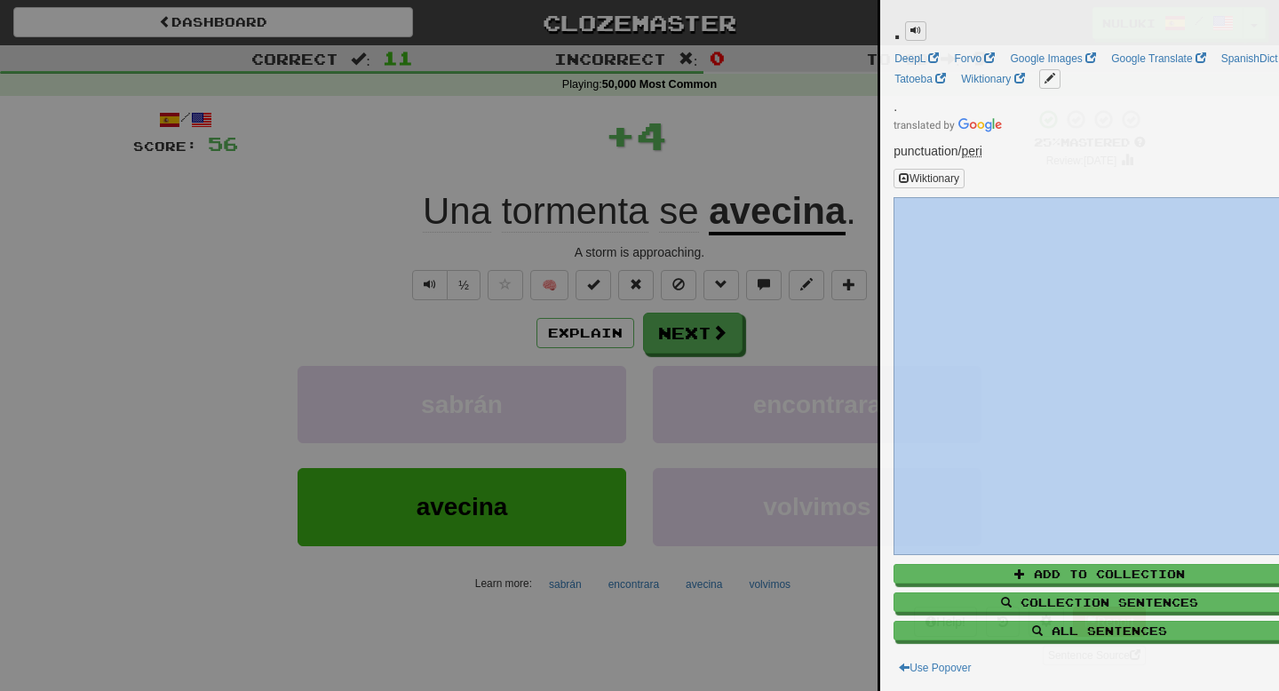
click at [849, 199] on div at bounding box center [639, 345] width 1279 height 691
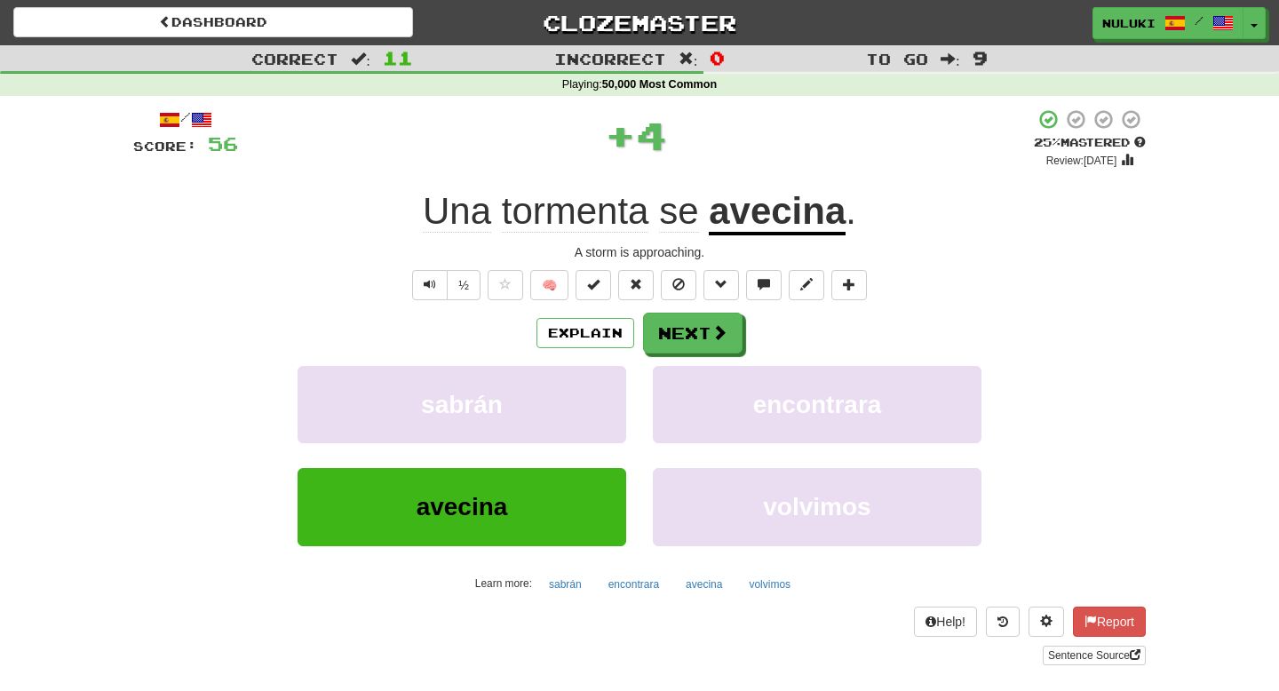
click at [899, 232] on div "Una tormenta se avecina ." at bounding box center [639, 211] width 1012 height 49
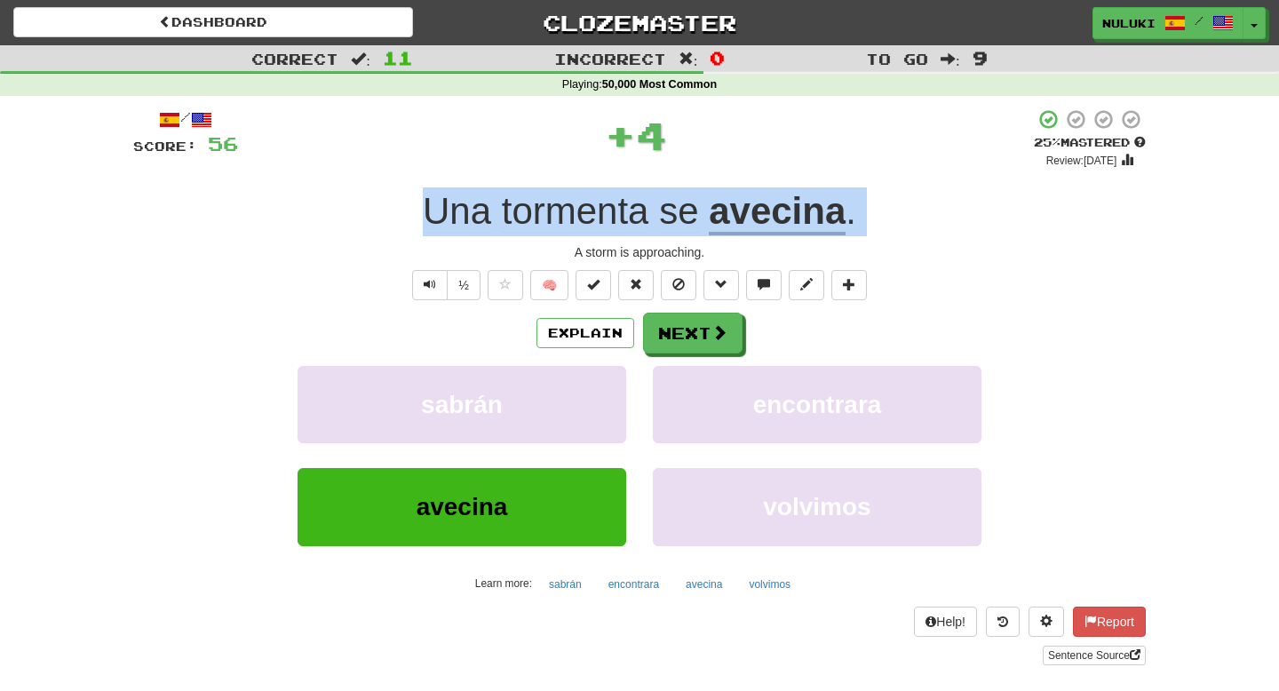
copy div "Una tormenta se avecina ."
click at [758, 250] on div "A storm is approaching." at bounding box center [639, 252] width 1012 height 18
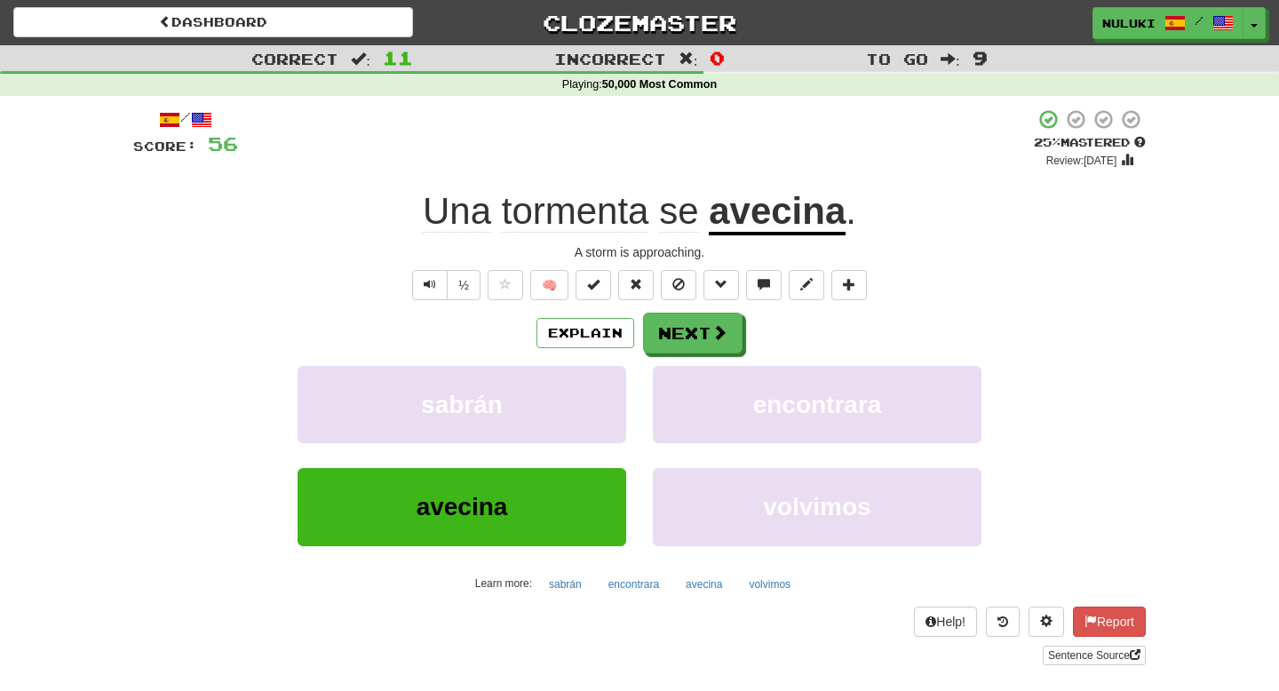
click at [758, 250] on div "A storm is approaching." at bounding box center [639, 252] width 1012 height 18
copy div "A storm is approaching. ½ 🧠 Explain Next sabrán encontrara avecina volvimos"
click at [694, 332] on button "Next" at bounding box center [693, 333] width 99 height 41
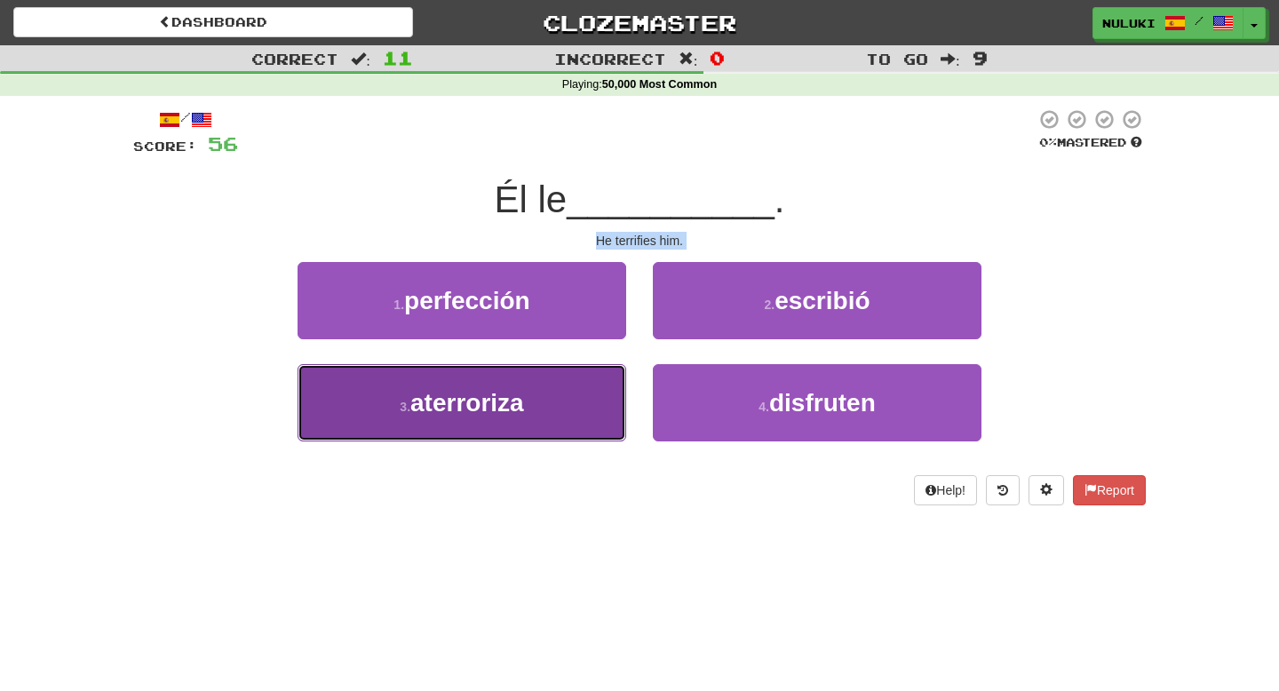
click at [593, 385] on button "3 . aterroriza" at bounding box center [461, 402] width 329 height 77
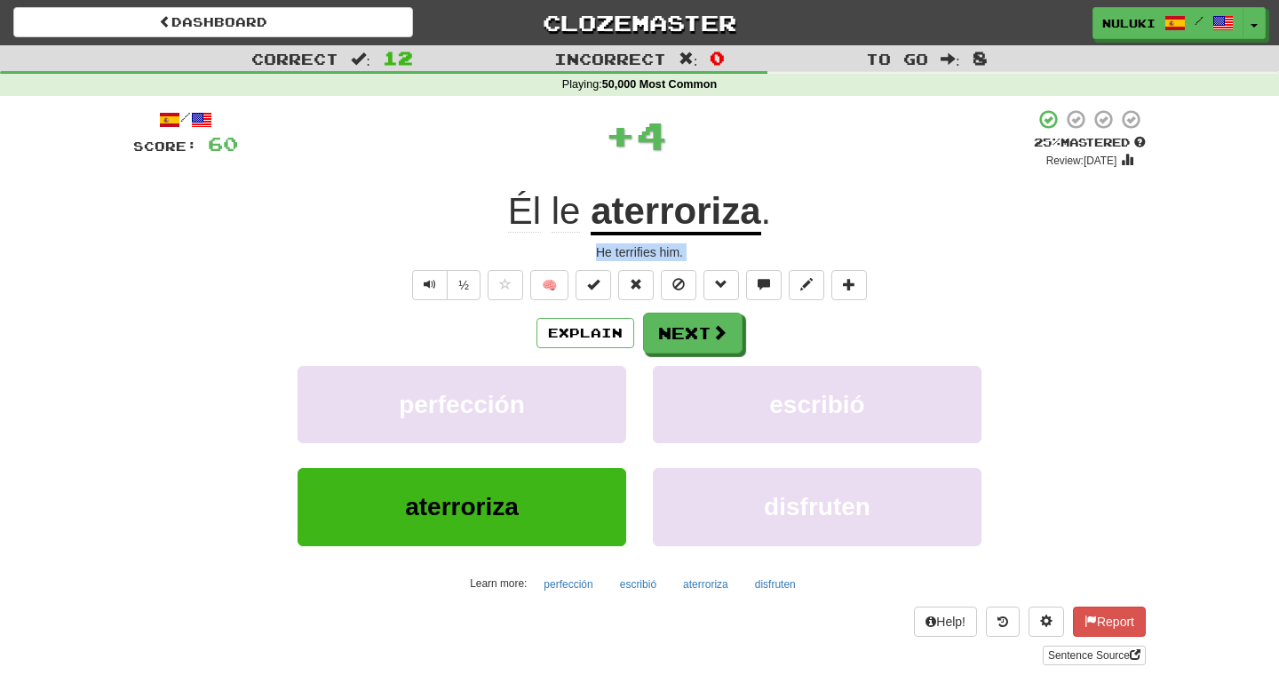
click at [784, 216] on div "Él le aterroriza ." at bounding box center [639, 211] width 1012 height 49
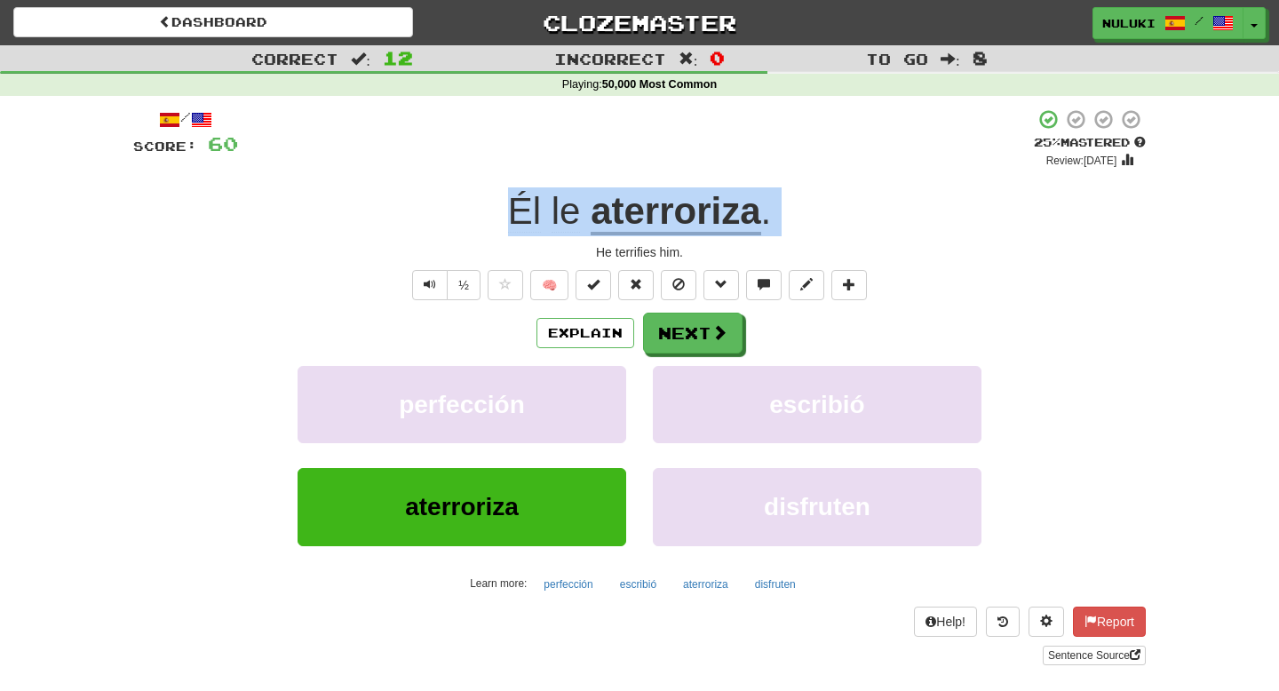
click at [700, 255] on div "He terrifies him." at bounding box center [639, 252] width 1012 height 18
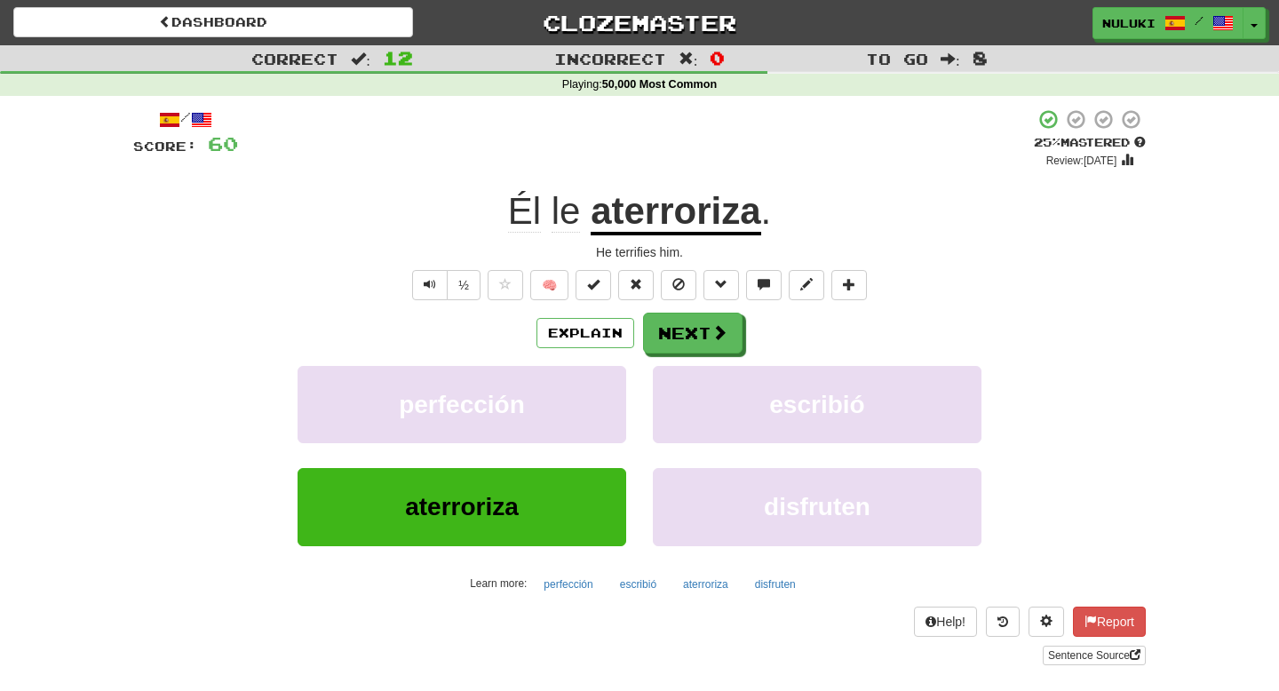
click at [700, 255] on div "He terrifies him." at bounding box center [639, 252] width 1012 height 18
click at [709, 353] on button "Next" at bounding box center [693, 333] width 99 height 41
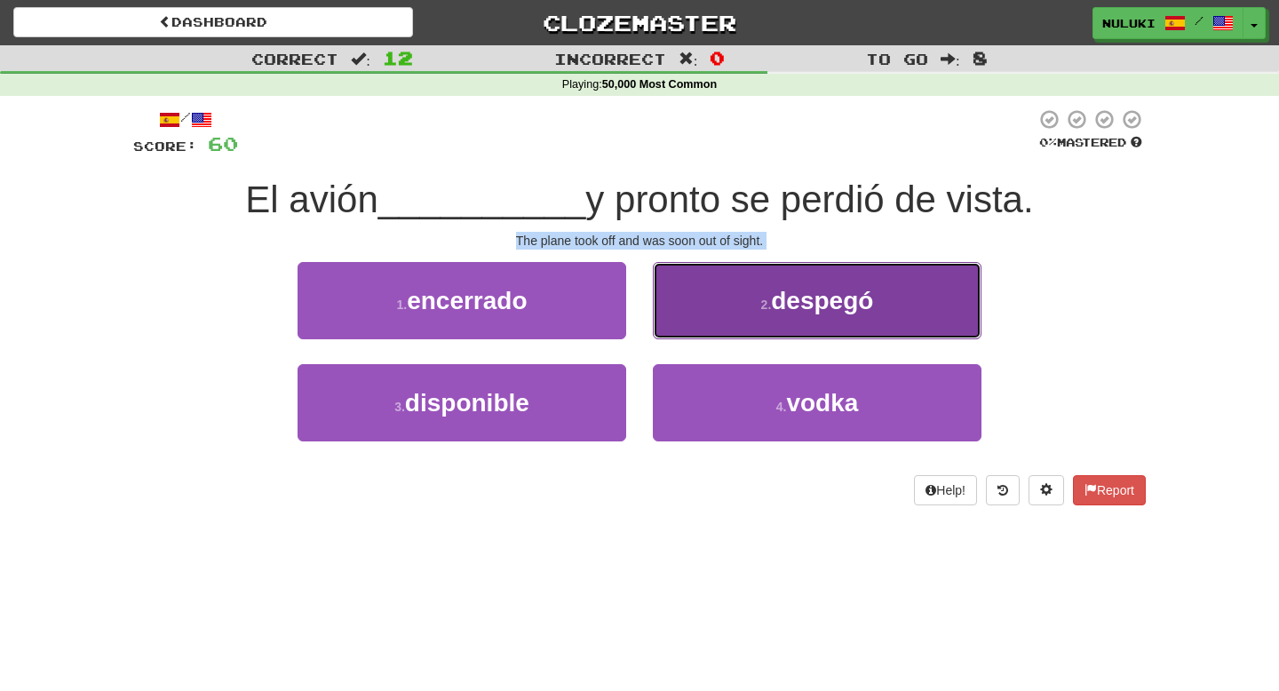
click at [739, 290] on button "2 . despegó" at bounding box center [817, 300] width 329 height 77
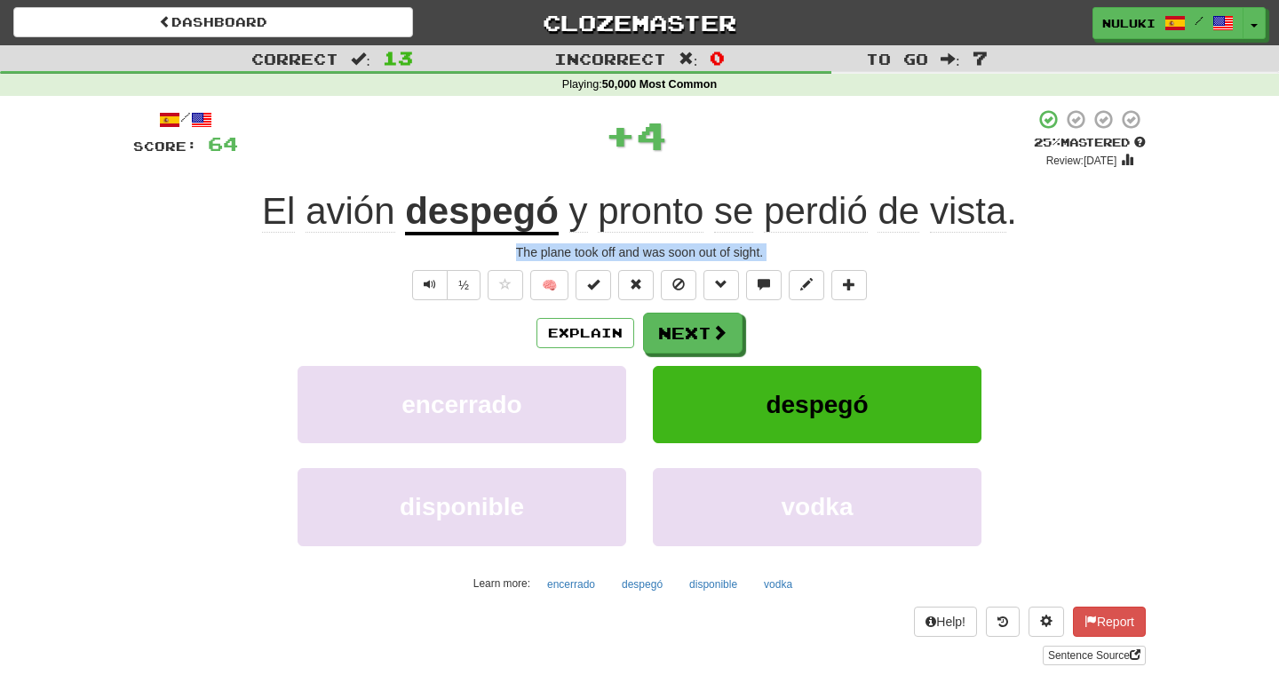
click at [1006, 219] on span "vista" at bounding box center [968, 211] width 76 height 43
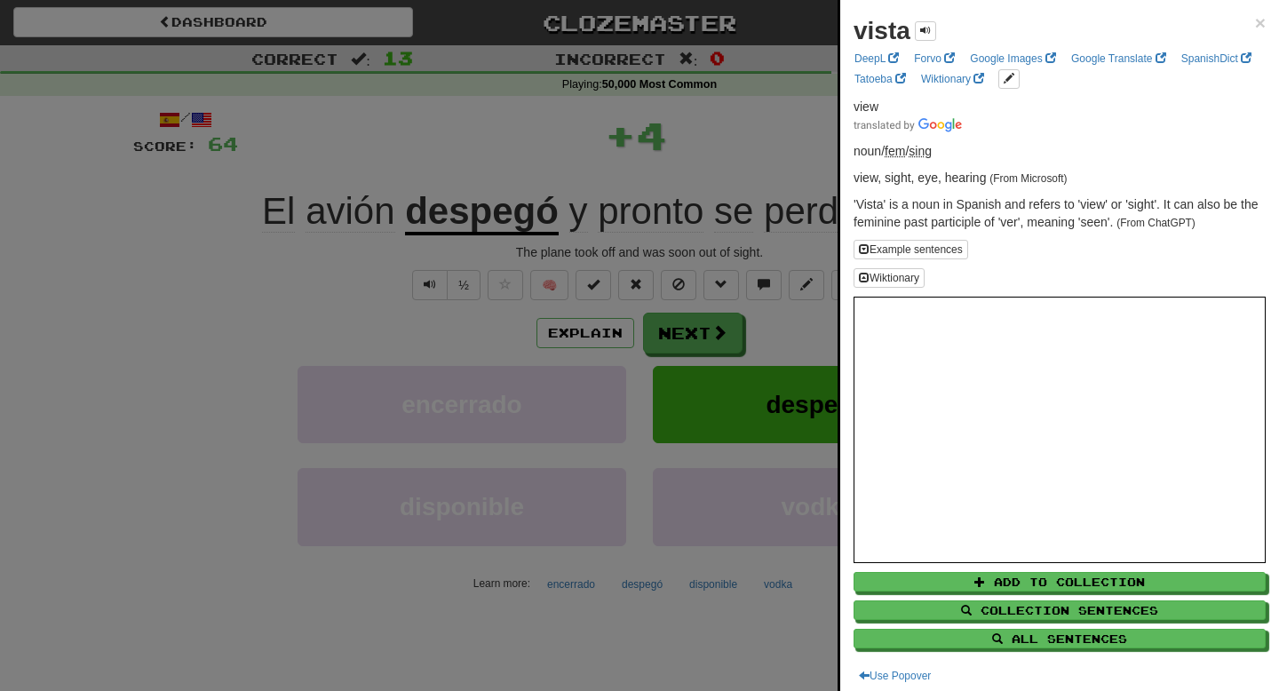
click at [669, 235] on div at bounding box center [639, 345] width 1279 height 691
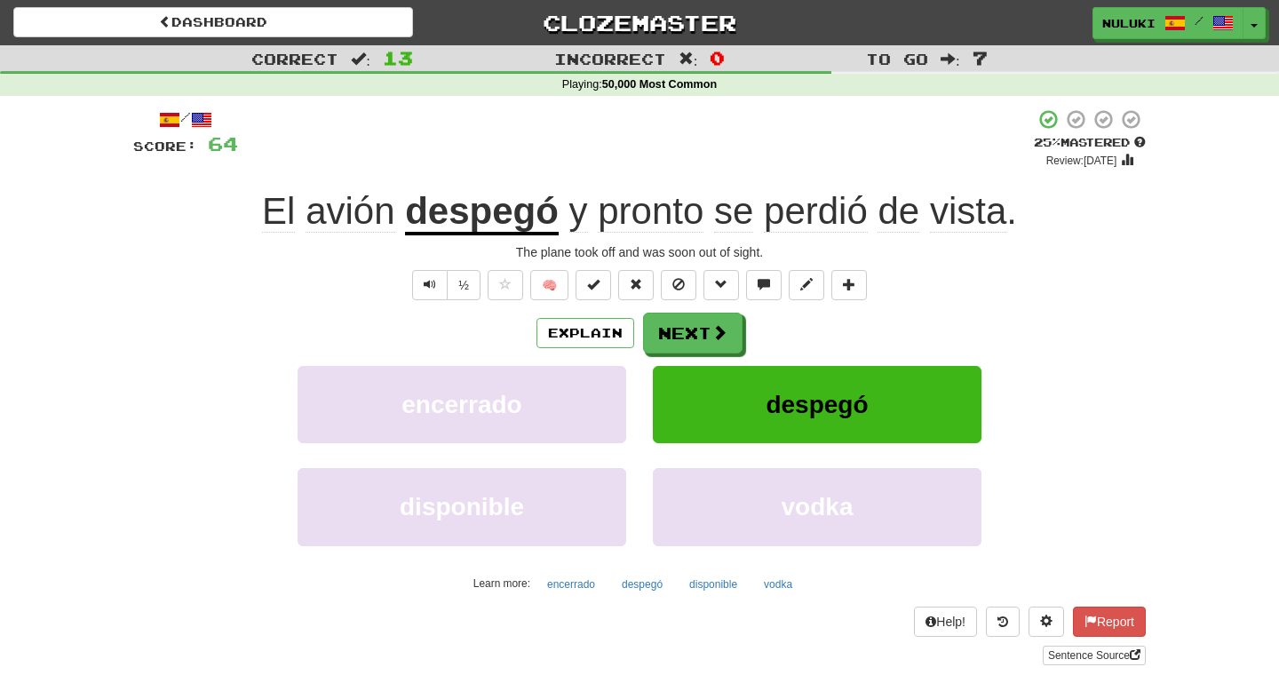
click at [1044, 221] on div "El avión despegó y pronto se perdió de vista ." at bounding box center [639, 211] width 1012 height 49
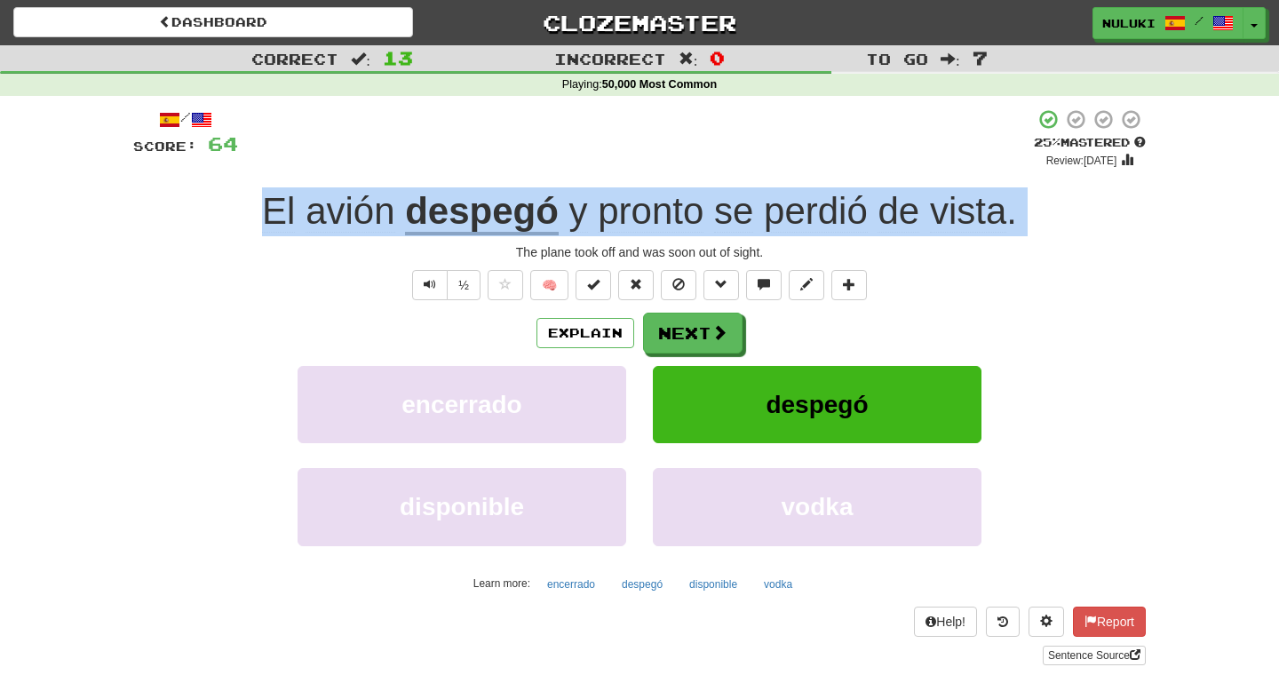
click at [637, 246] on div "The plane took off and was soon out of sight." at bounding box center [639, 252] width 1012 height 18
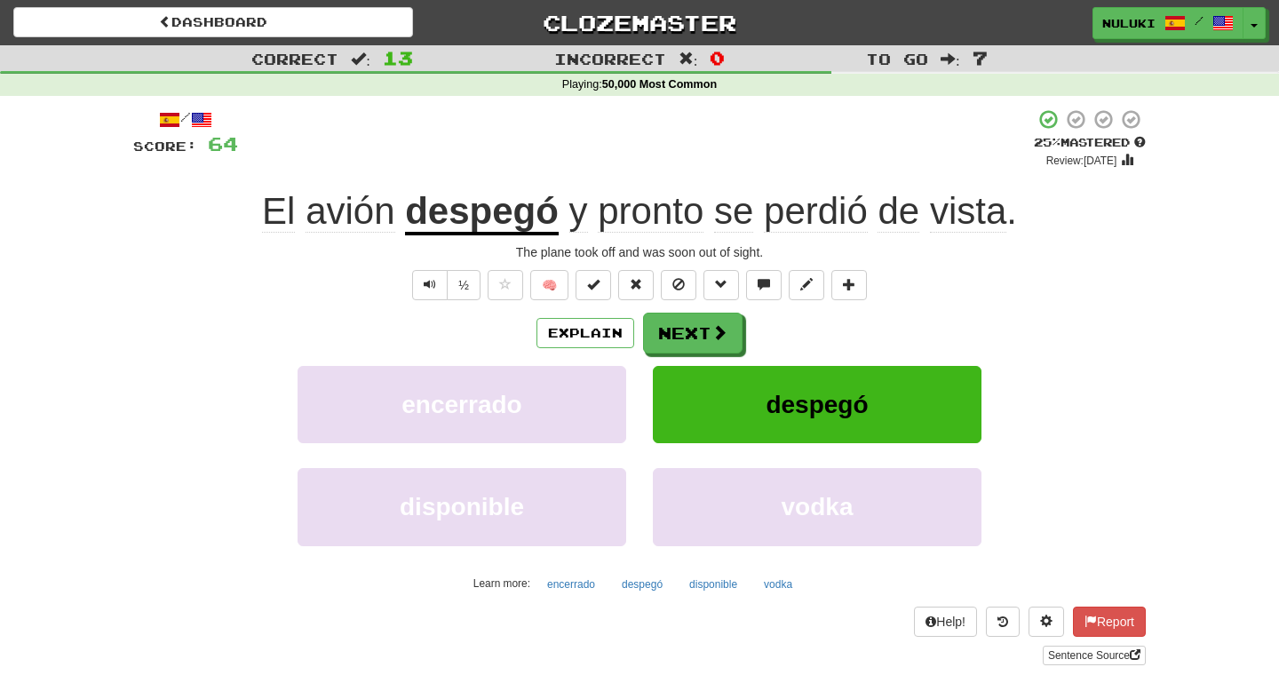
click at [637, 246] on div "The plane took off and was soon out of sight." at bounding box center [639, 252] width 1012 height 18
click at [637, 246] on div at bounding box center [639, 345] width 1279 height 691
drag, startPoint x: 784, startPoint y: 260, endPoint x: 485, endPoint y: 256, distance: 299.3
click at [485, 256] on div "The plane took off and was soon out of sight." at bounding box center [639, 252] width 1012 height 18
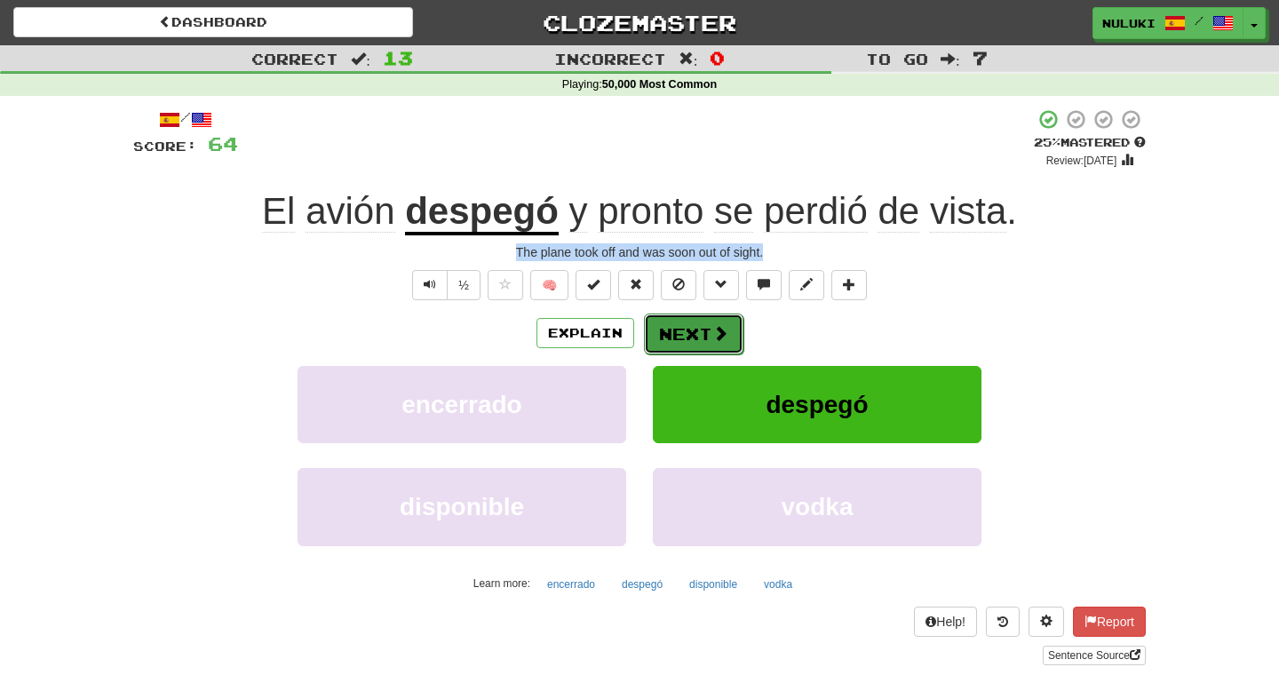
click at [682, 333] on button "Next" at bounding box center [693, 333] width 99 height 41
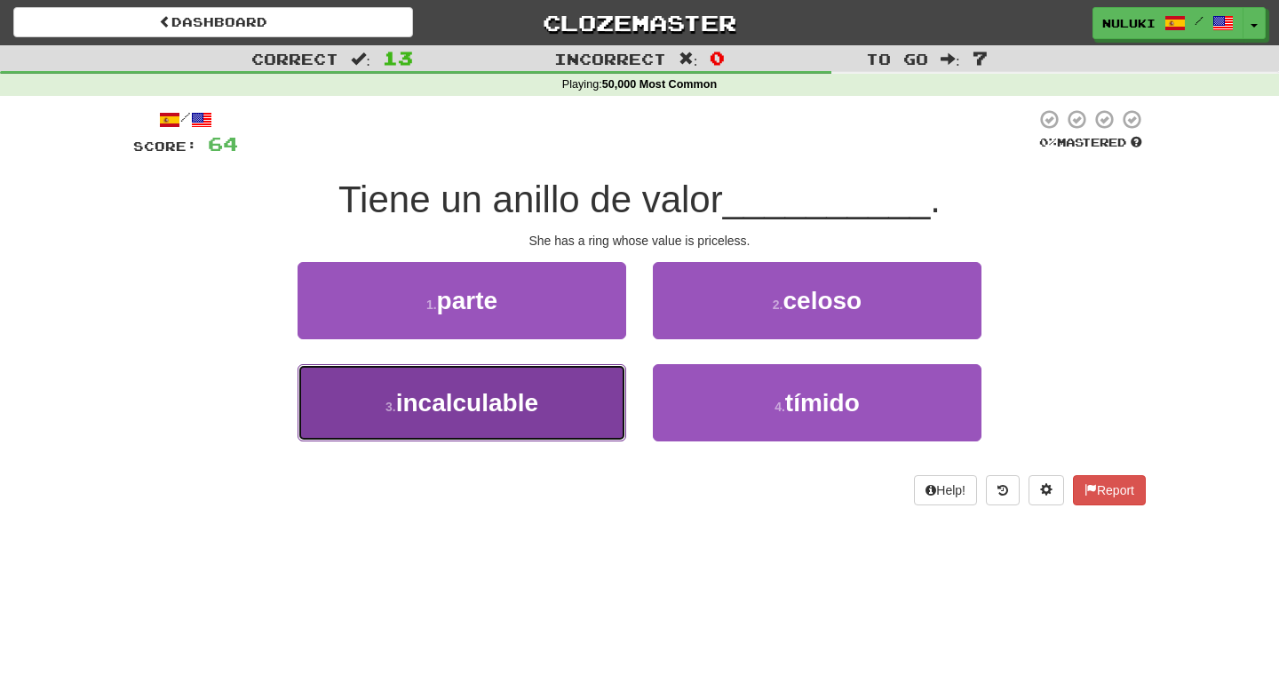
click at [566, 378] on button "3 . incalculable" at bounding box center [461, 402] width 329 height 77
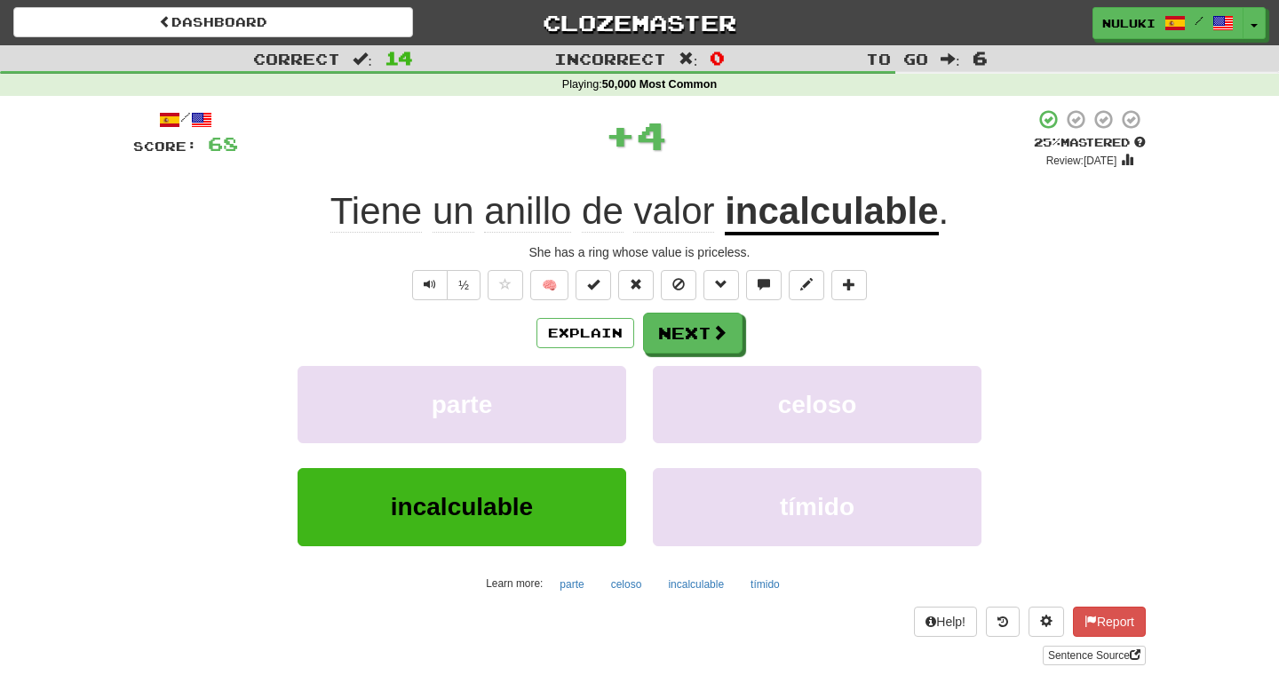
click at [987, 193] on div "Tiene un anillo de valor incalculable ." at bounding box center [639, 211] width 1012 height 49
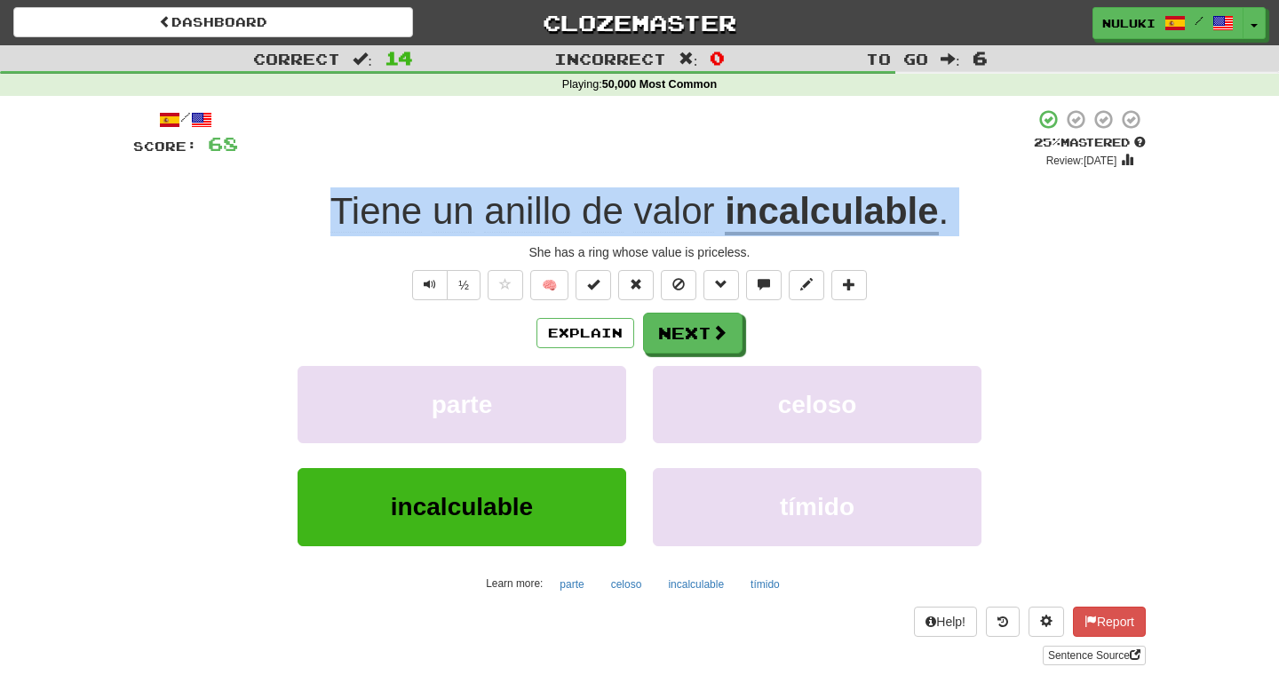
click at [702, 257] on div "She has a ring whose value is priceless." at bounding box center [639, 252] width 1012 height 18
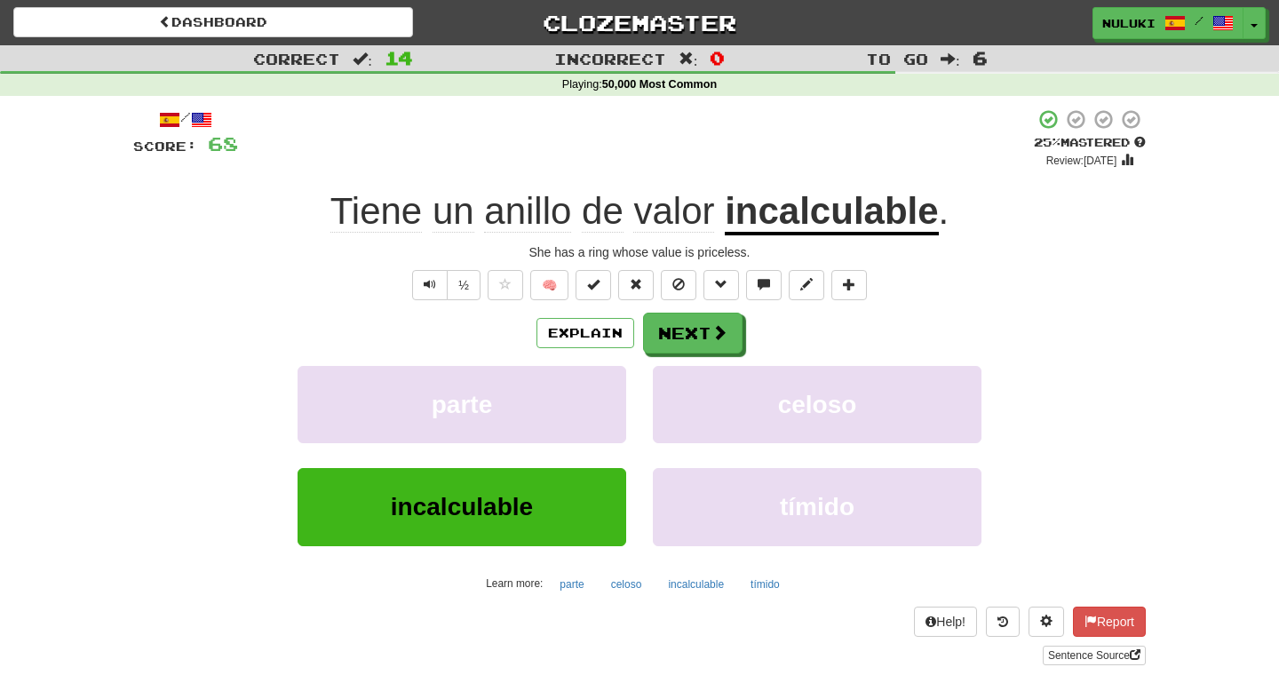
click at [702, 257] on div "She has a ring whose value is priceless." at bounding box center [639, 252] width 1012 height 18
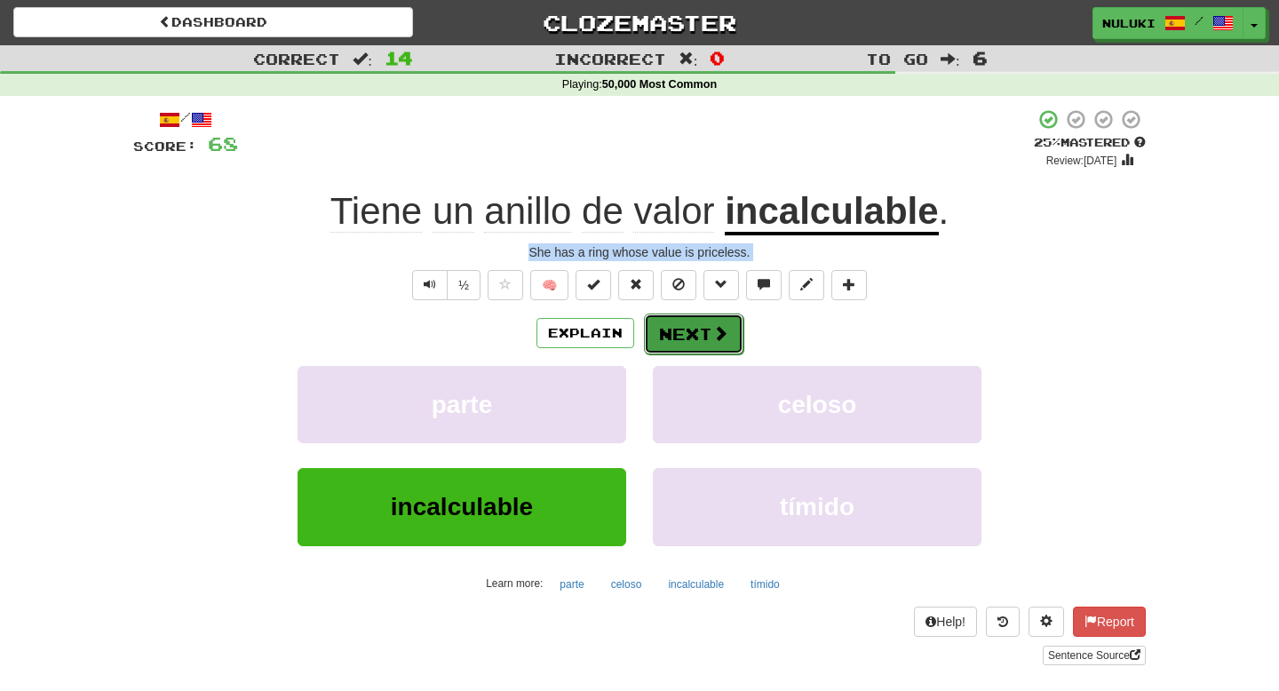
click at [684, 329] on button "Next" at bounding box center [693, 333] width 99 height 41
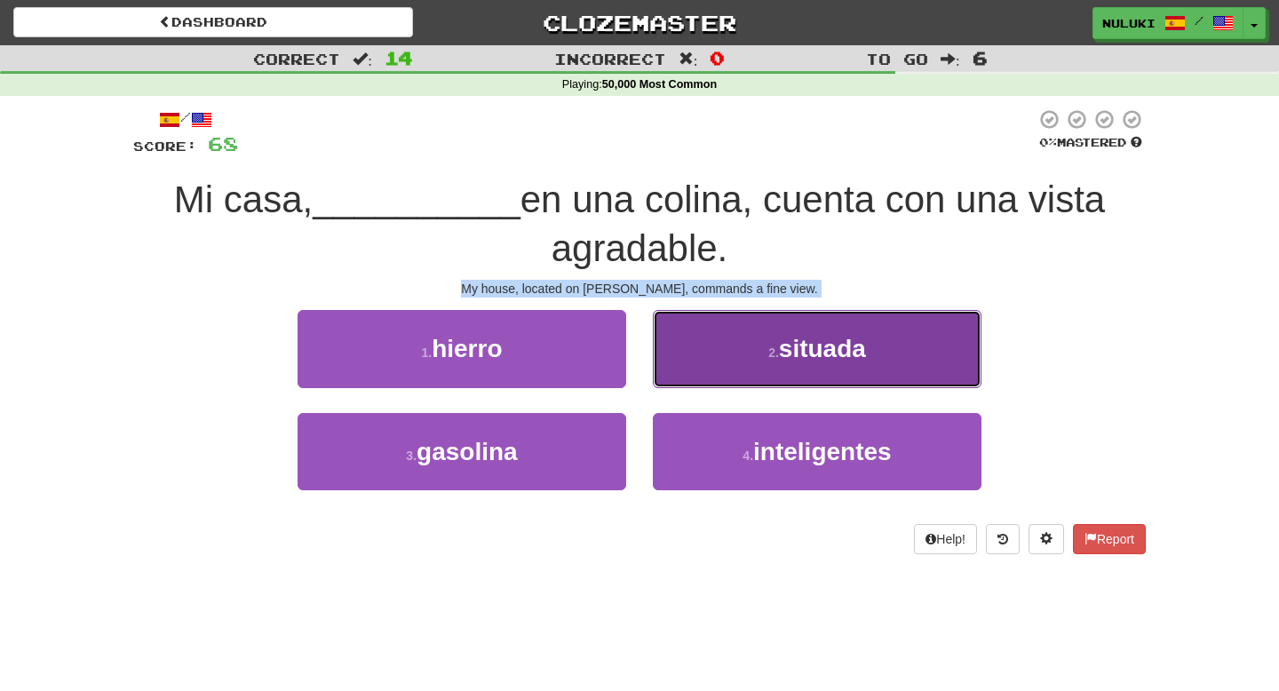
click at [723, 340] on button "2 . situada" at bounding box center [817, 348] width 329 height 77
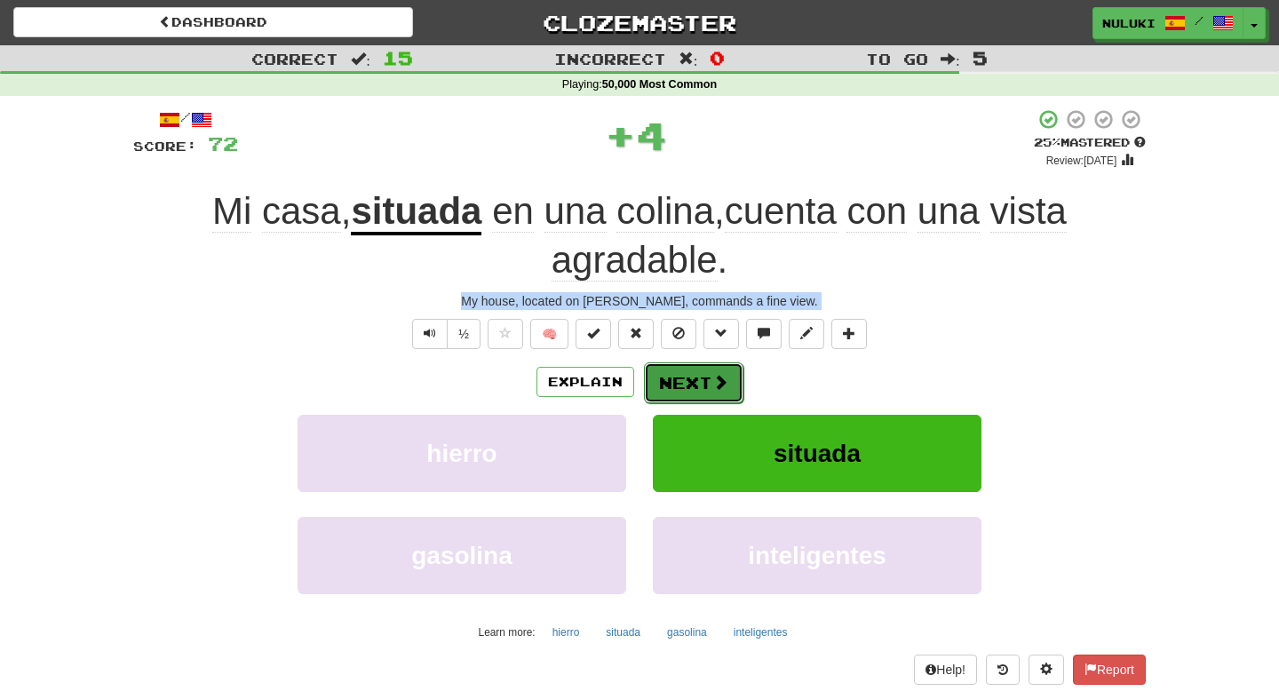
click at [697, 381] on button "Next" at bounding box center [693, 382] width 99 height 41
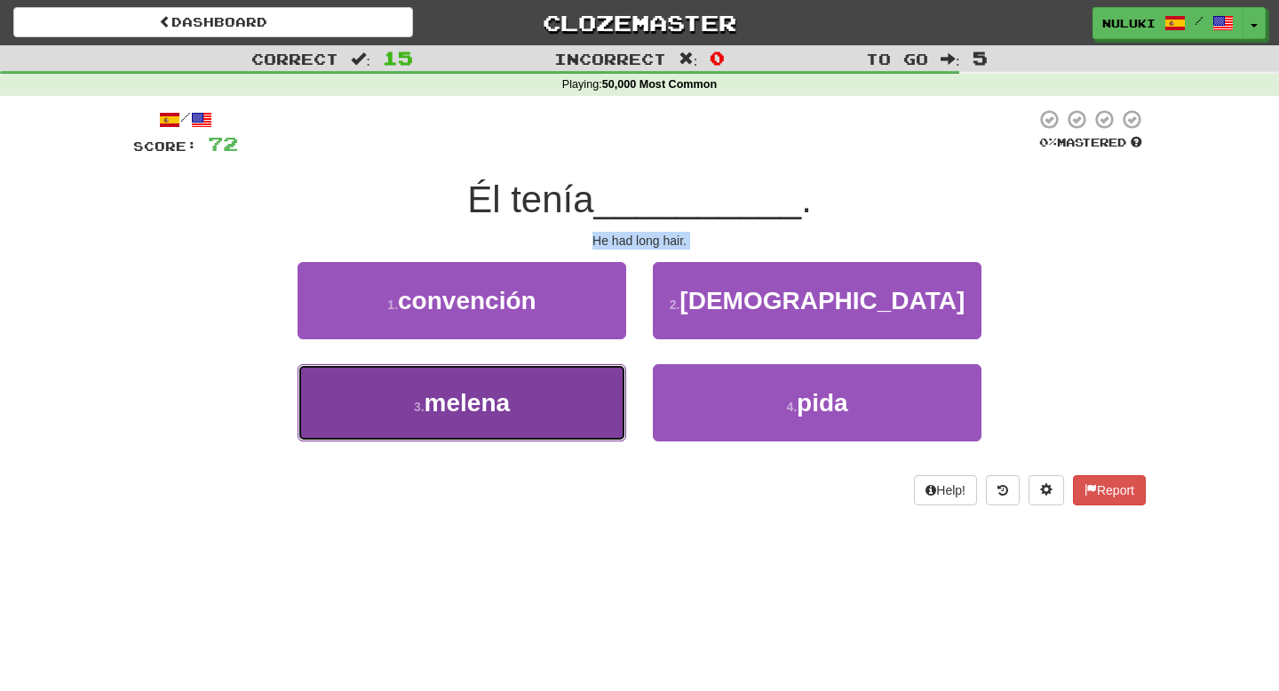
click at [560, 393] on button "3 . melena" at bounding box center [461, 402] width 329 height 77
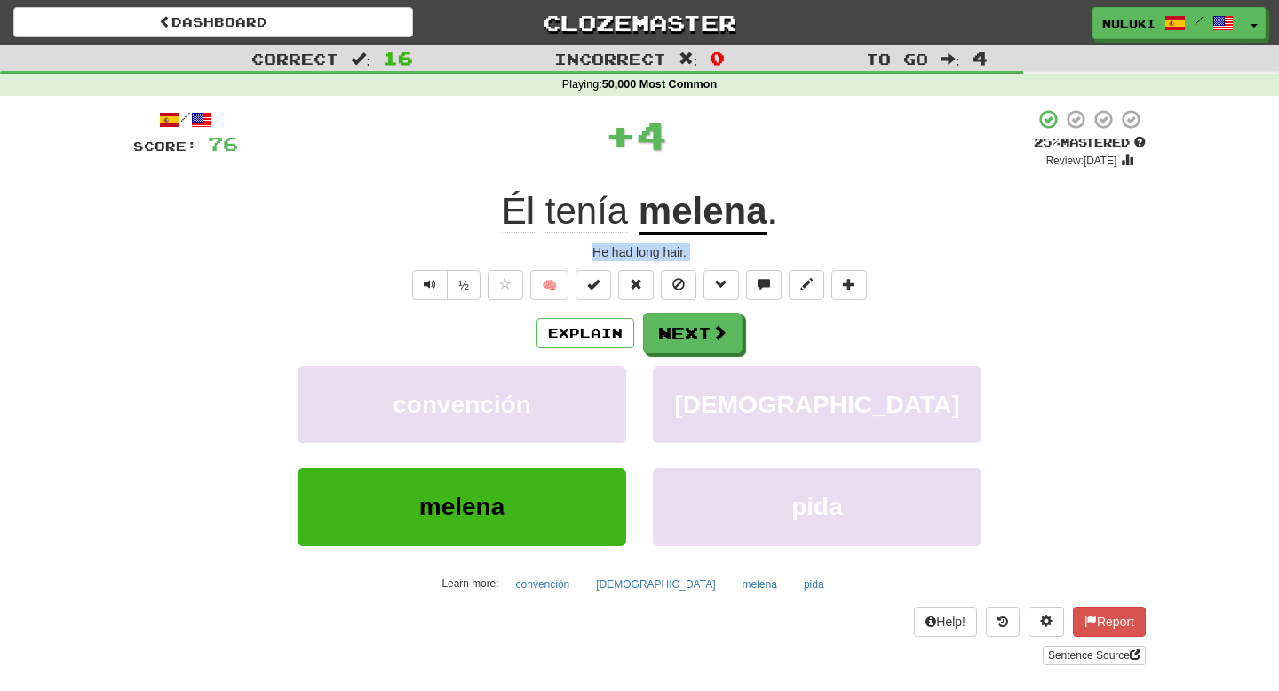
click at [782, 205] on div "Él tenía melena ." at bounding box center [639, 211] width 1012 height 49
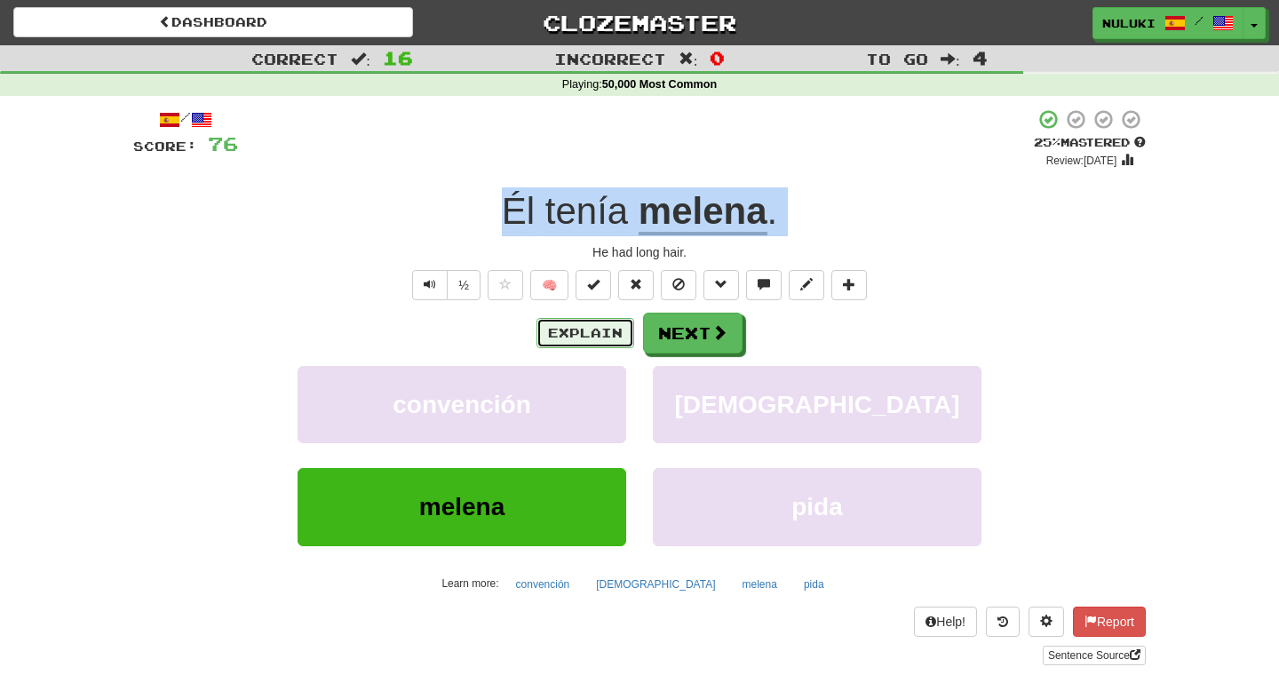
click at [583, 332] on button "Explain" at bounding box center [585, 333] width 98 height 30
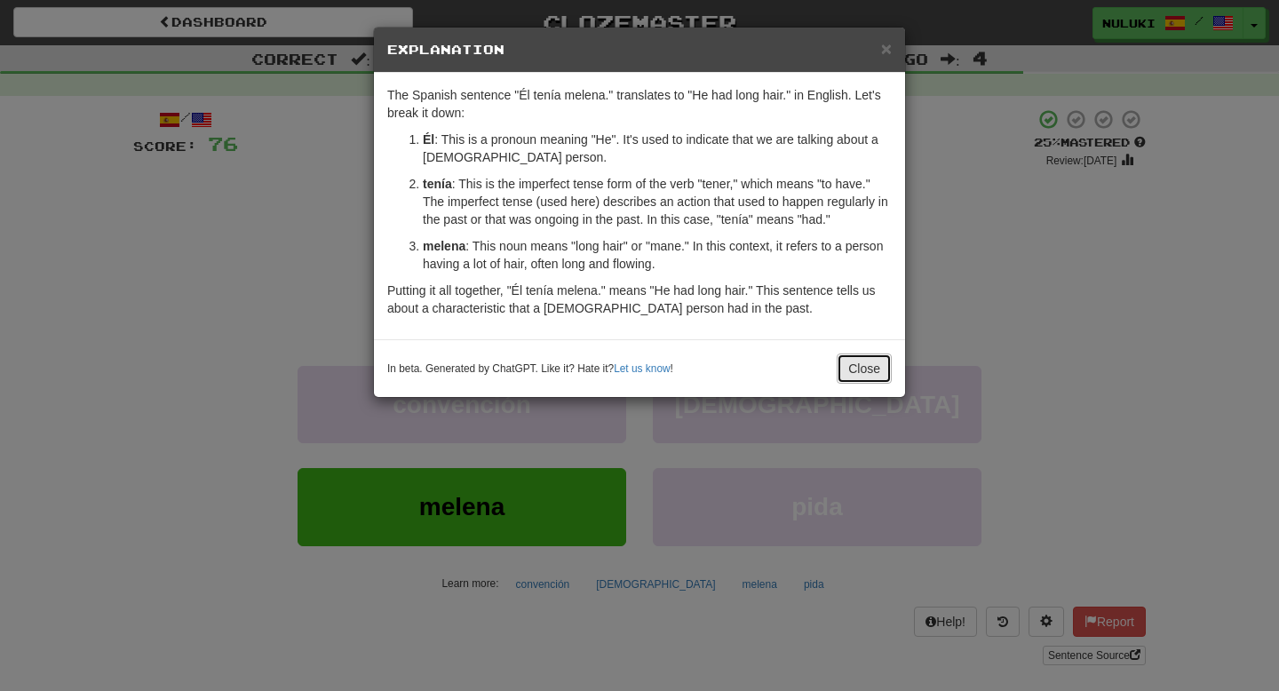
click at [873, 371] on button "Close" at bounding box center [863, 368] width 55 height 30
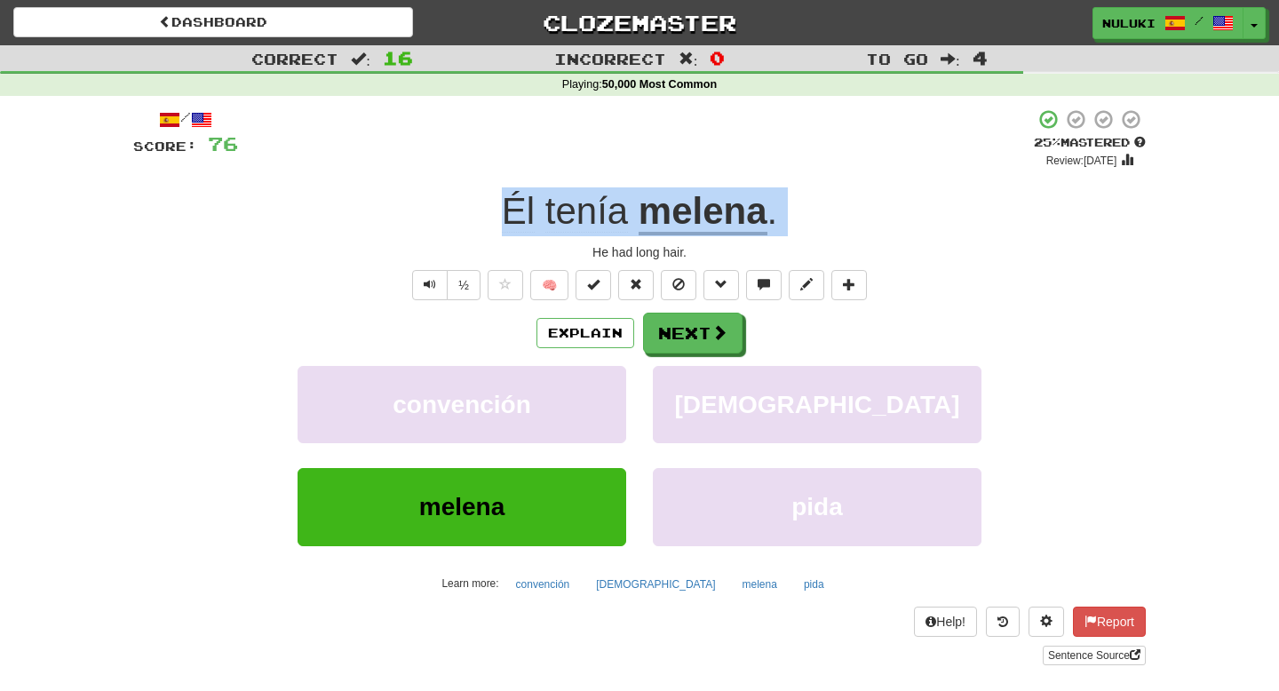
click at [671, 251] on div "He had long hair." at bounding box center [639, 252] width 1012 height 18
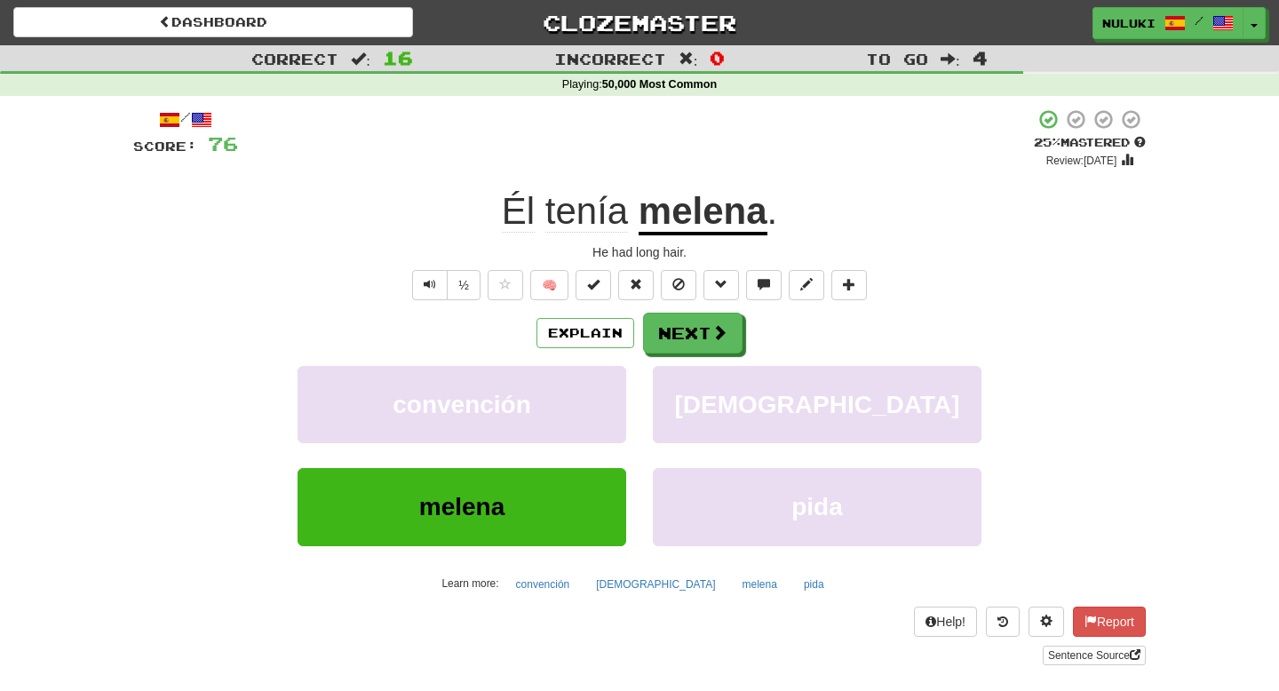
click at [671, 251] on div "He had long hair." at bounding box center [639, 252] width 1012 height 18
click at [671, 325] on button "Next" at bounding box center [693, 333] width 99 height 41
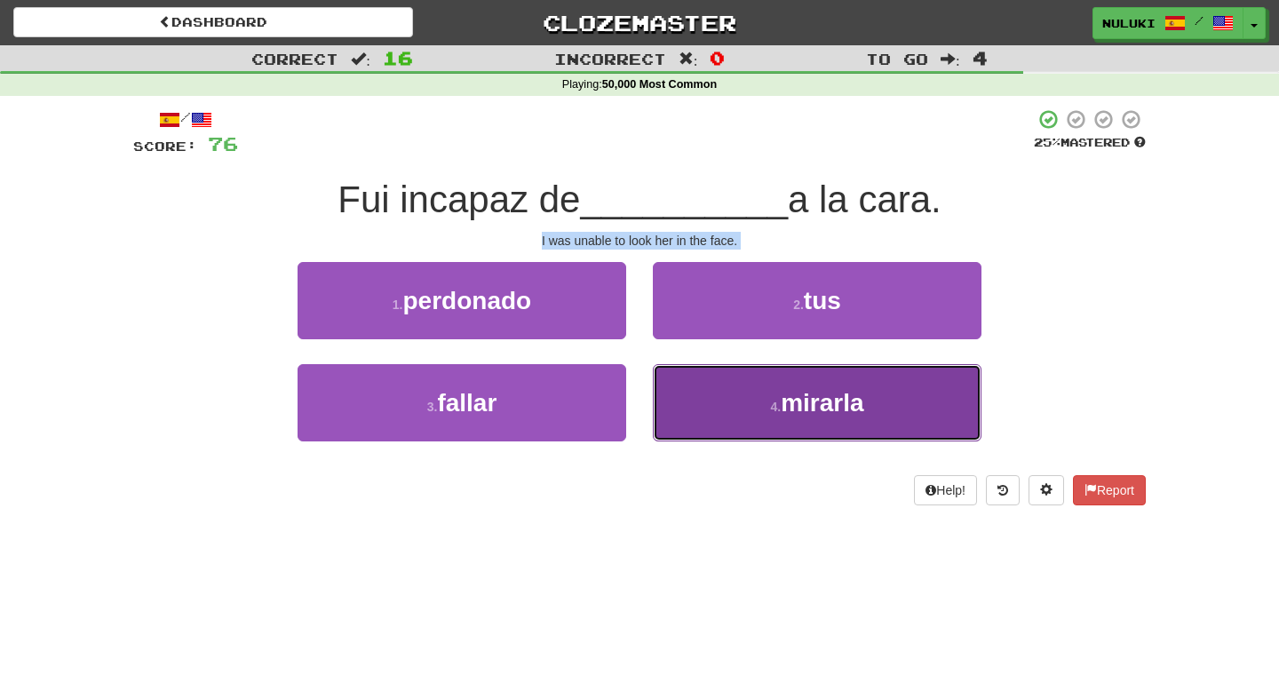
click at [800, 398] on span "mirarla" at bounding box center [821, 403] width 83 height 28
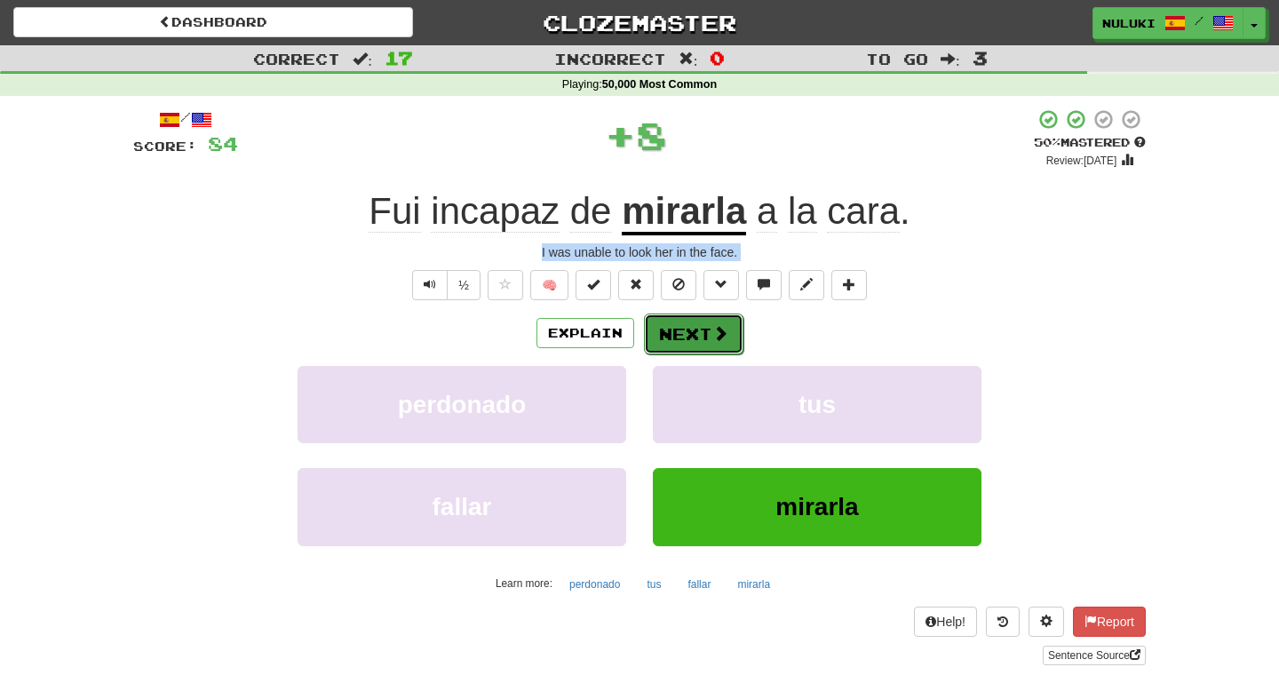
click at [682, 326] on button "Next" at bounding box center [693, 333] width 99 height 41
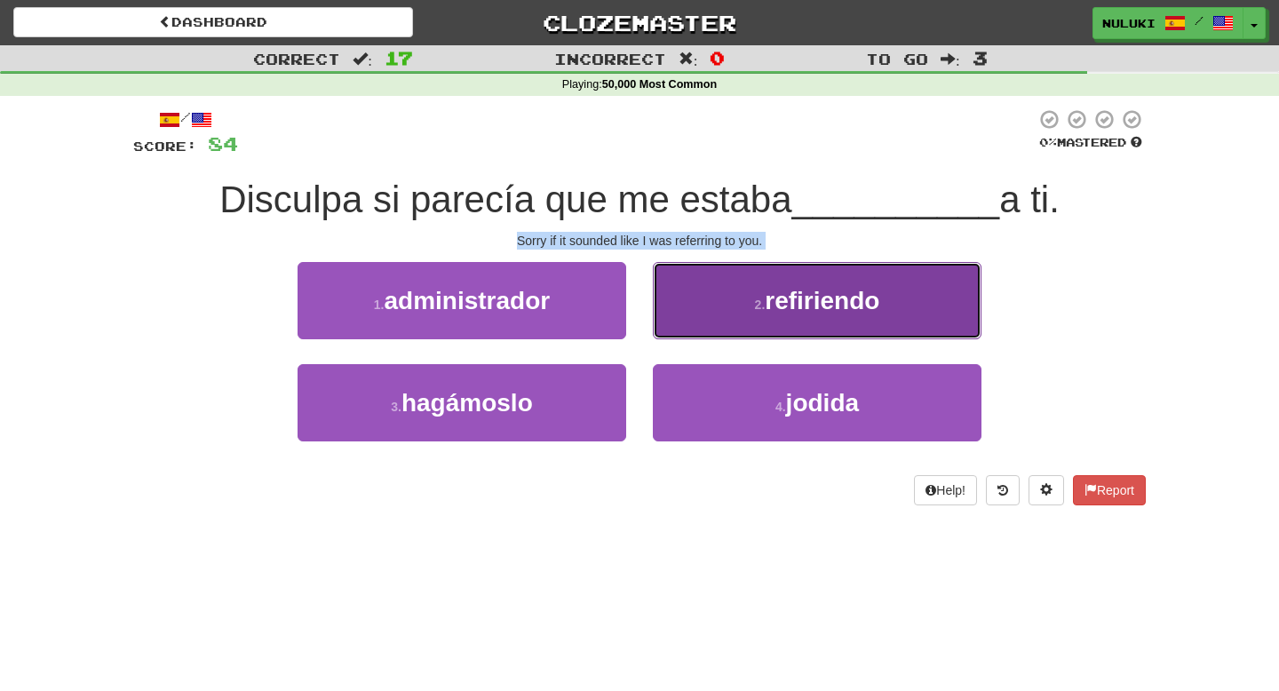
click at [707, 318] on button "2 . refiriendo" at bounding box center [817, 300] width 329 height 77
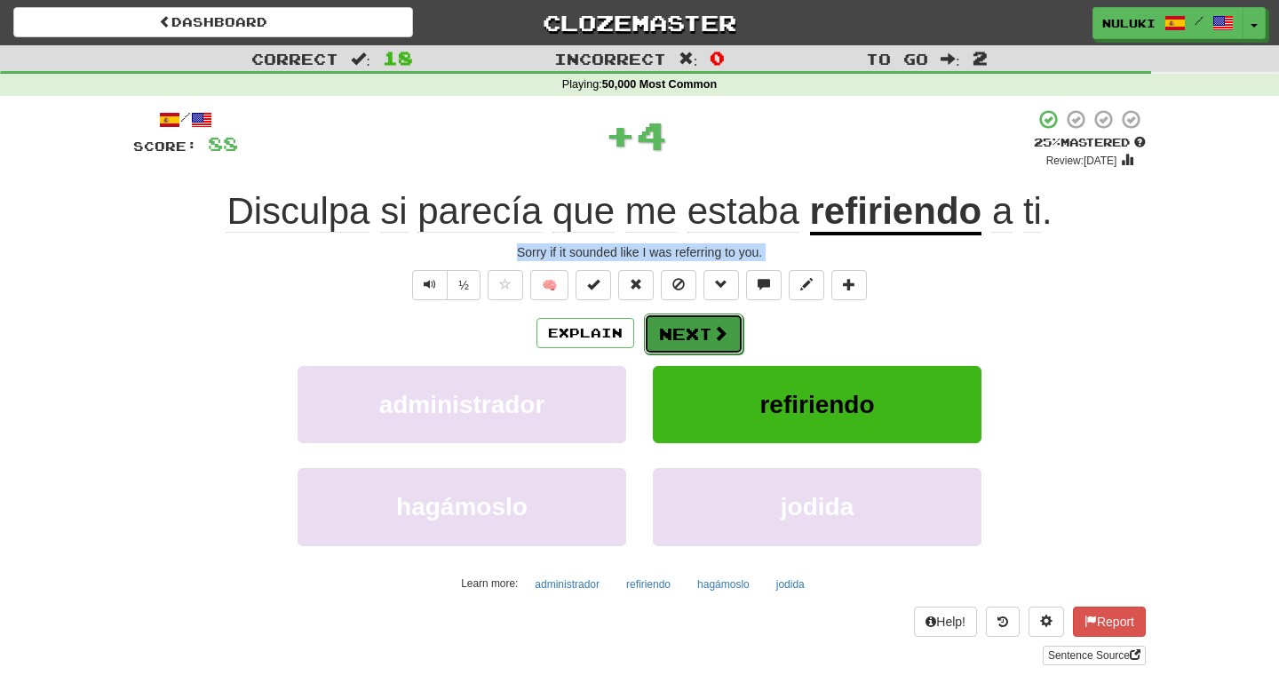
click at [693, 327] on button "Next" at bounding box center [693, 333] width 99 height 41
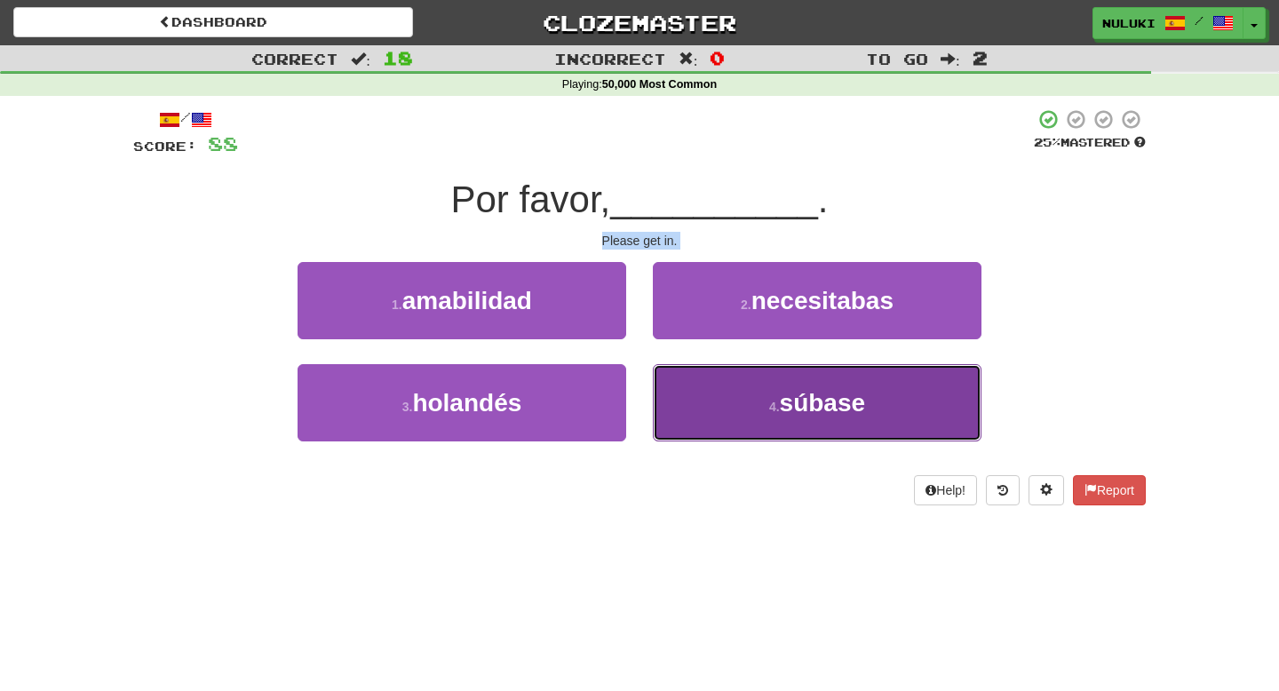
click at [713, 410] on button "4 . súbase" at bounding box center [817, 402] width 329 height 77
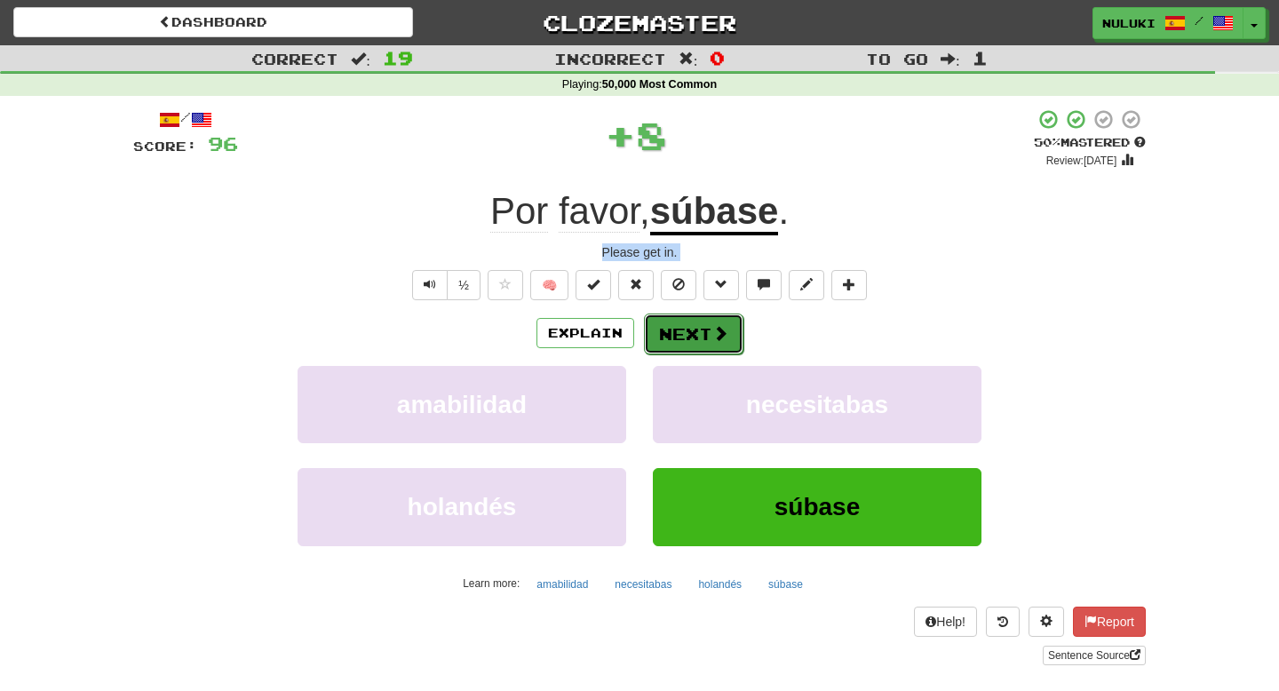
click at [715, 330] on span at bounding box center [720, 333] width 16 height 16
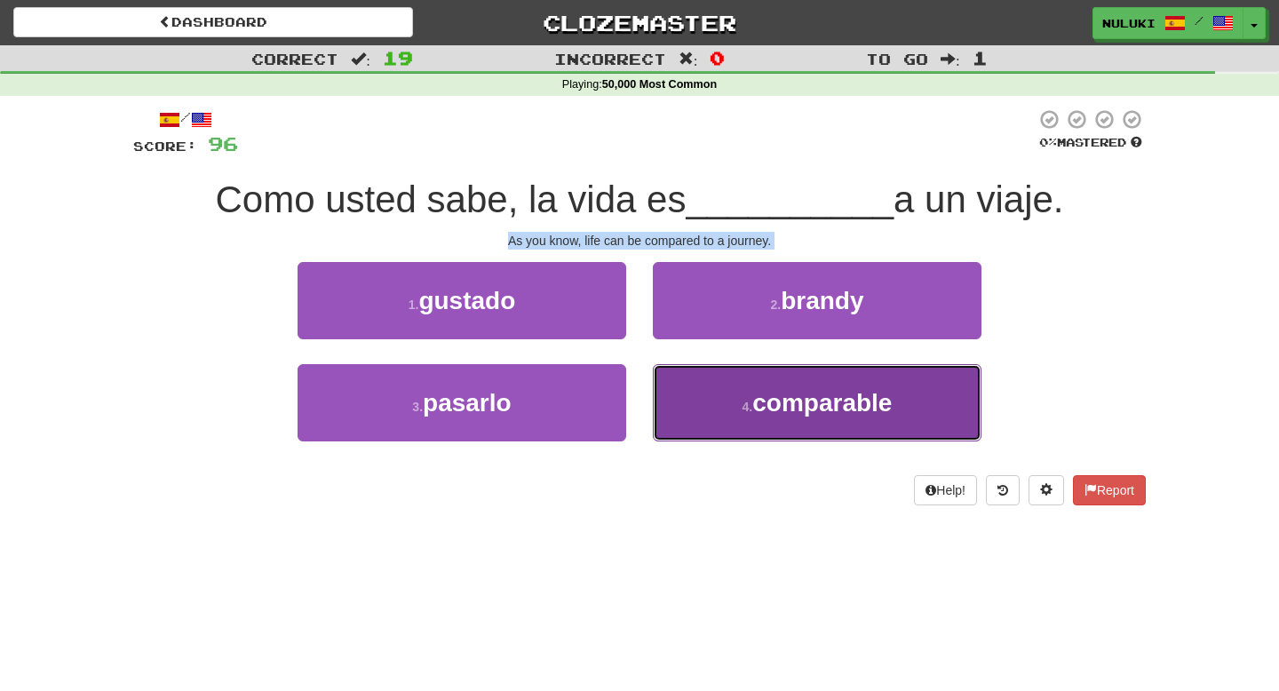
click at [741, 392] on button "4 . comparable" at bounding box center [817, 402] width 329 height 77
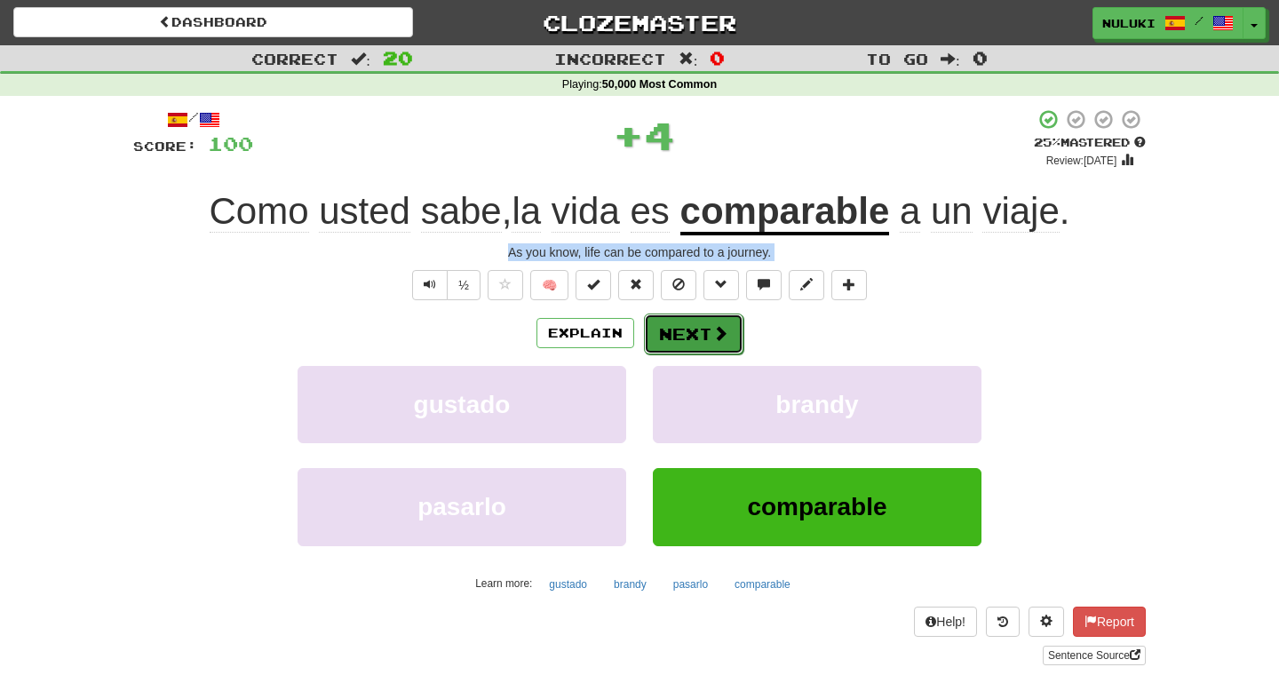
click at [684, 332] on button "Next" at bounding box center [693, 333] width 99 height 41
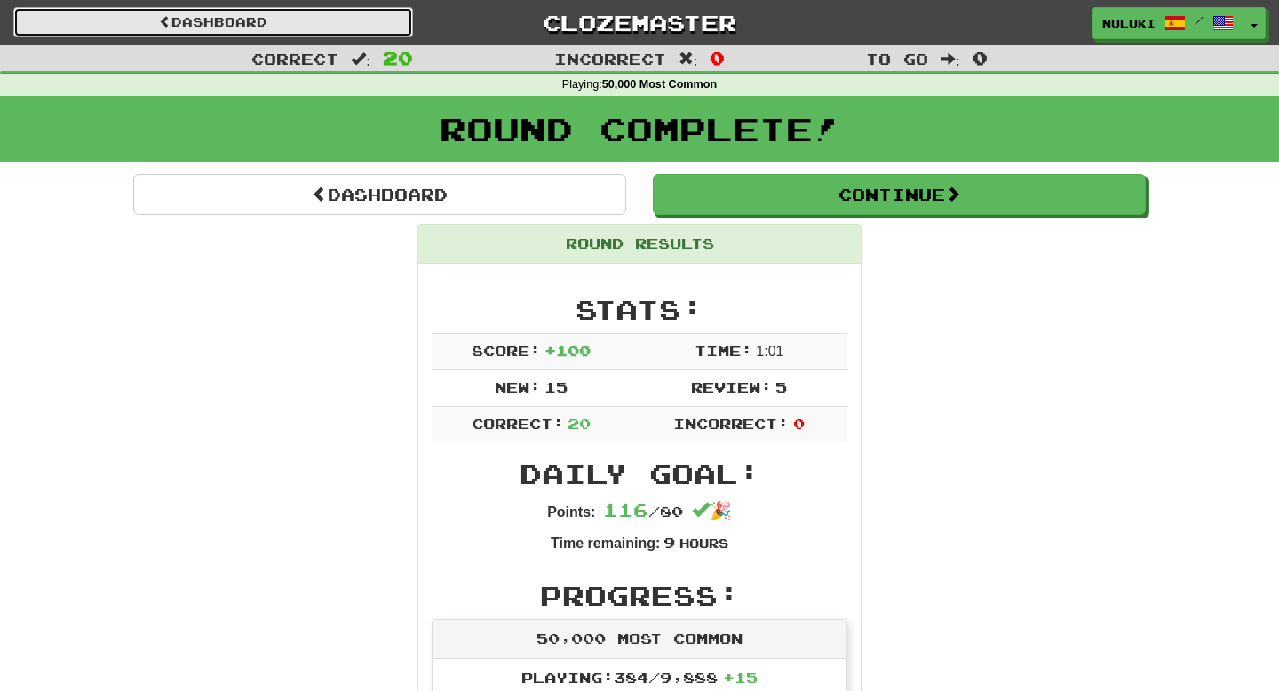
click at [203, 24] on link "Dashboard" at bounding box center [213, 22] width 400 height 30
